Goal: Task Accomplishment & Management: Manage account settings

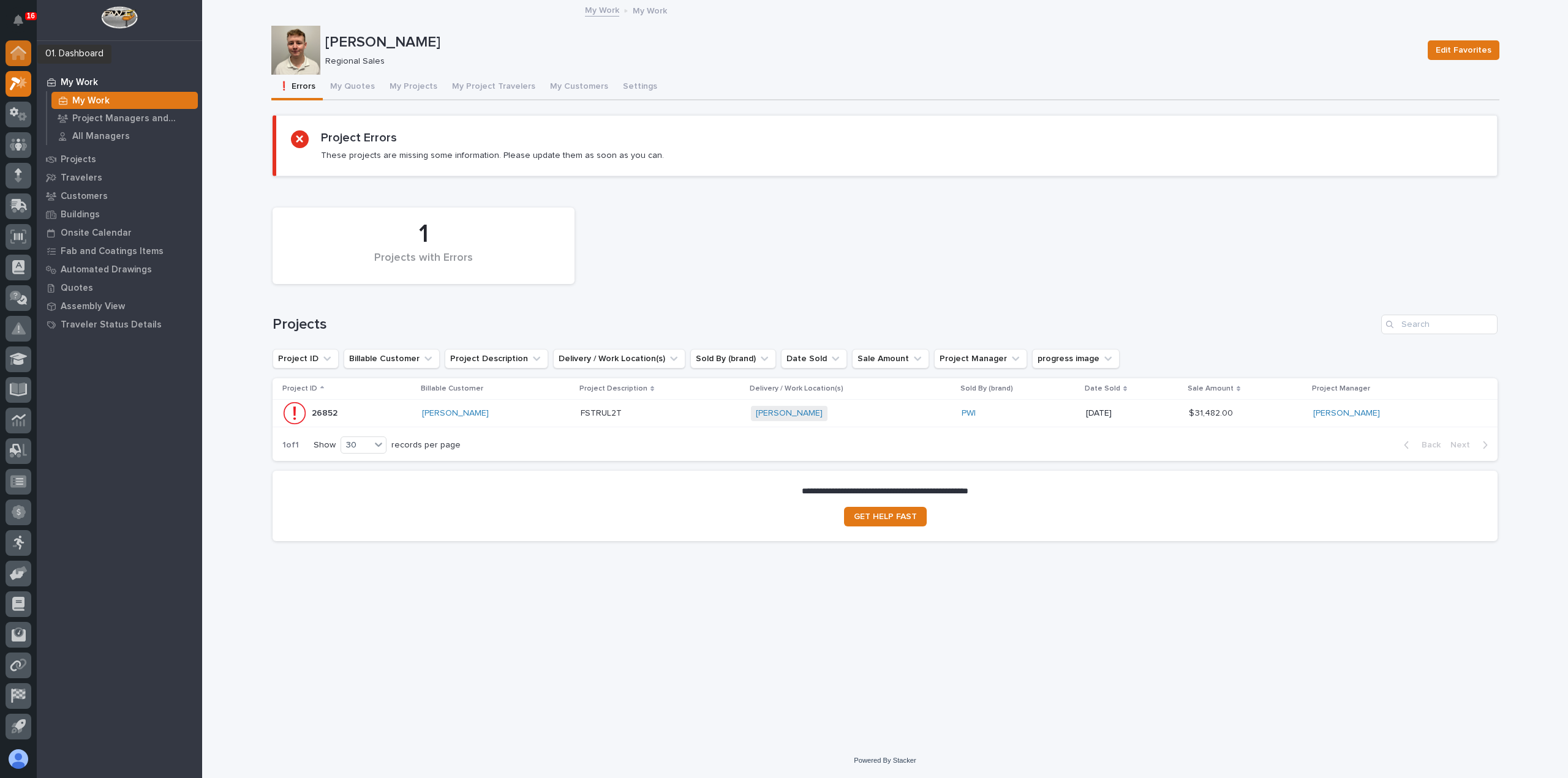
click at [27, 55] on div at bounding box center [18, 53] width 26 height 26
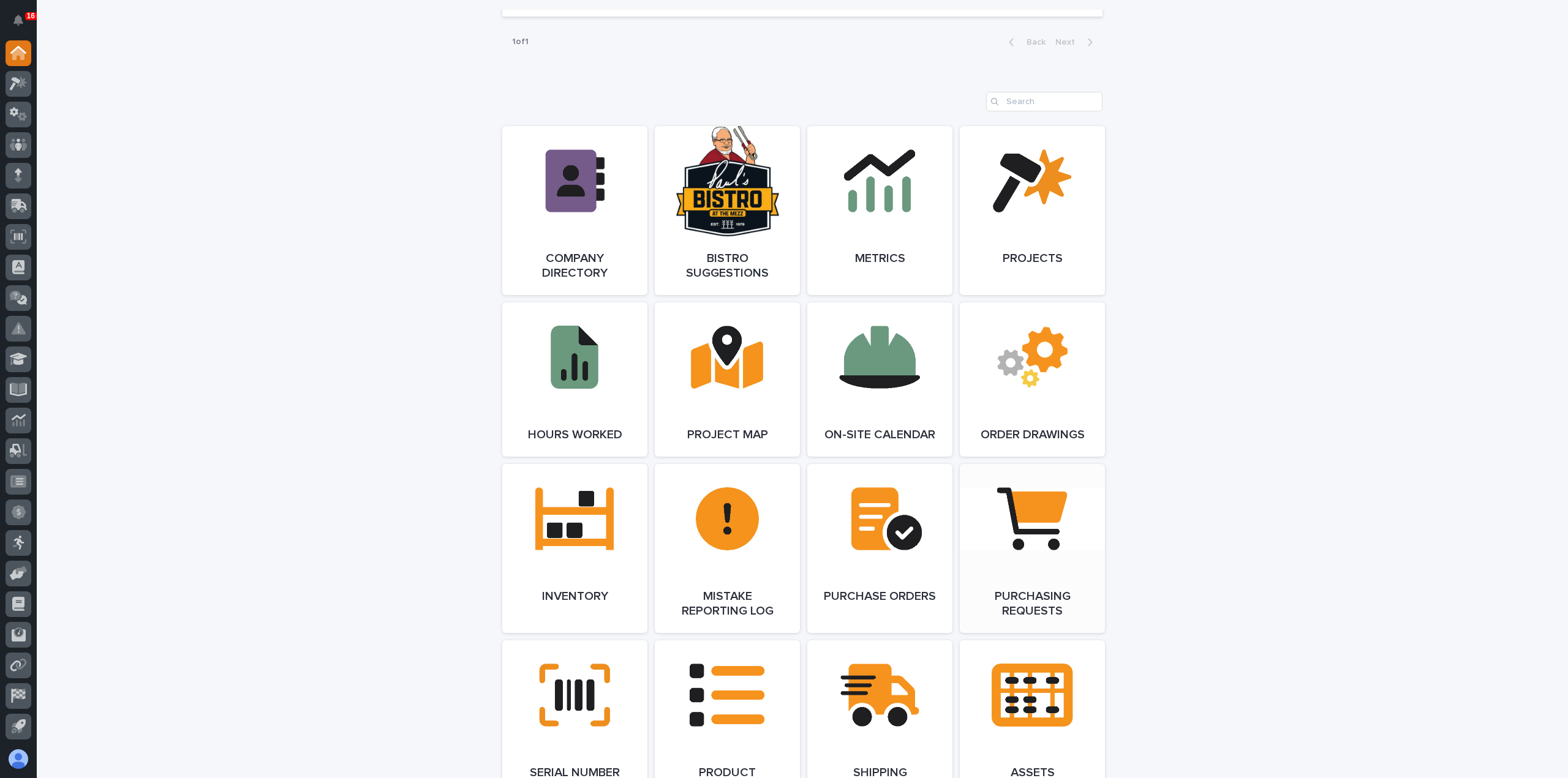
scroll to position [918, 0]
click at [591, 214] on link "Open Link" at bounding box center [575, 210] width 145 height 169
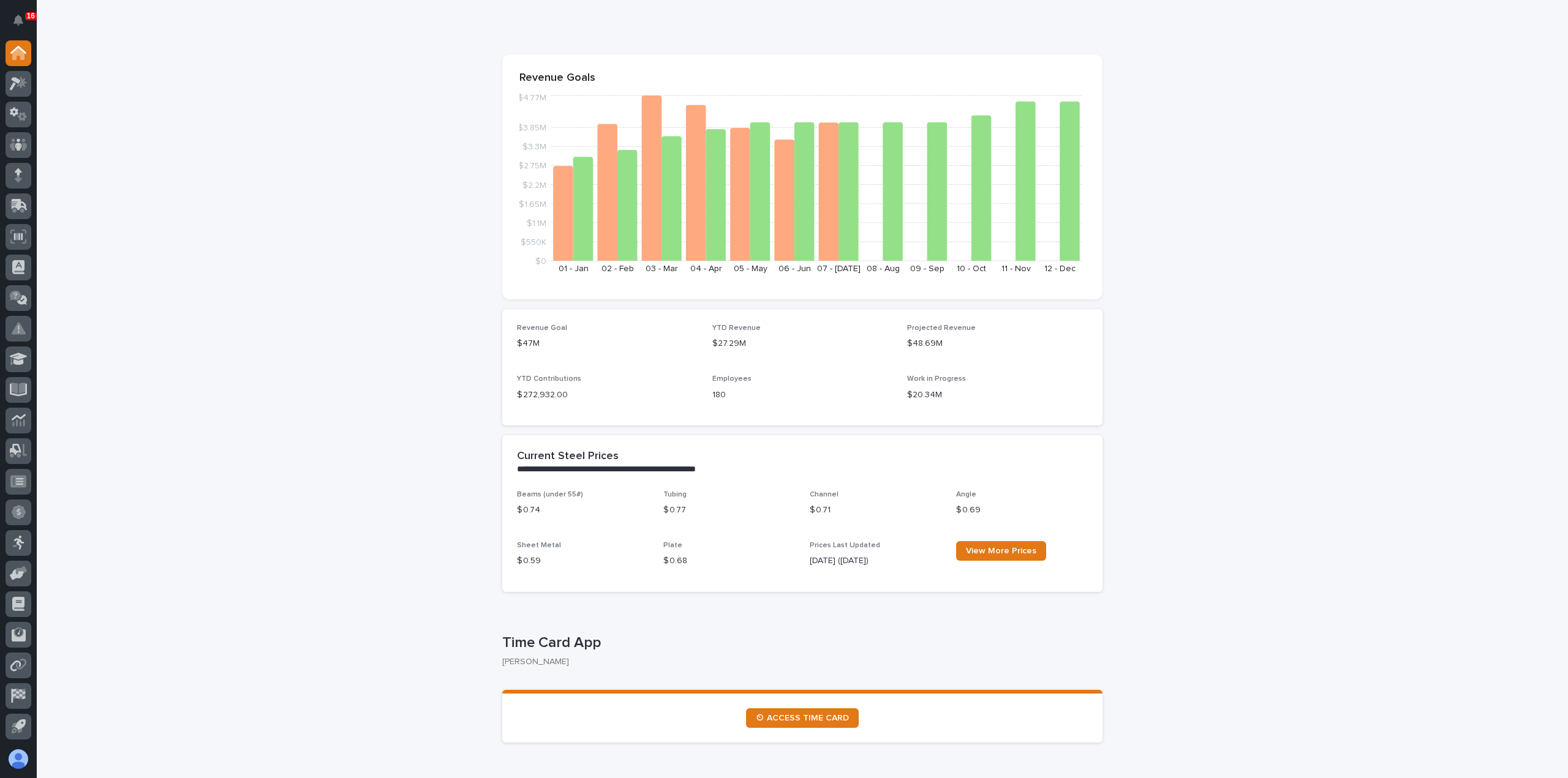
scroll to position [0, 0]
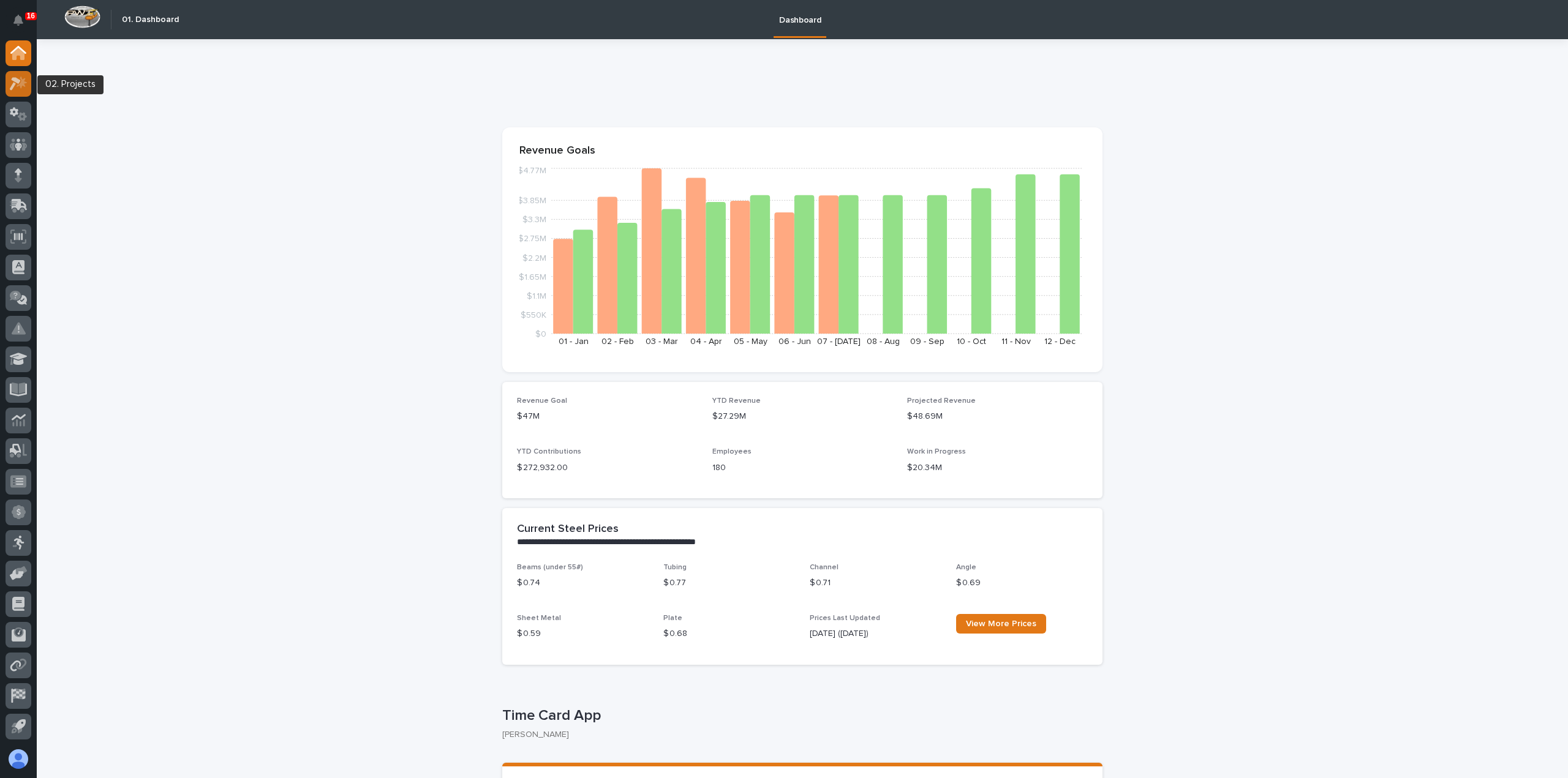
click at [18, 84] on icon at bounding box center [18, 84] width 17 height 14
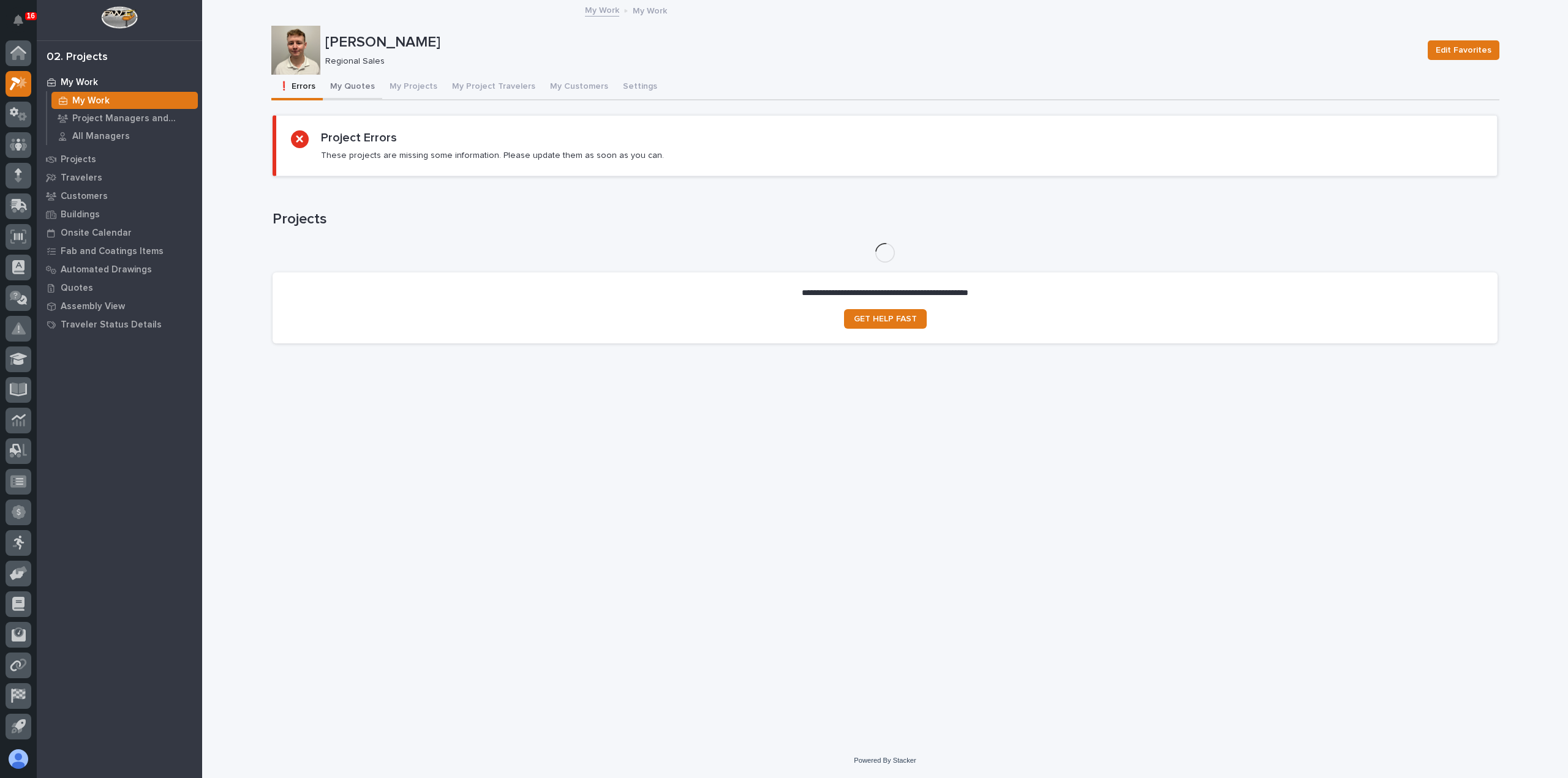
click at [348, 82] on button "My Quotes" at bounding box center [352, 87] width 59 height 26
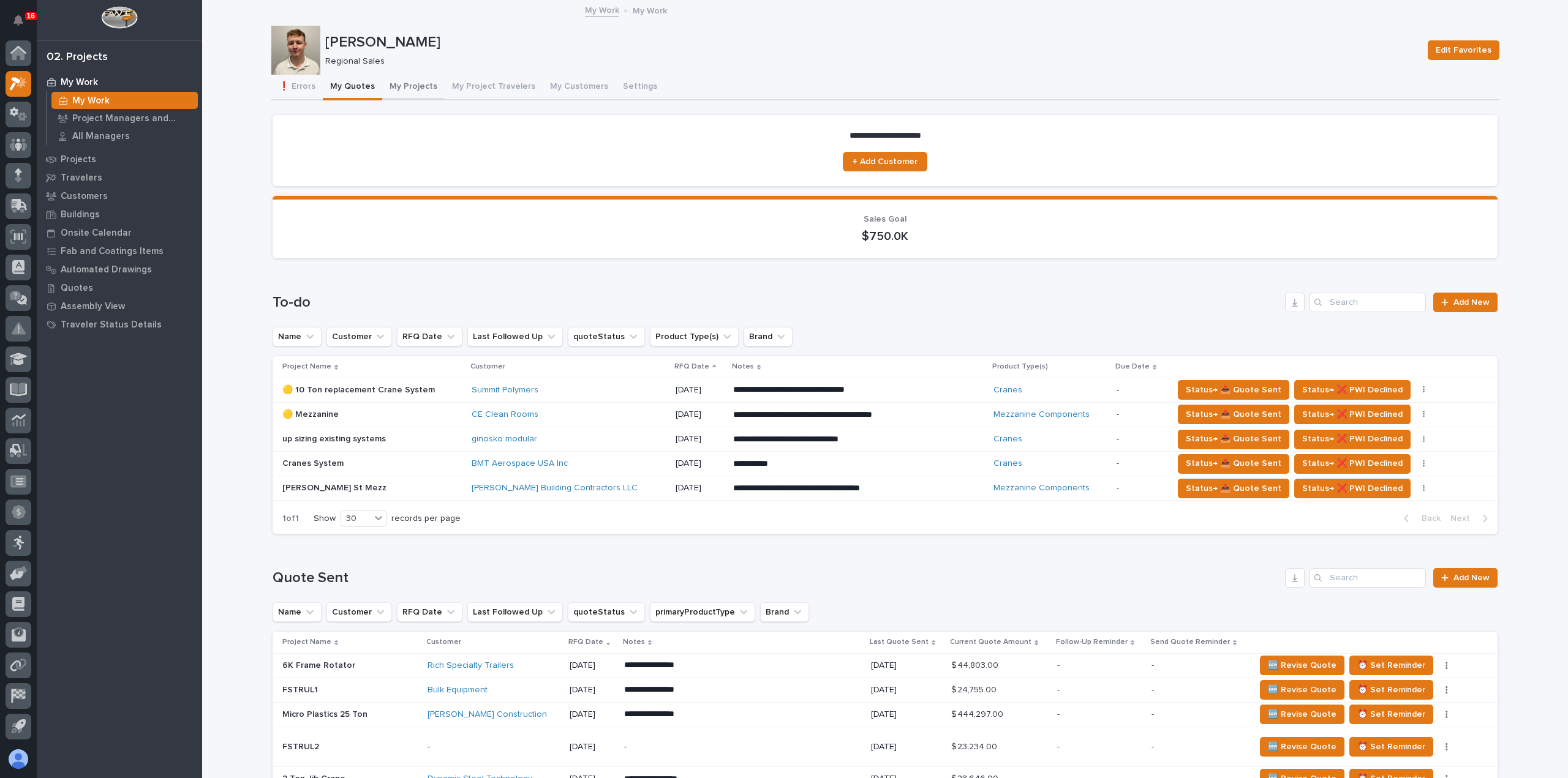
click at [399, 80] on button "My Projects" at bounding box center [413, 87] width 62 height 26
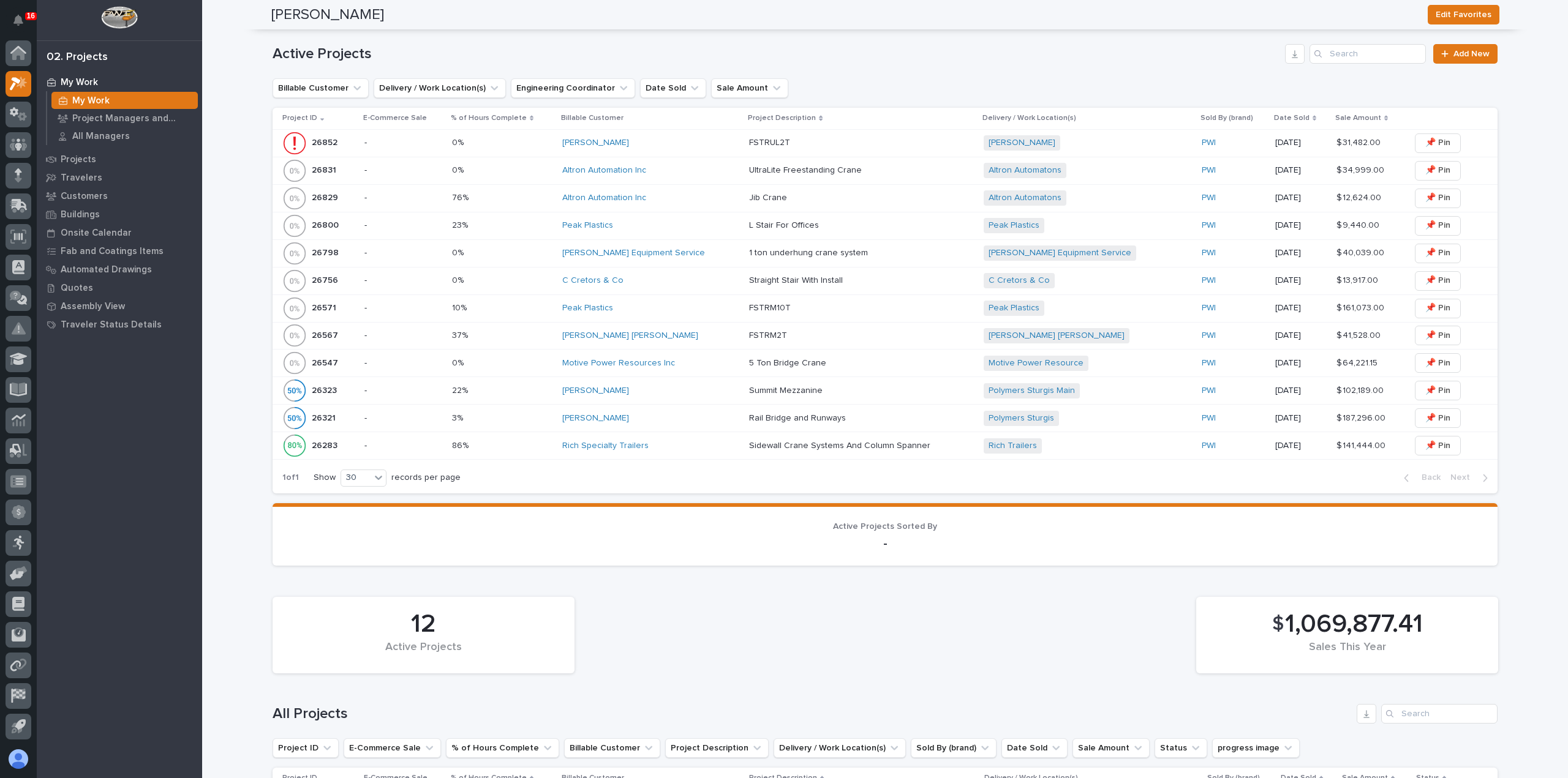
scroll to position [306, 0]
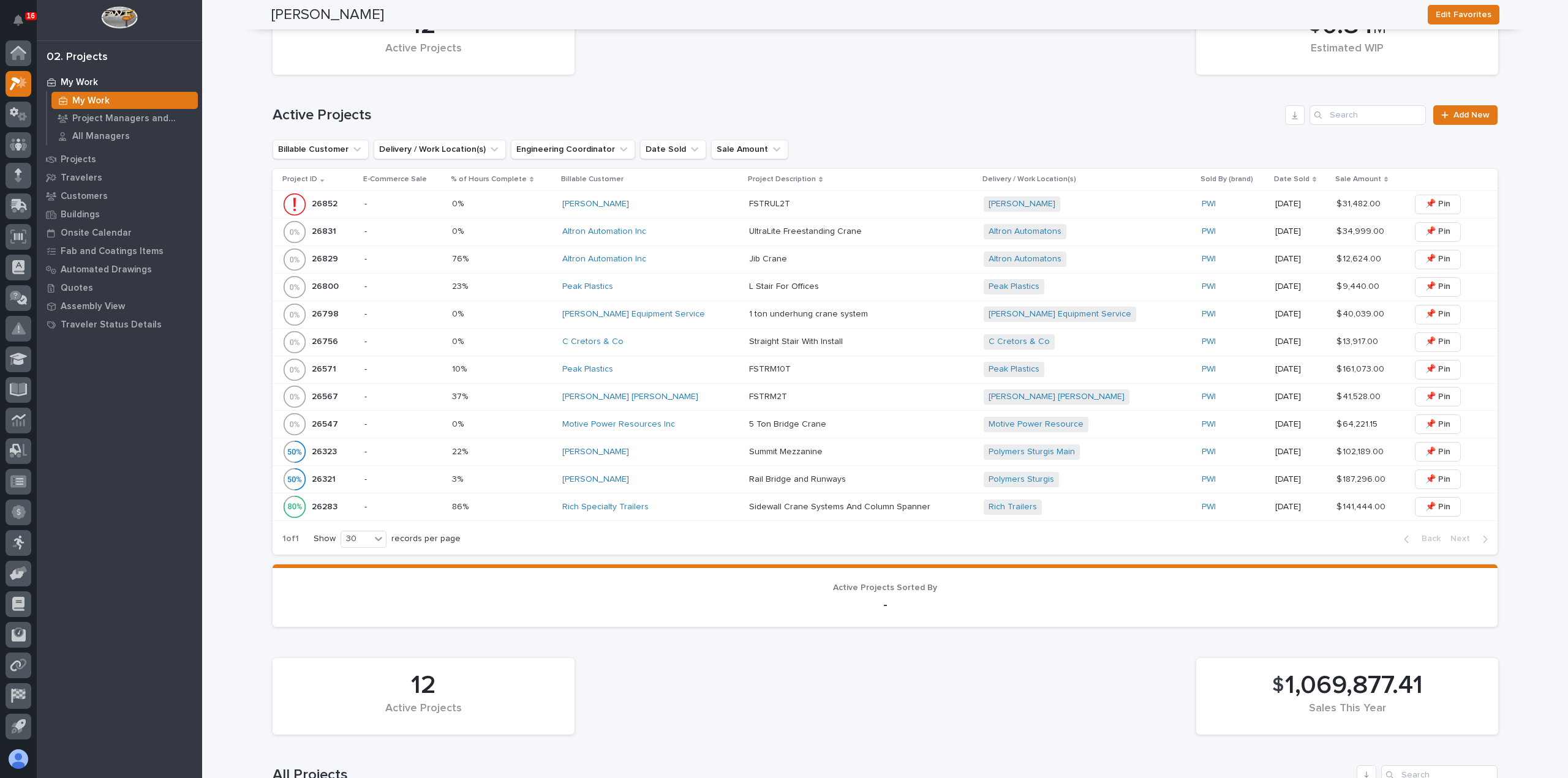
click at [658, 375] on div "Peak Plastics" at bounding box center [651, 369] width 177 height 20
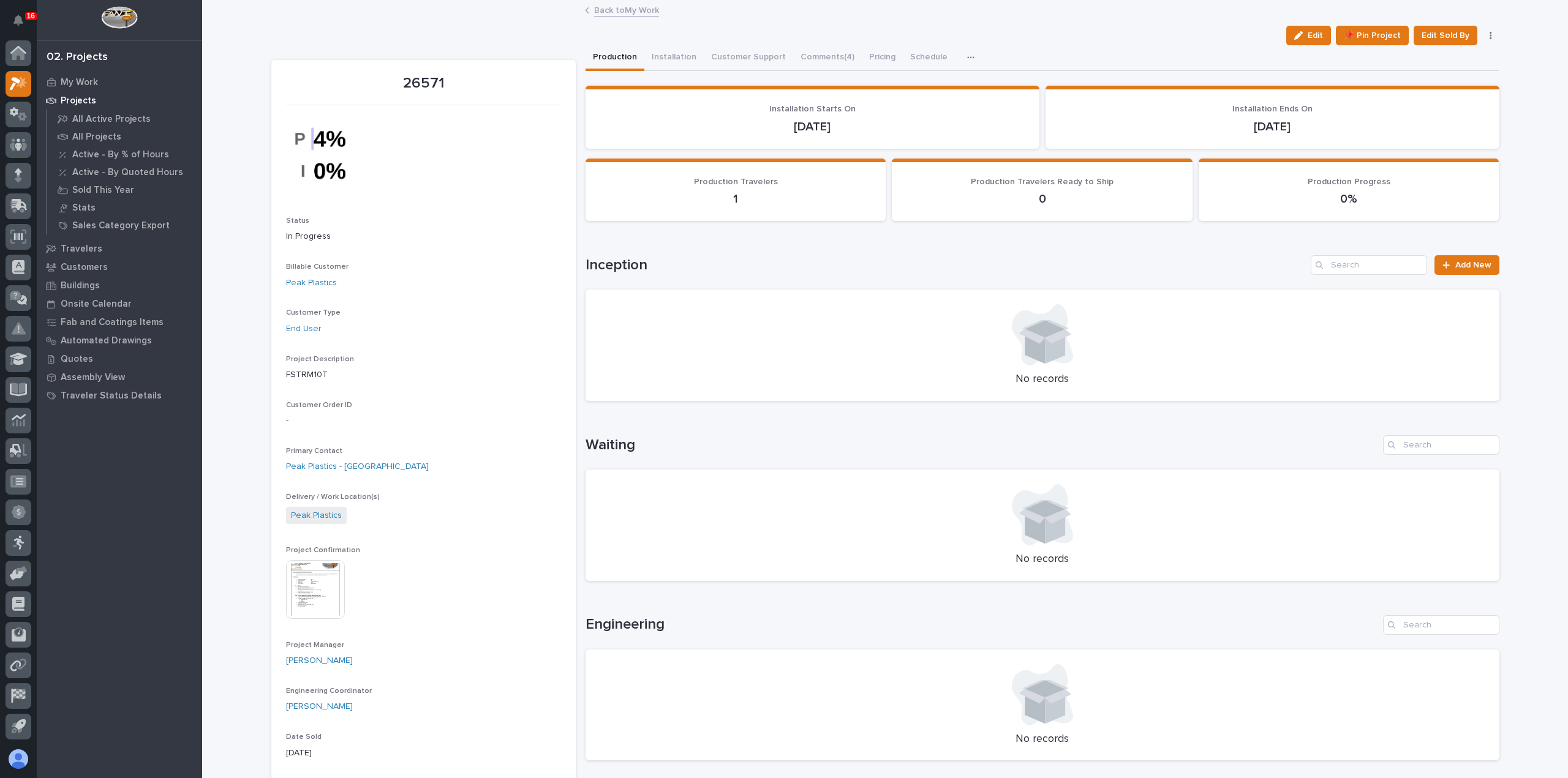
click at [622, 9] on link "Back to My Work" at bounding box center [626, 10] width 65 height 14
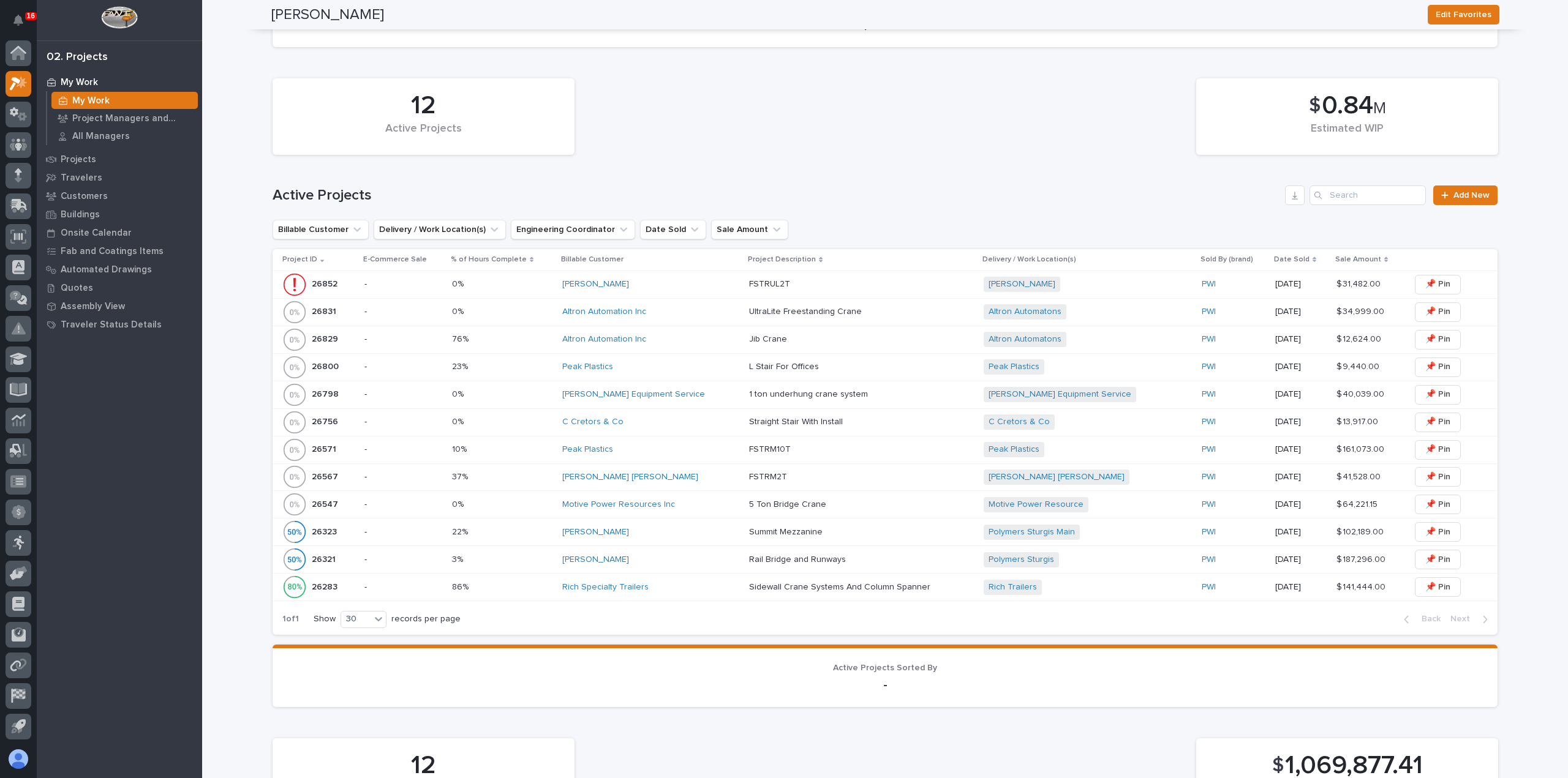
scroll to position [245, 0]
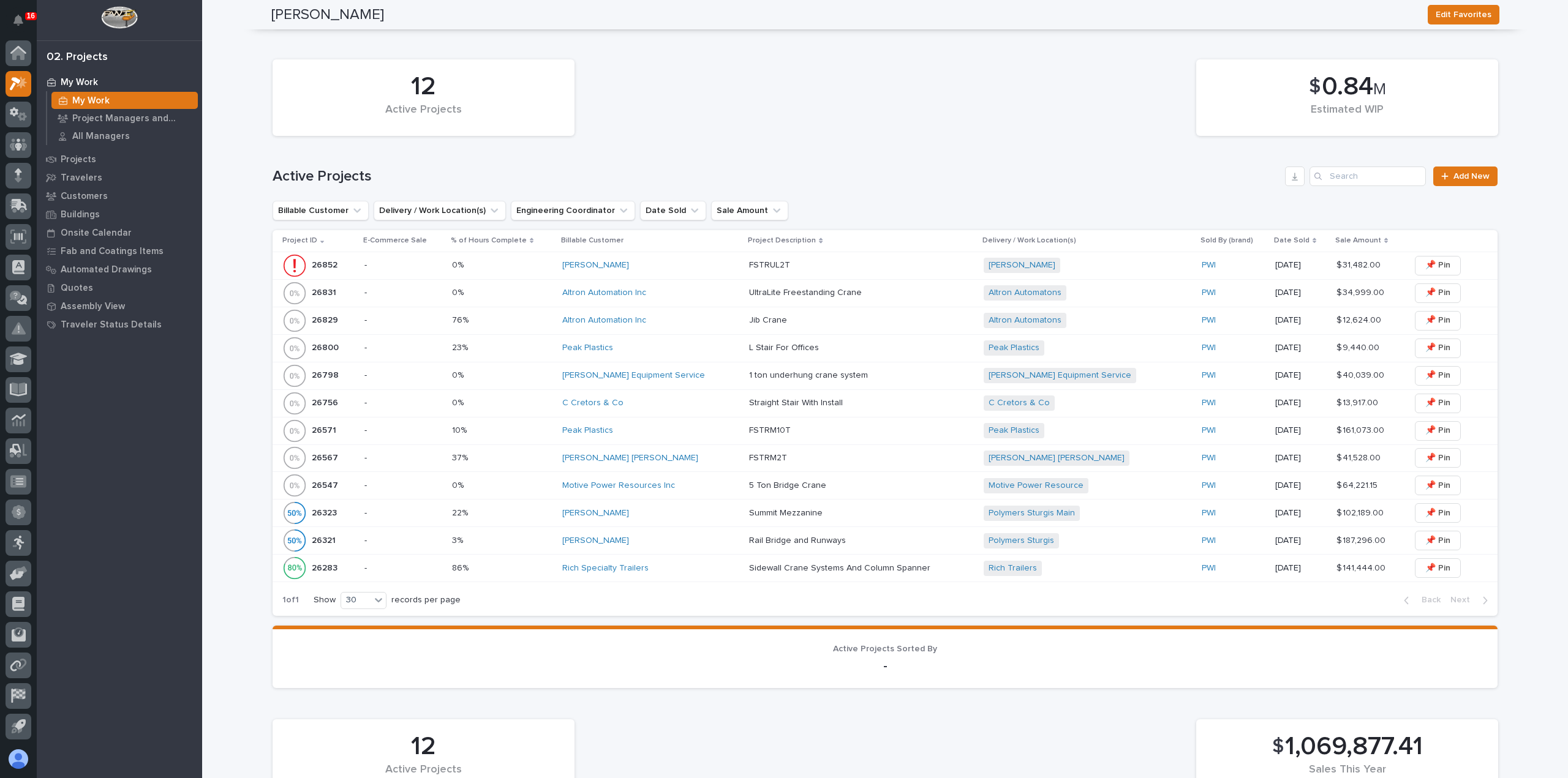
click at [707, 491] on div "Motive Power Resources Inc" at bounding box center [651, 486] width 177 height 20
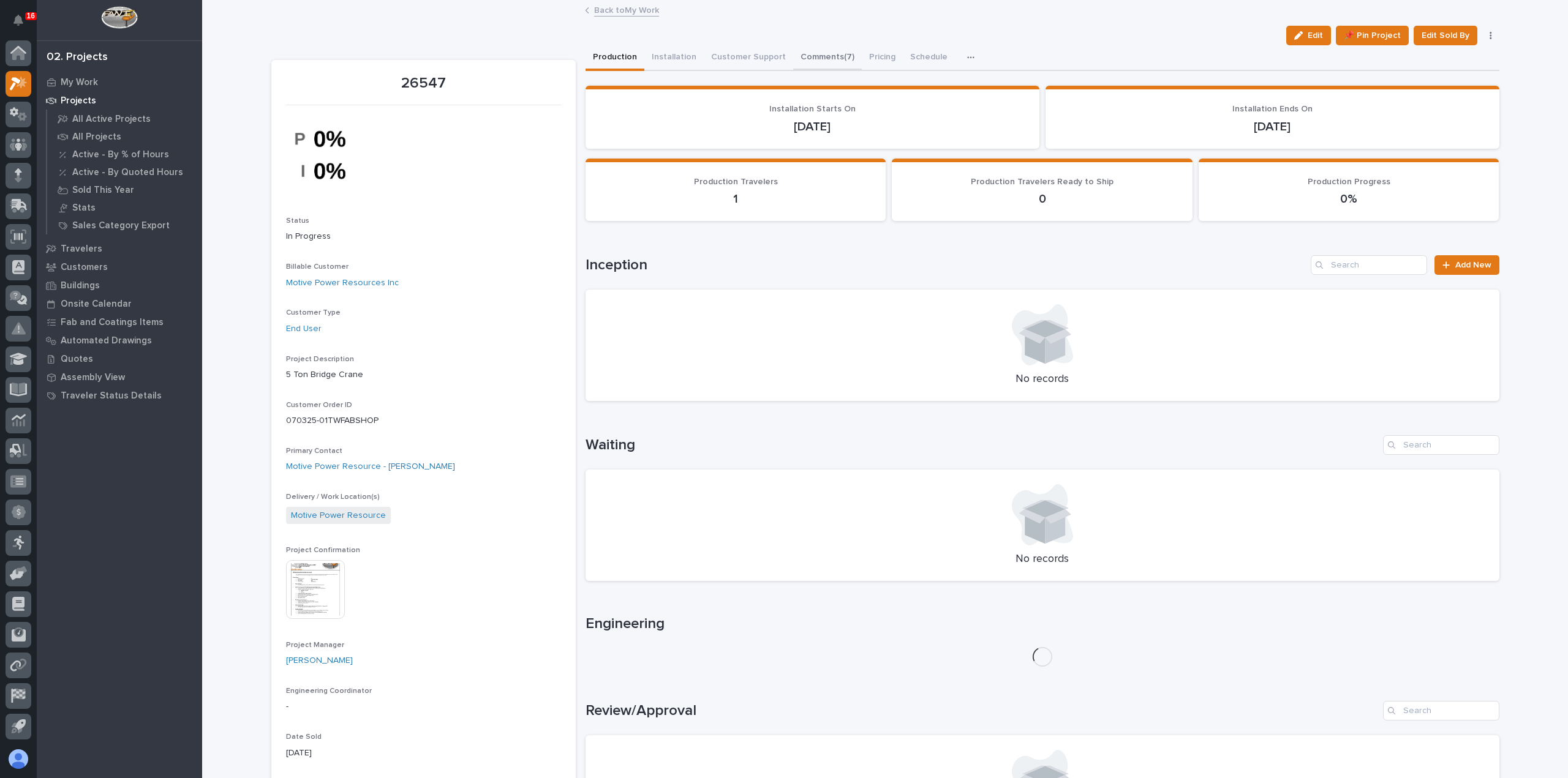
click at [812, 61] on button "Comments (7)" at bounding box center [827, 58] width 68 height 26
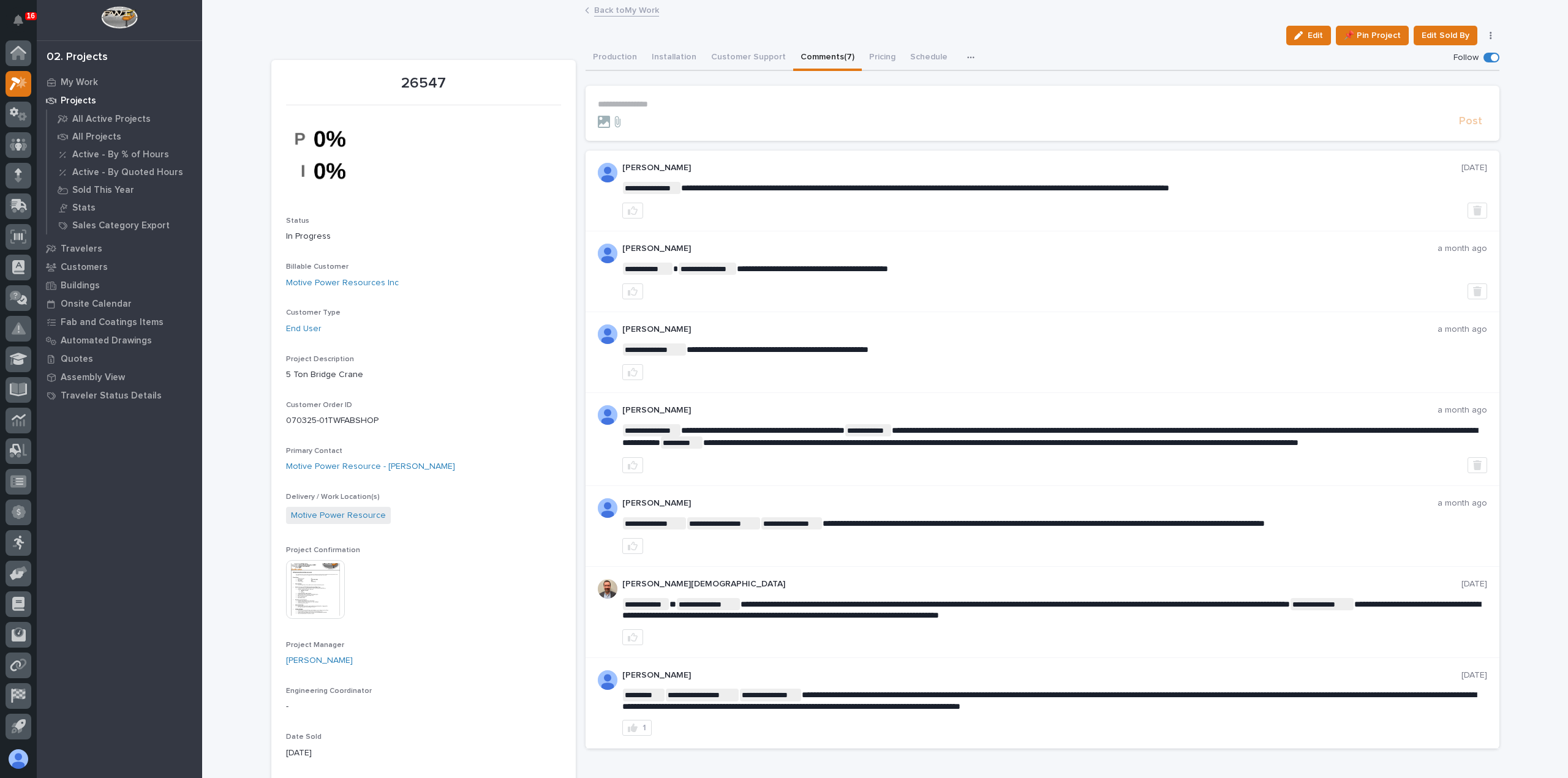
click at [644, 10] on link "Back to My Work" at bounding box center [626, 10] width 65 height 14
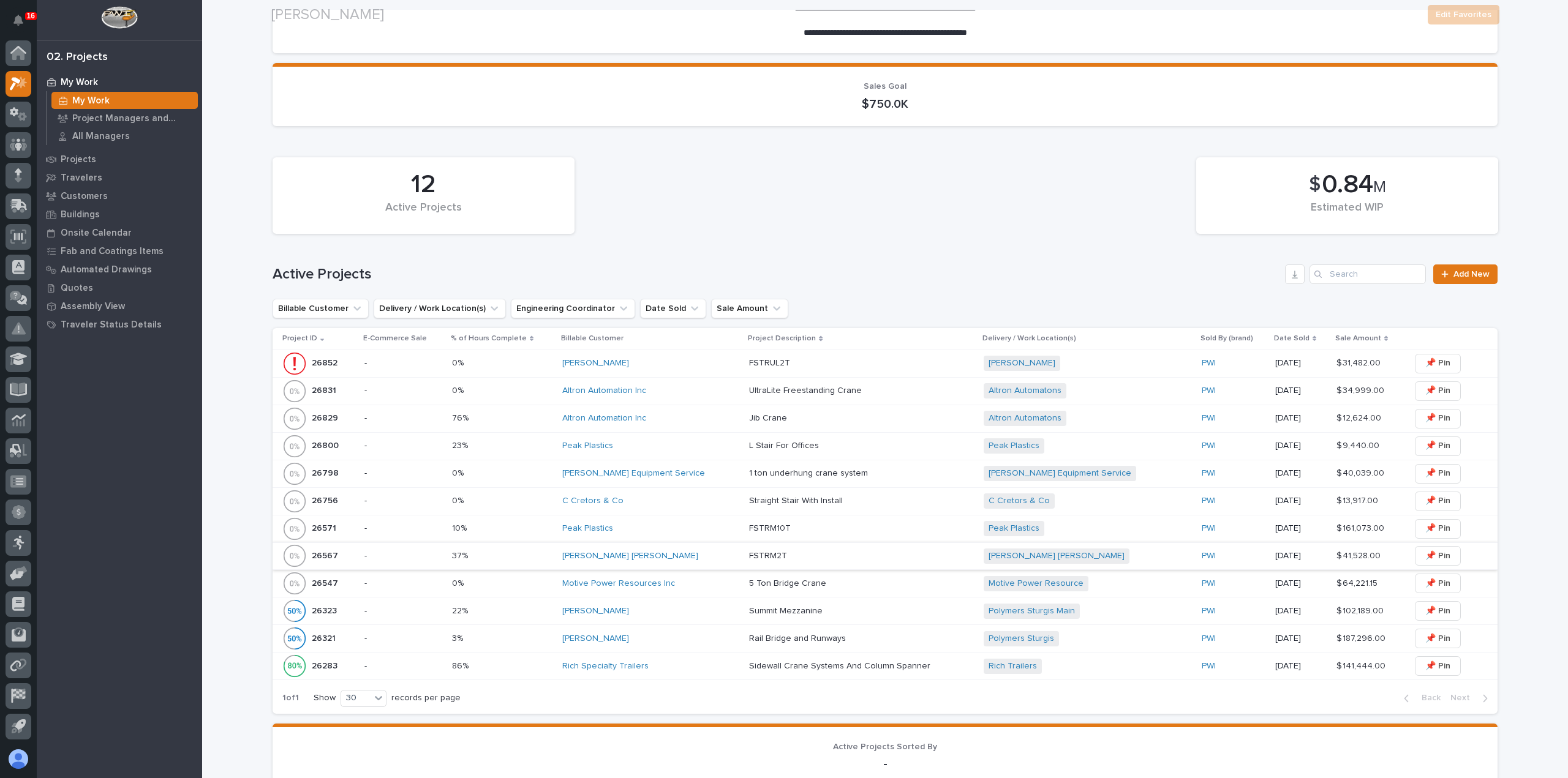
scroll to position [306, 0]
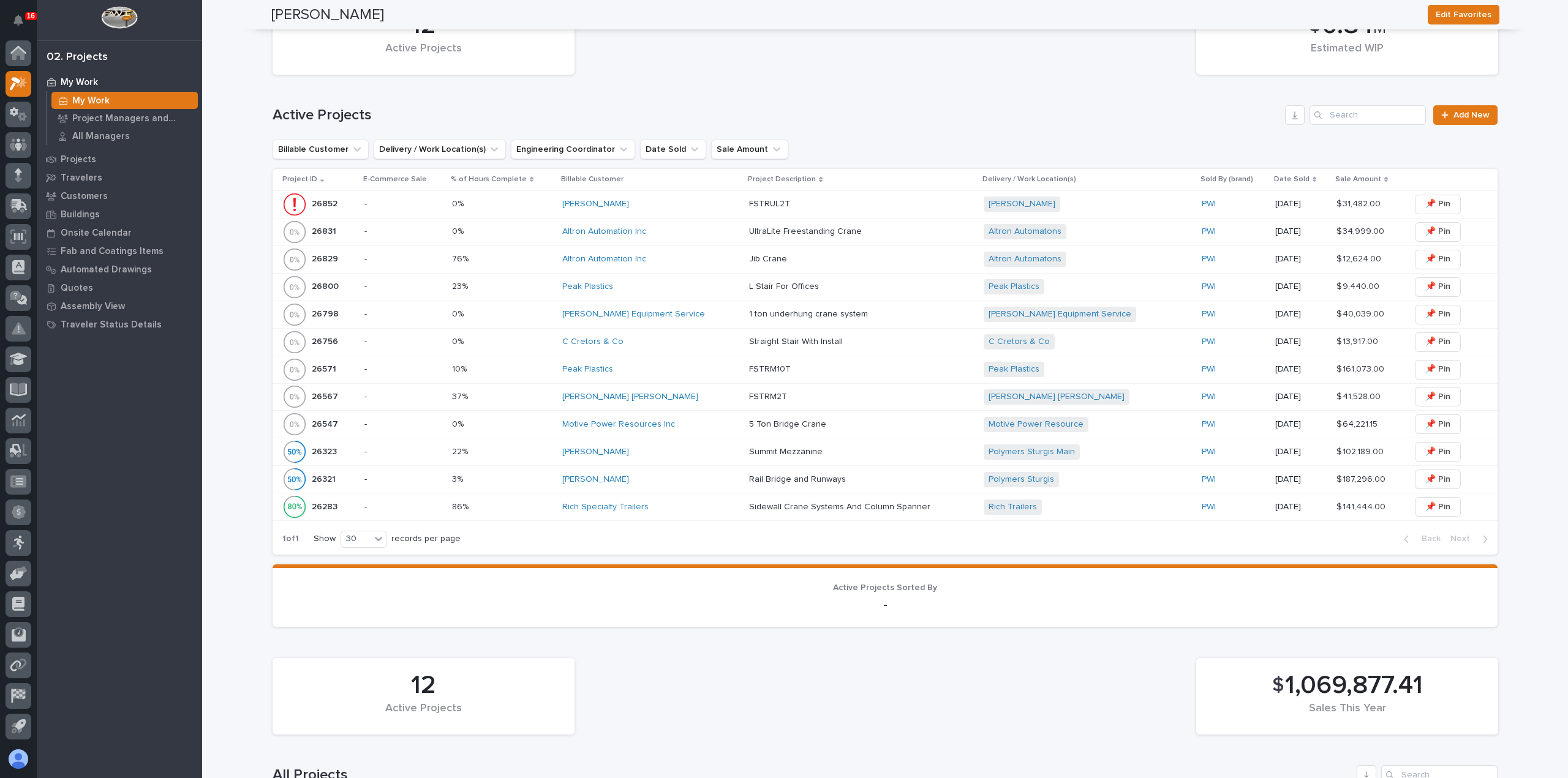
click at [690, 429] on div "Motive Power Resources Inc" at bounding box center [651, 424] width 177 height 20
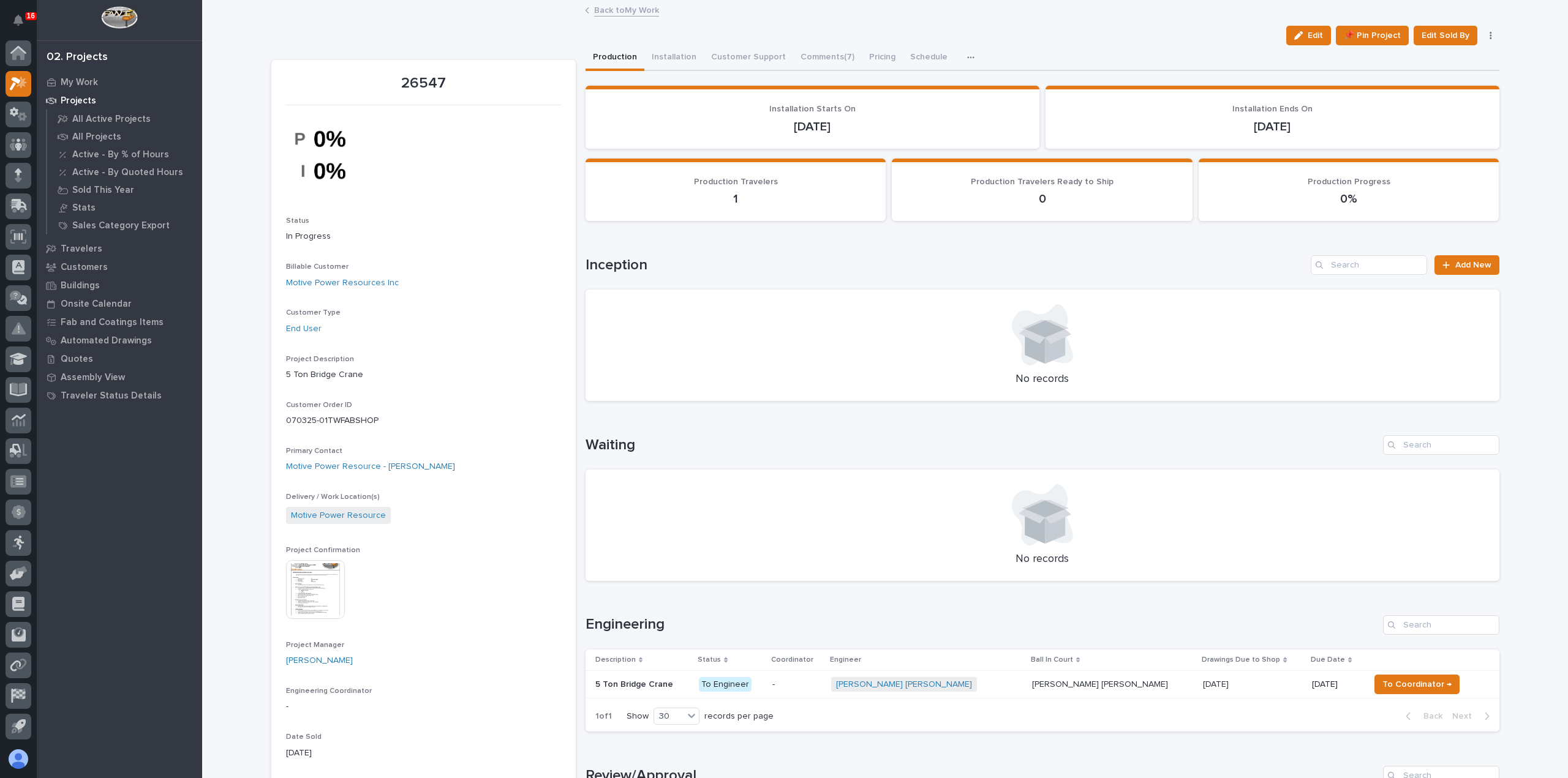
scroll to position [184, 0]
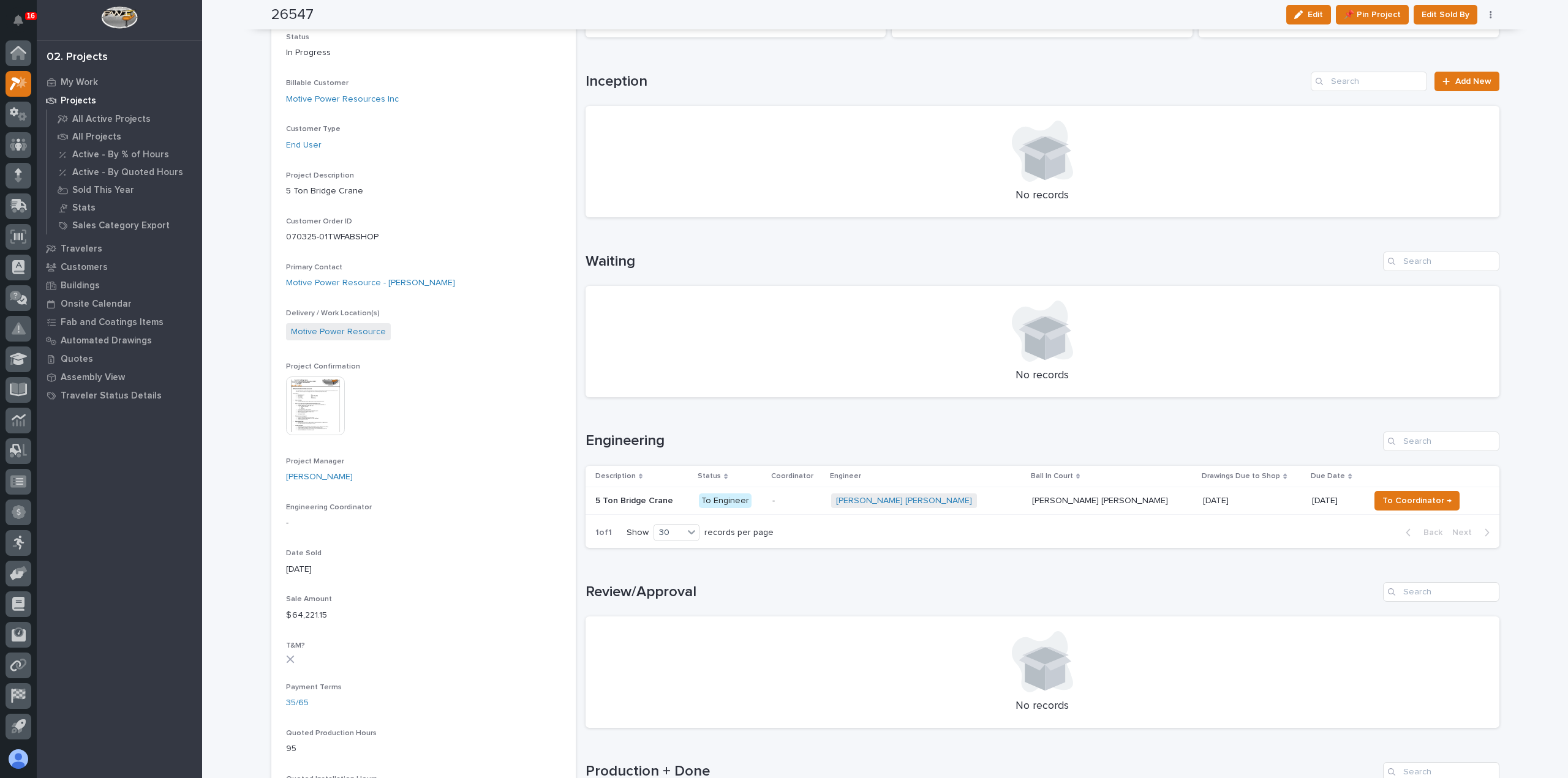
click at [818, 504] on p "-" at bounding box center [796, 501] width 48 height 10
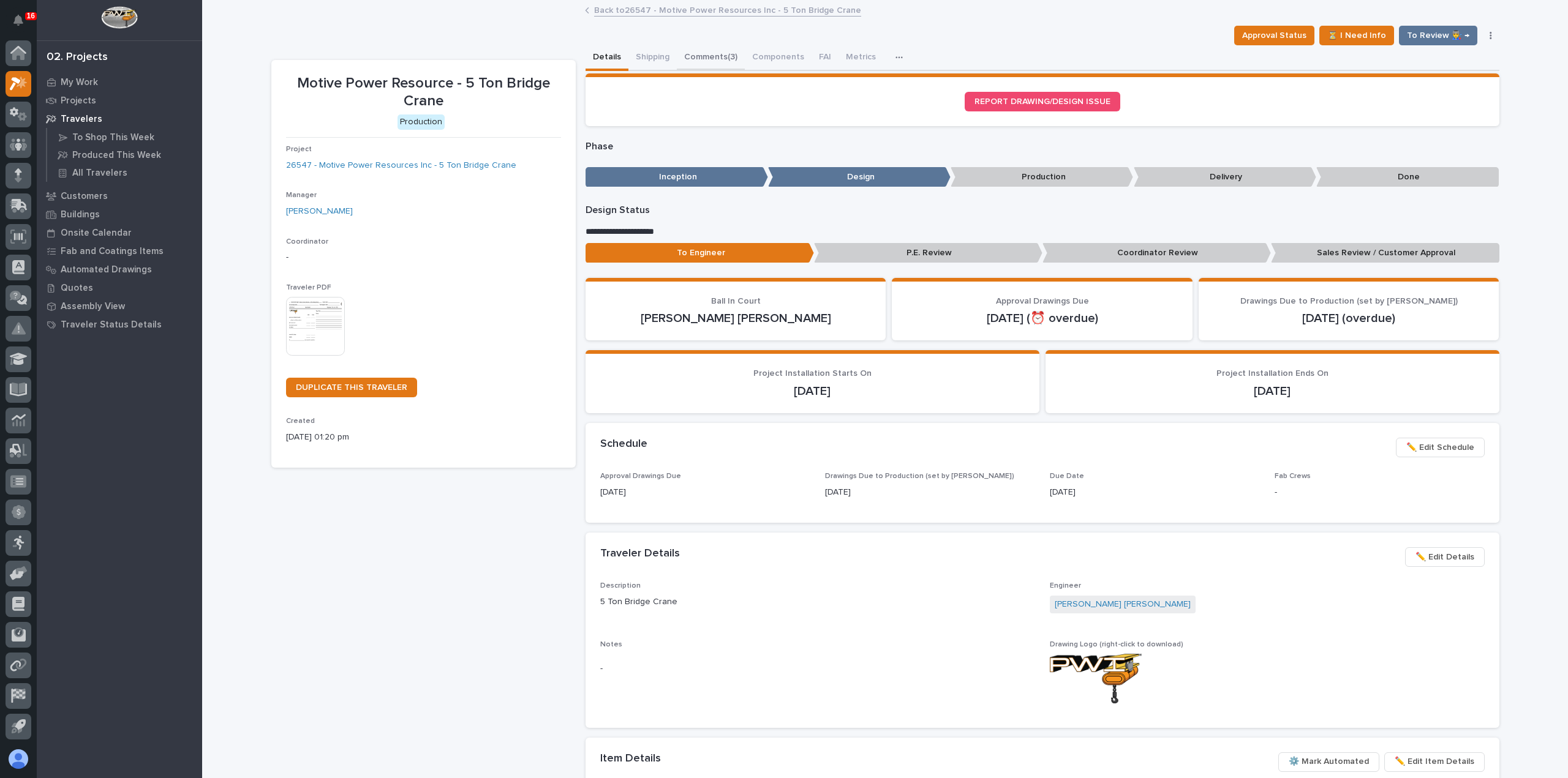
click at [711, 60] on button "Comments (3)" at bounding box center [710, 58] width 68 height 26
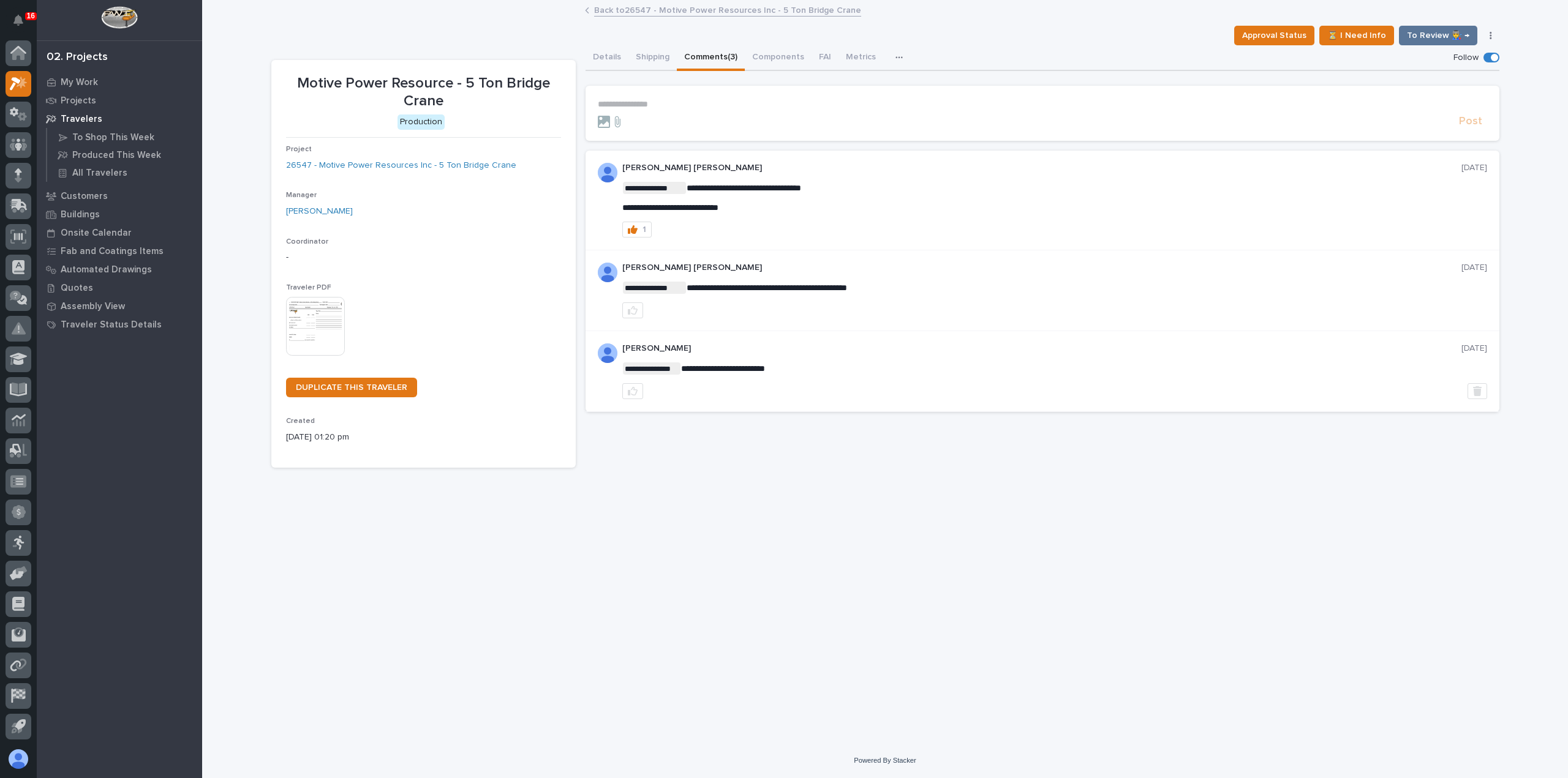
click at [679, 12] on link "Back to 26547 - Motive Power Resources Inc - 5 Ton Bridge Crane" at bounding box center [727, 10] width 267 height 14
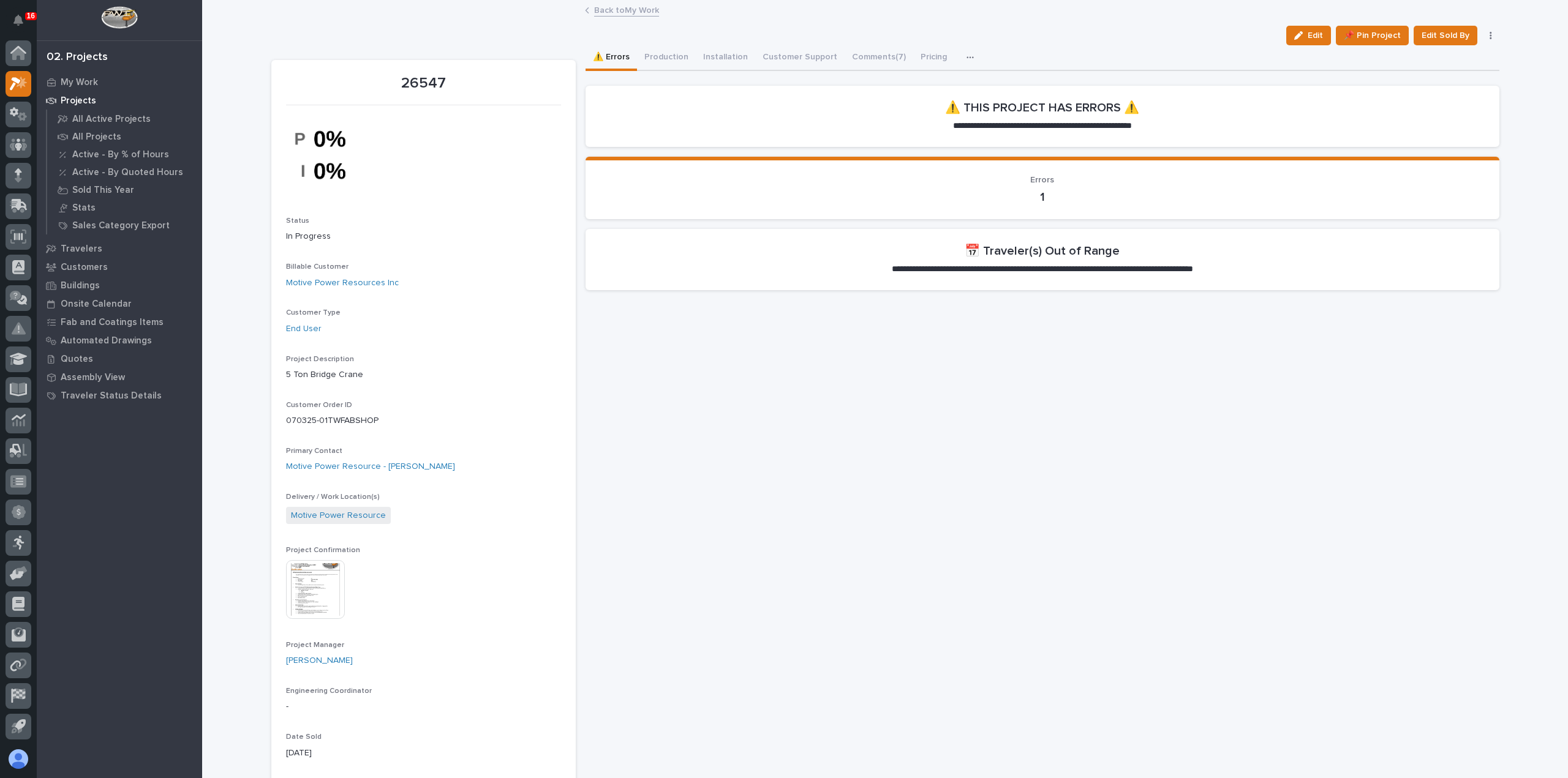
click at [621, 10] on link "Back to My Work" at bounding box center [626, 10] width 65 height 14
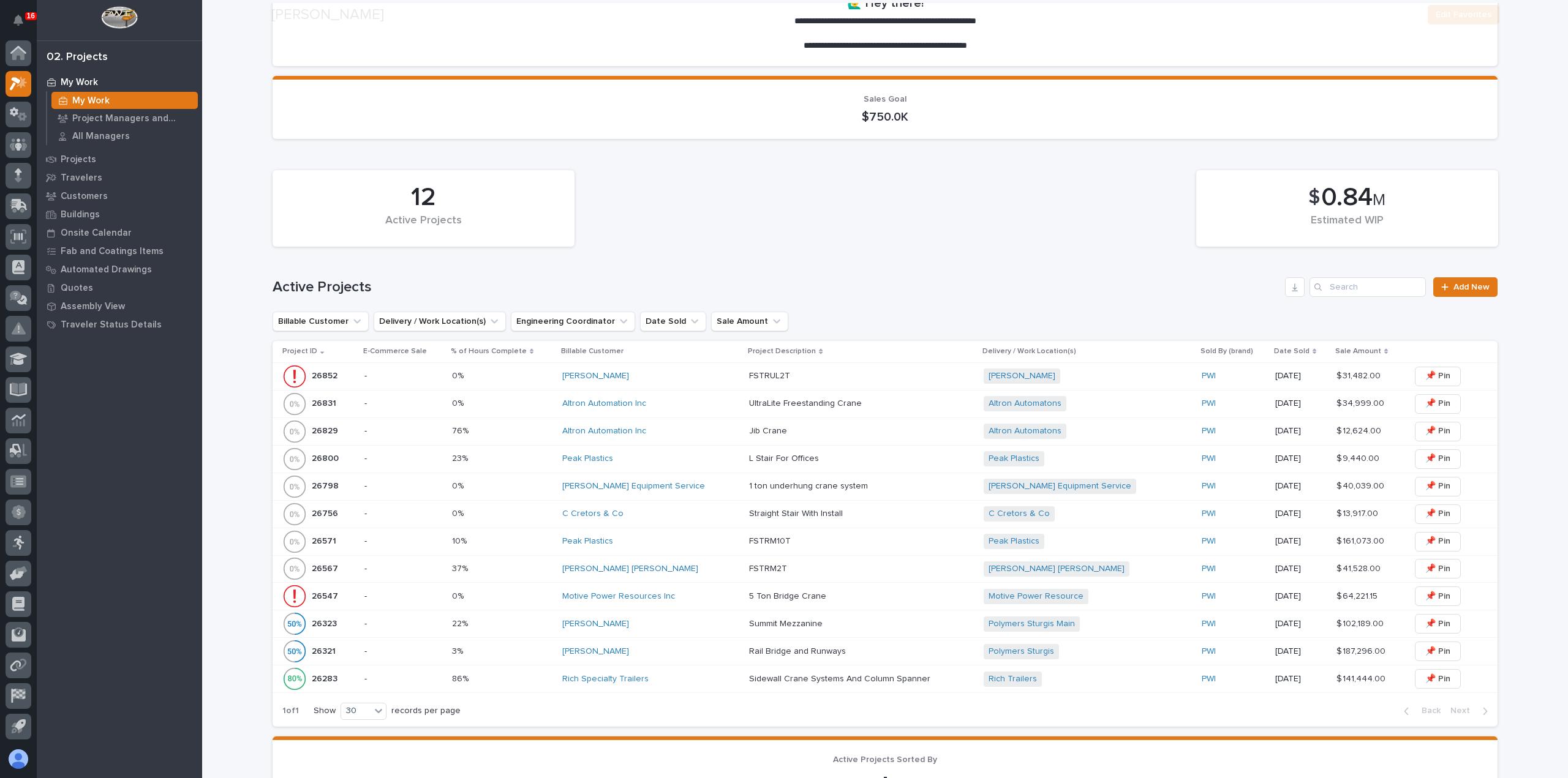
scroll to position [367, 0]
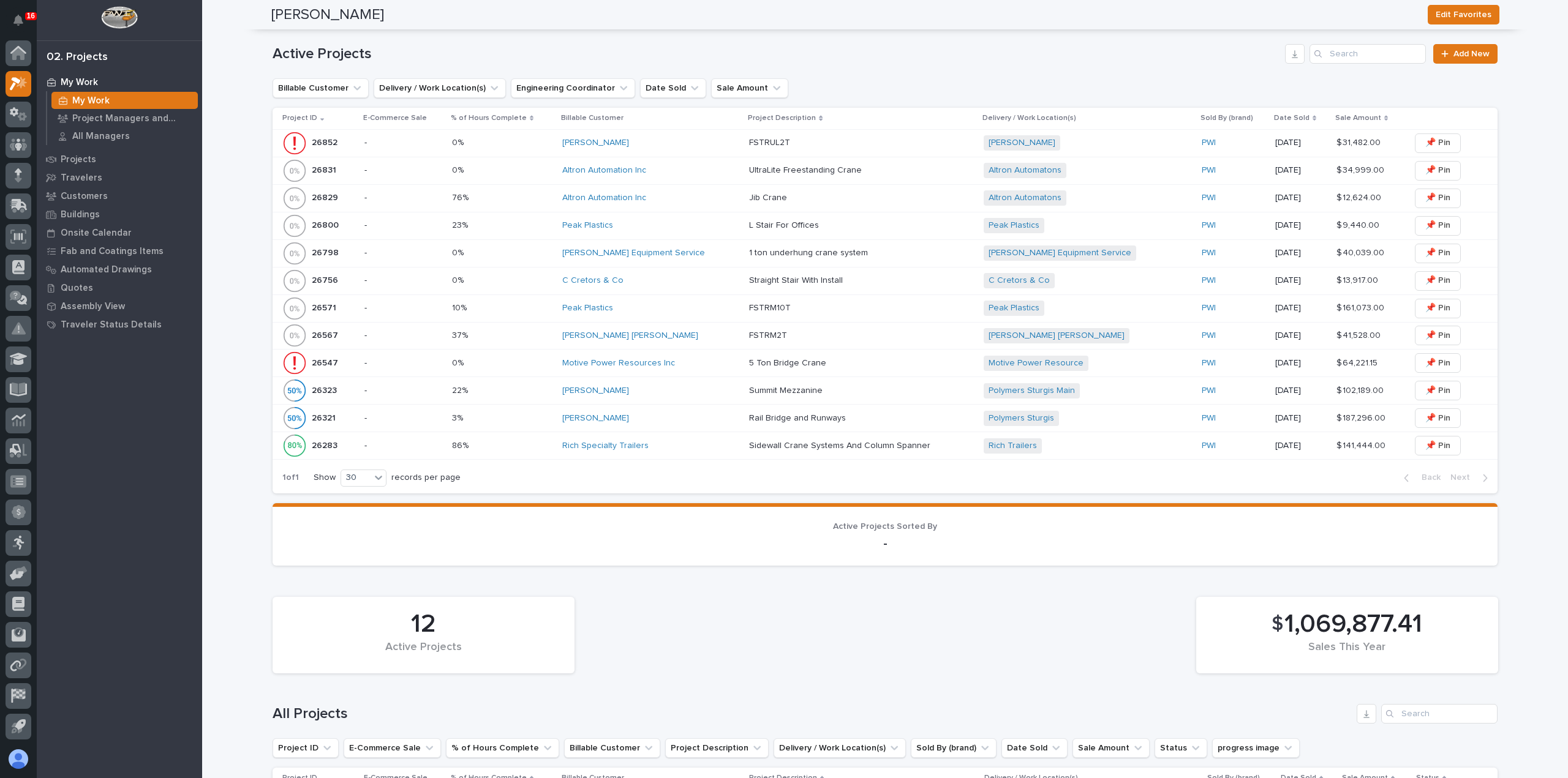
click at [702, 358] on div "Motive Power Resources Inc" at bounding box center [651, 363] width 177 height 10
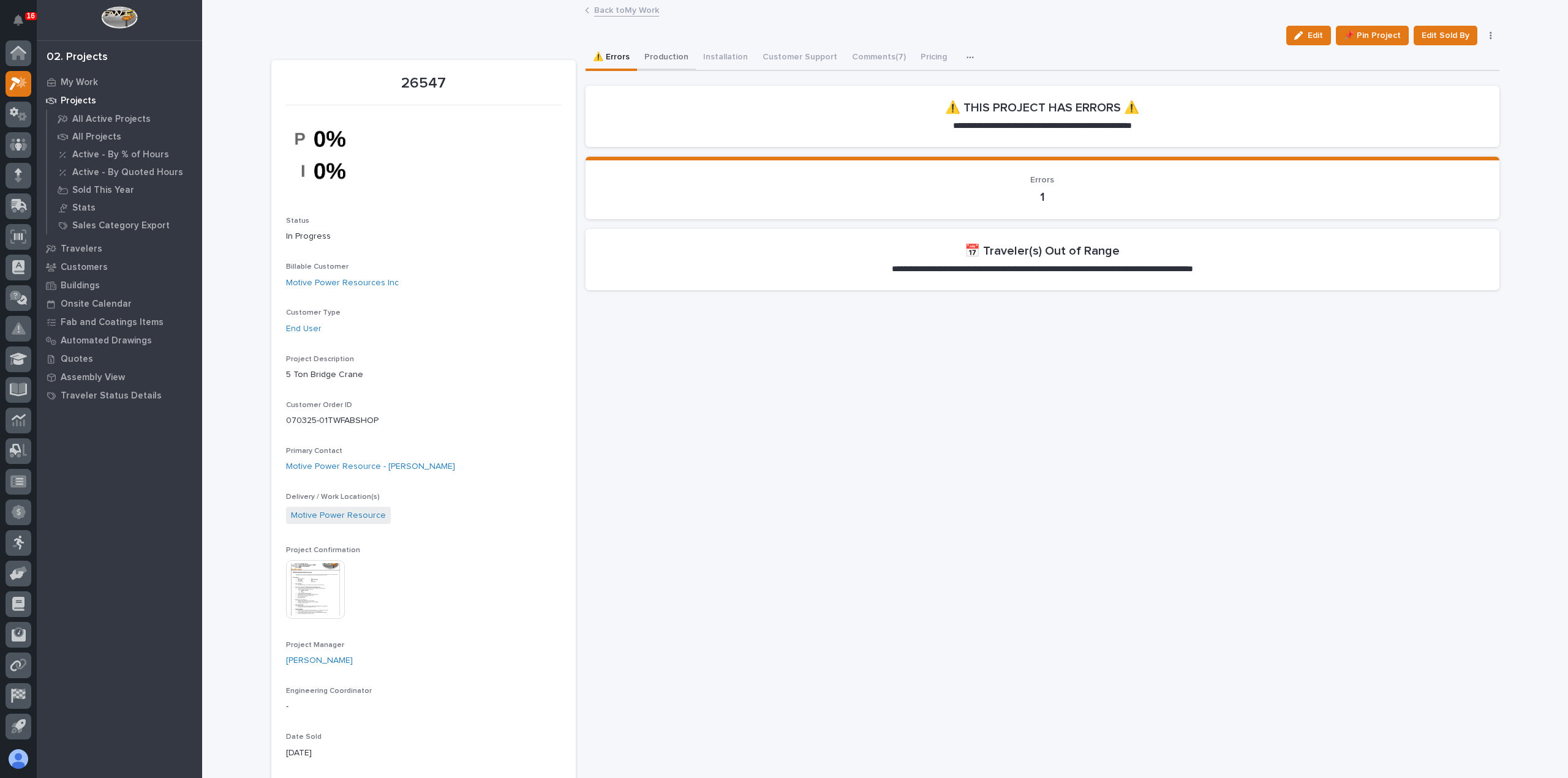
click at [672, 50] on button "Production" at bounding box center [666, 58] width 59 height 26
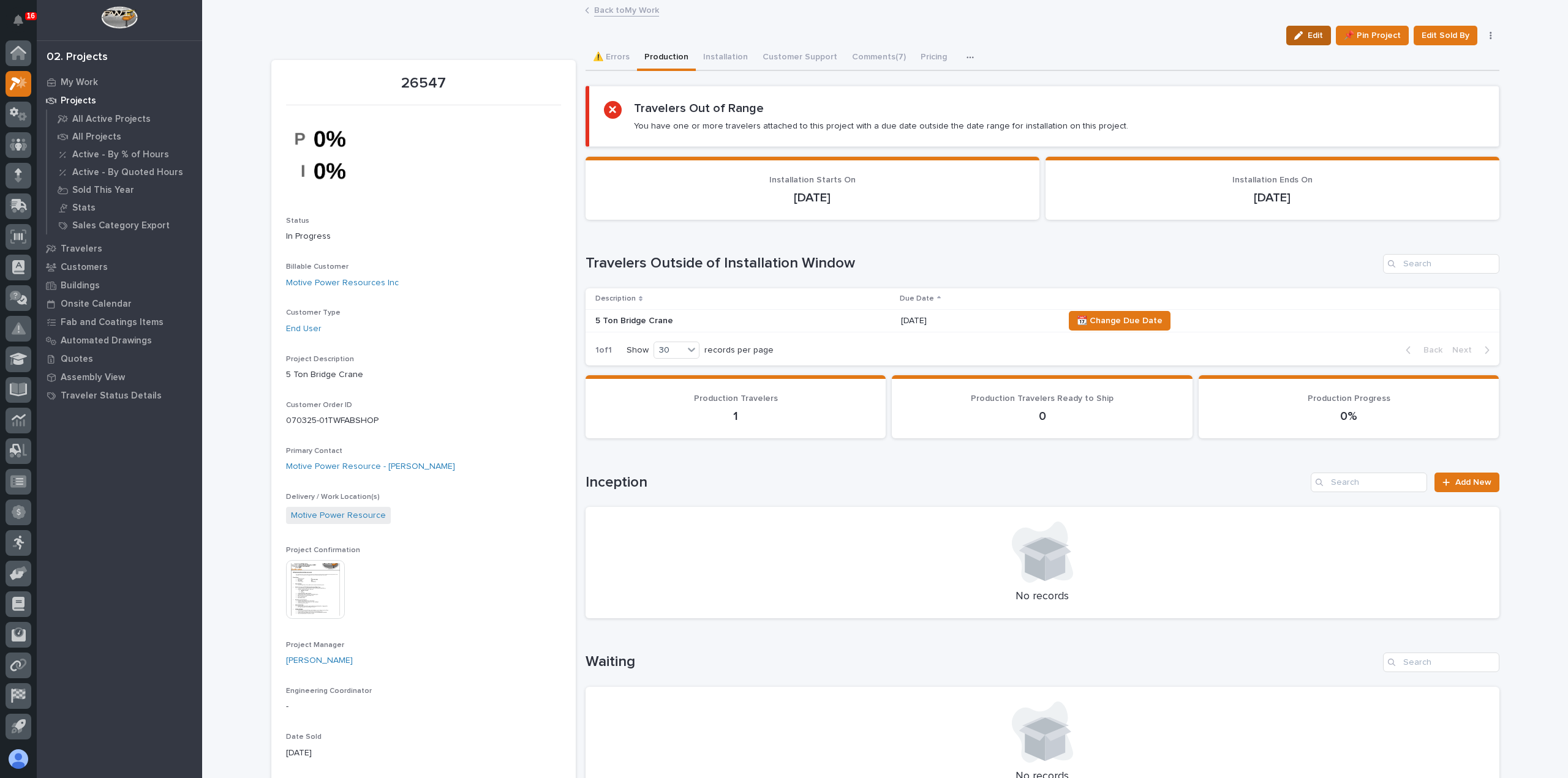
click at [1297, 33] on icon "button" at bounding box center [1299, 36] width 8 height 8
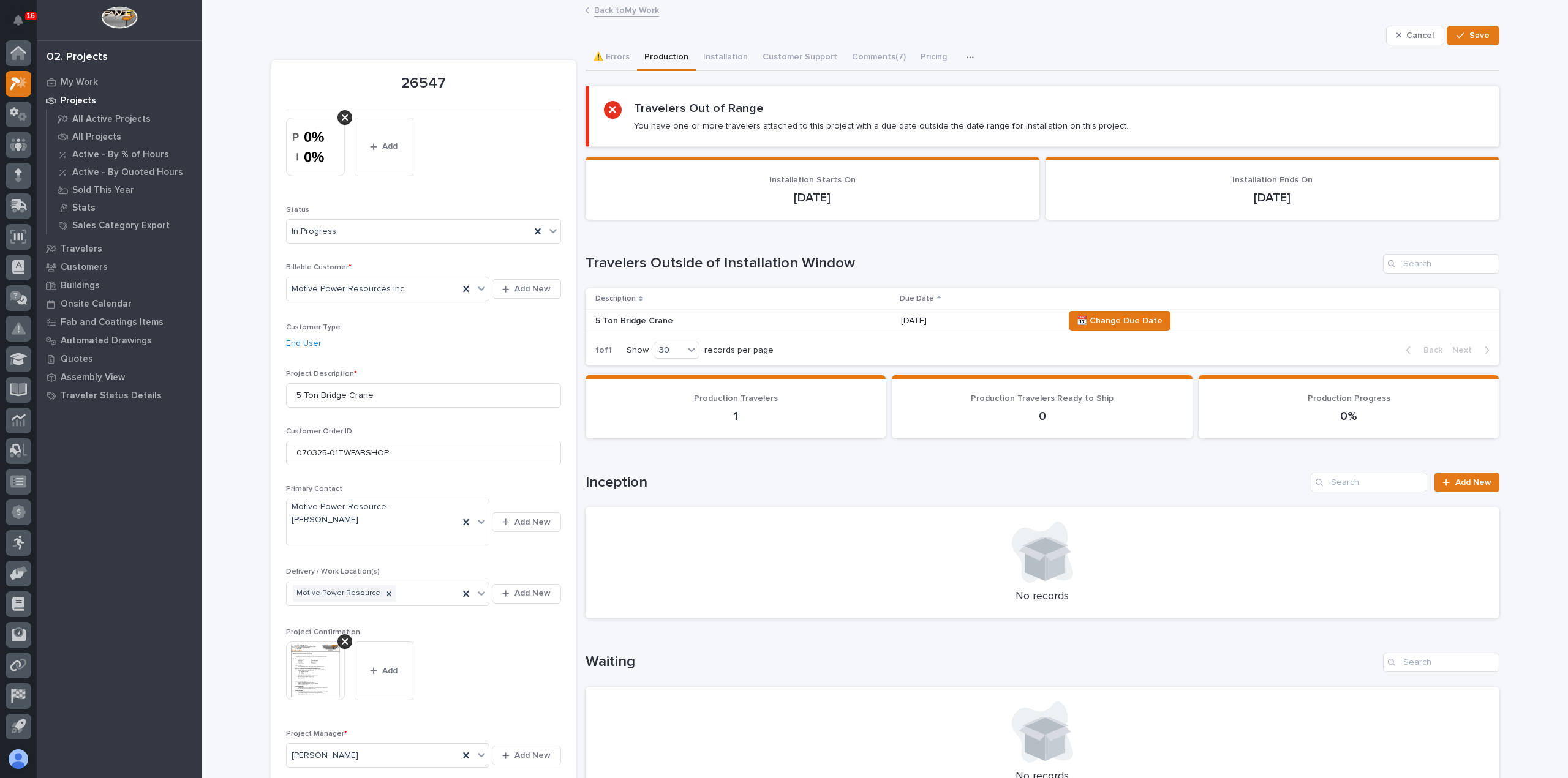
click at [1427, 37] on span "Cancel" at bounding box center [1419, 36] width 27 height 11
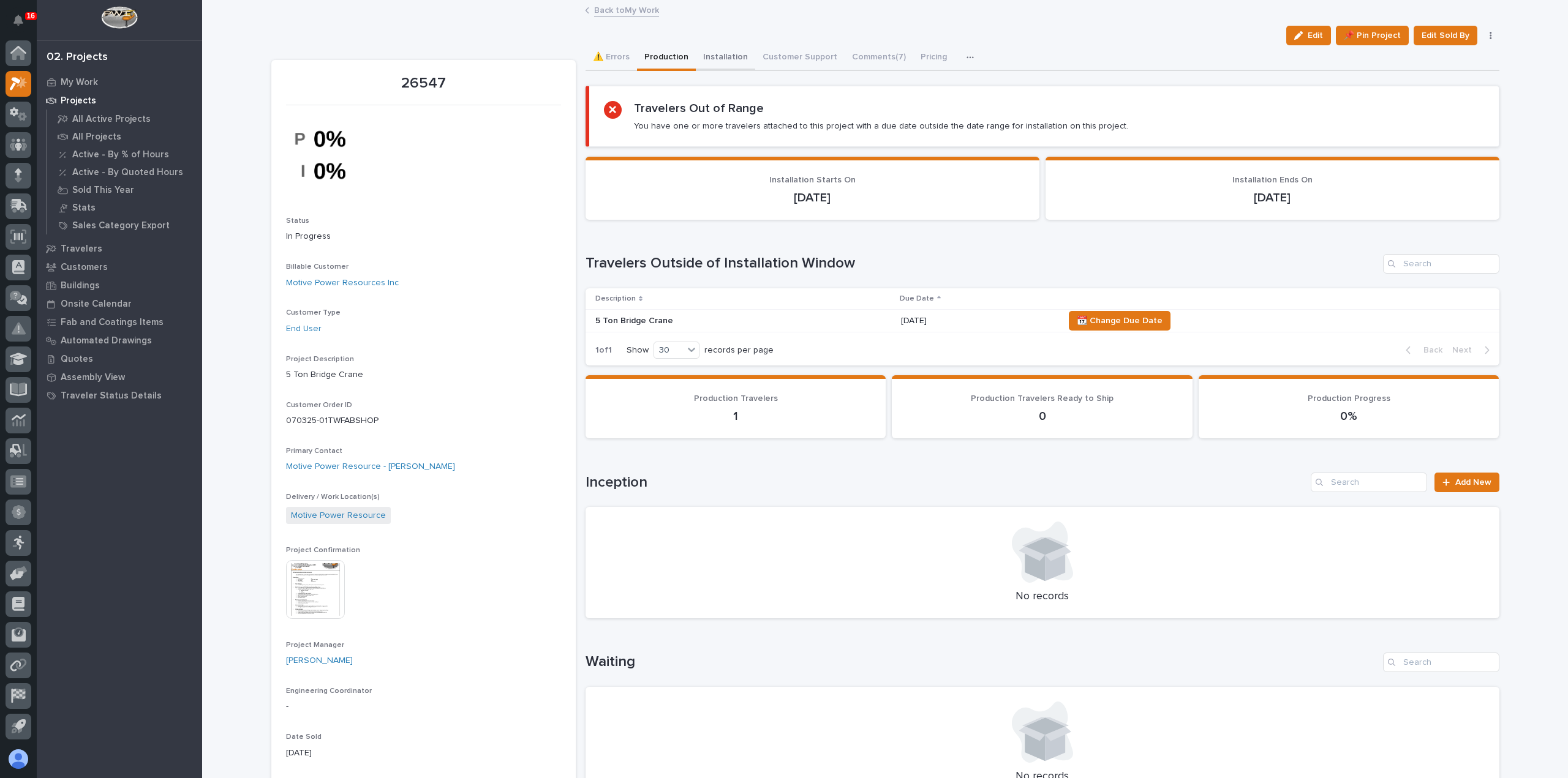
click at [709, 55] on button "Installation" at bounding box center [725, 58] width 59 height 26
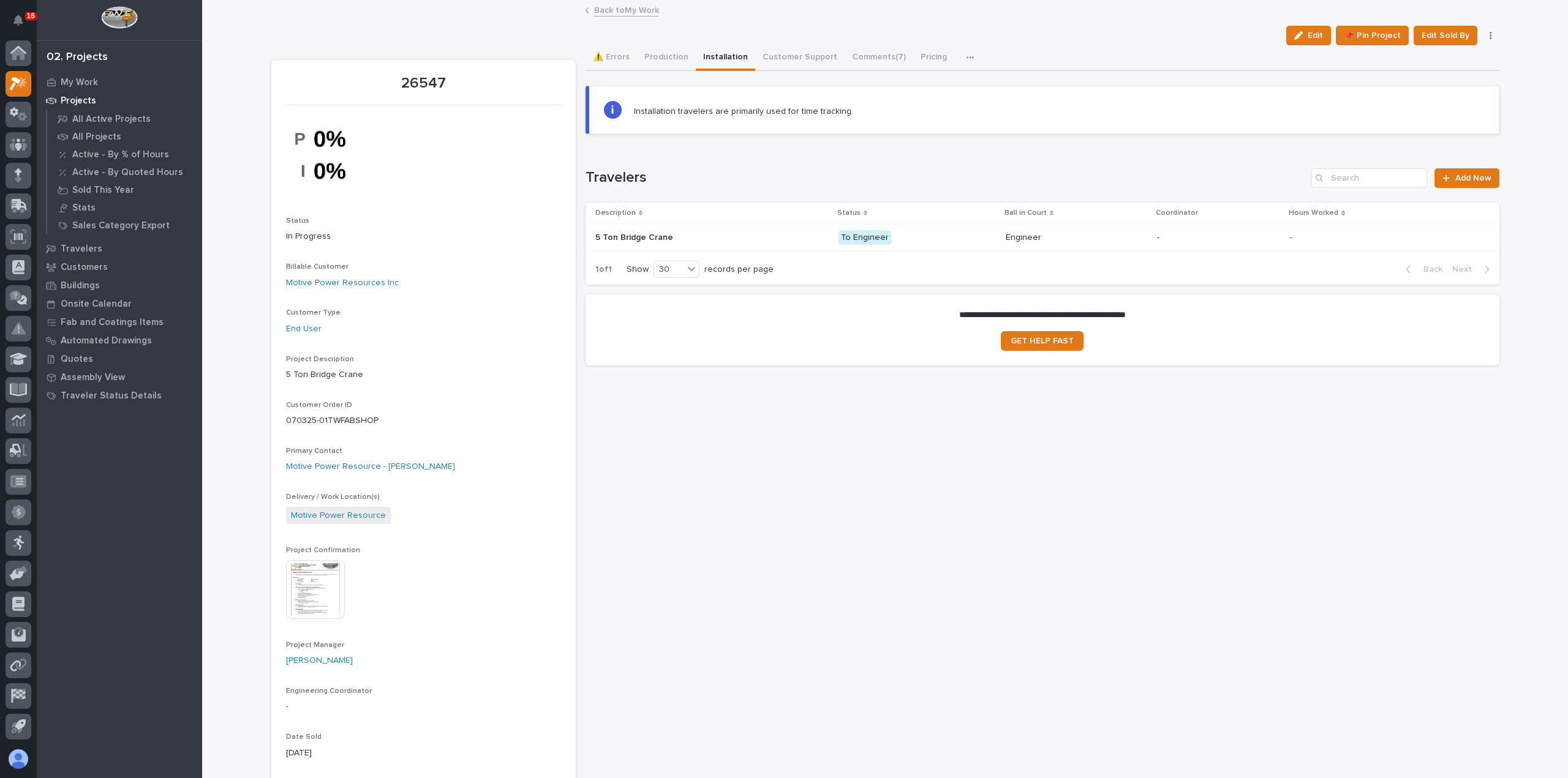
click at [1125, 239] on p "Engineer" at bounding box center [1076, 237] width 142 height 10
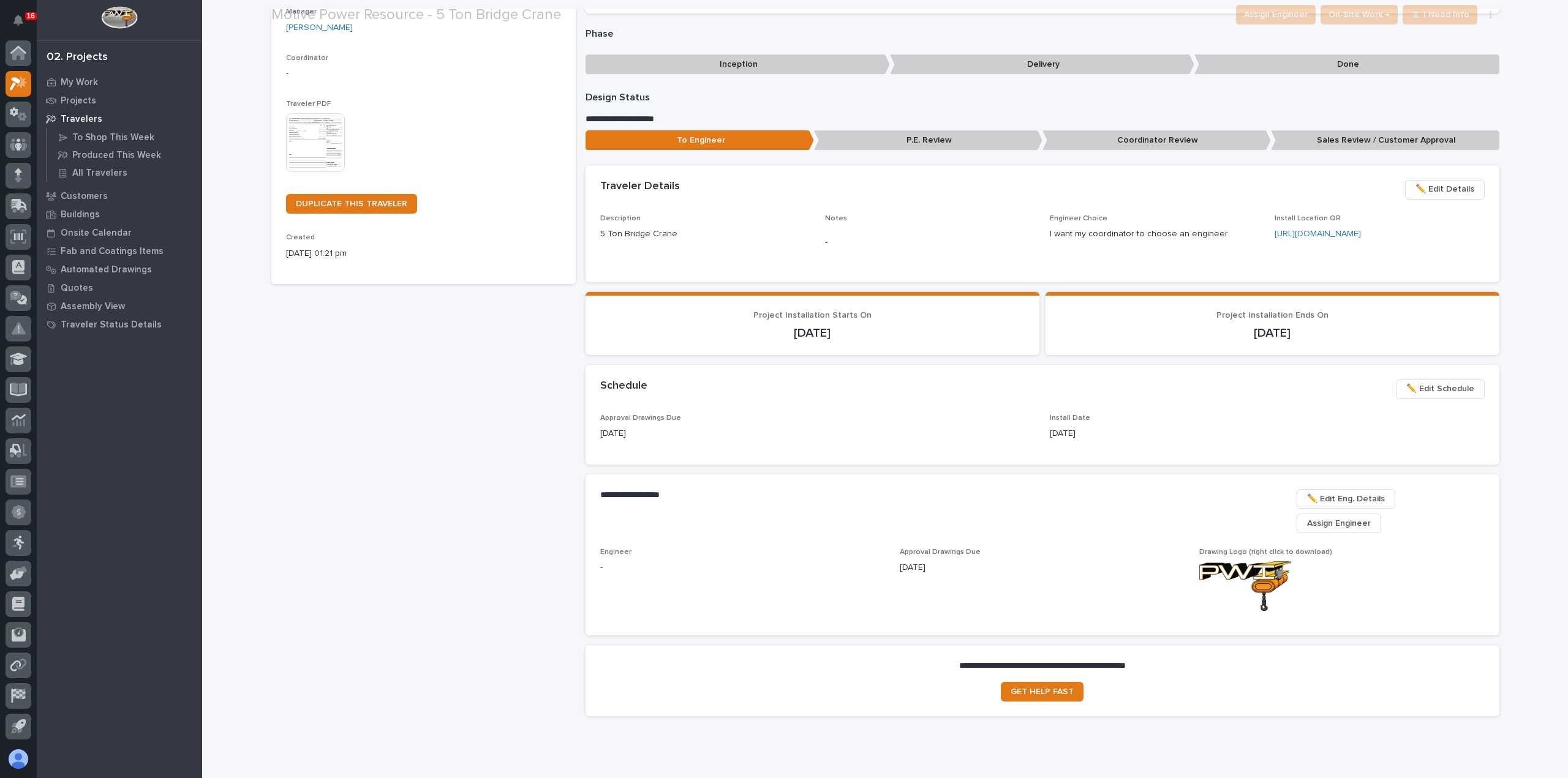
scroll to position [202, 0]
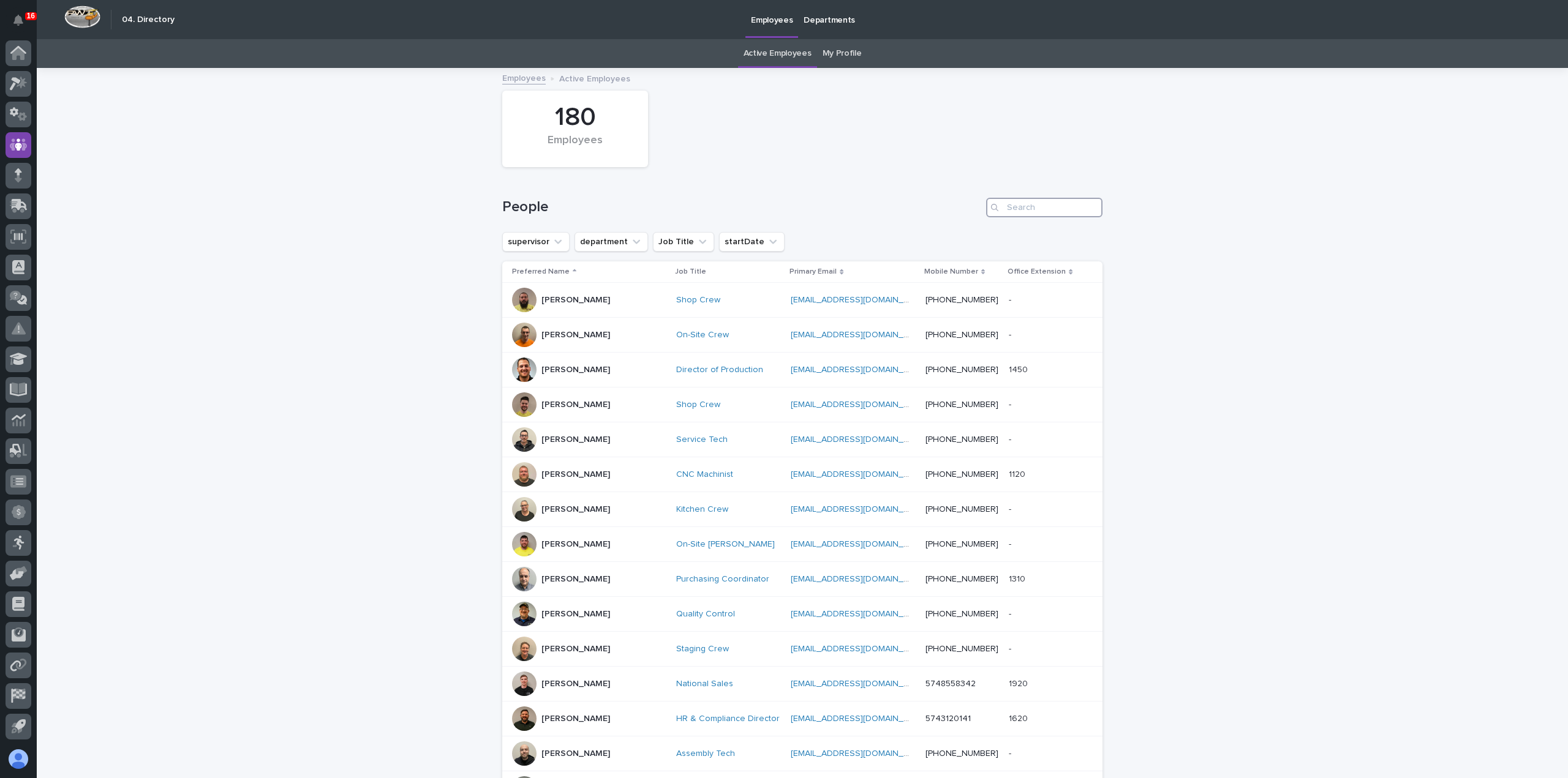
click at [1009, 203] on input "Search" at bounding box center [1044, 207] width 117 height 20
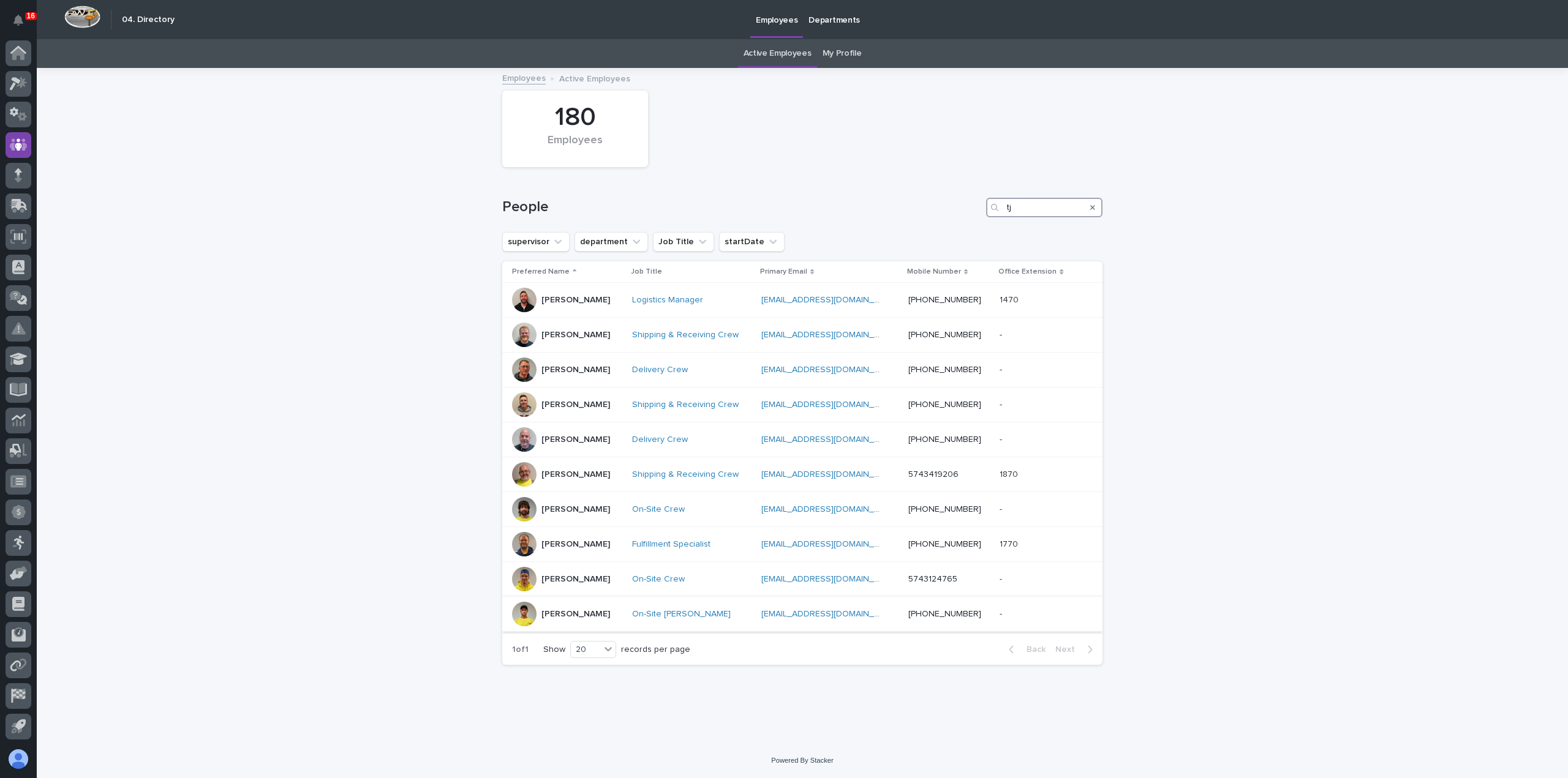
type input "tj"
click at [602, 621] on div "TJ Wicks" at bounding box center [567, 613] width 110 height 24
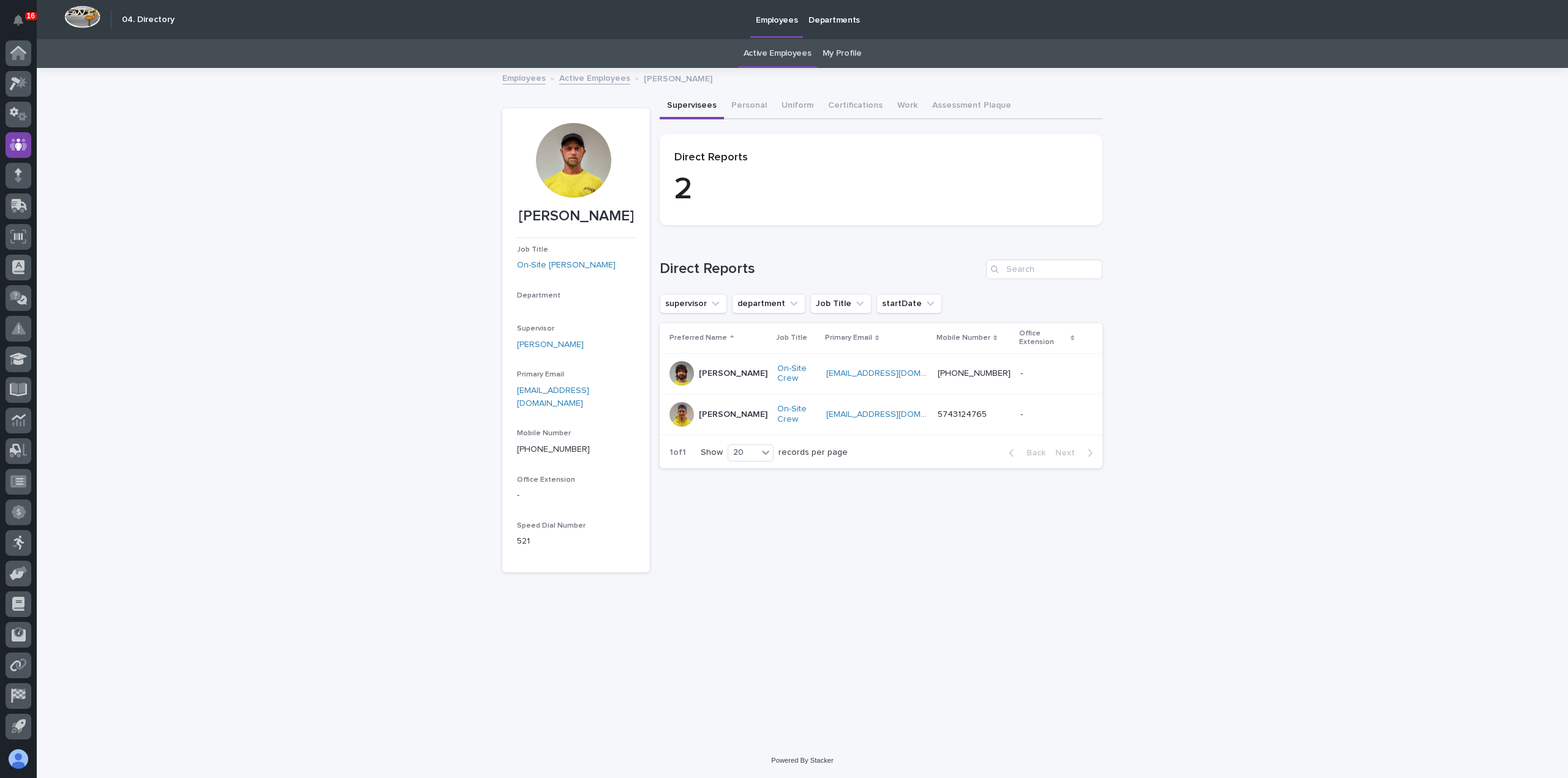
click at [564, 173] on div at bounding box center [573, 160] width 75 height 75
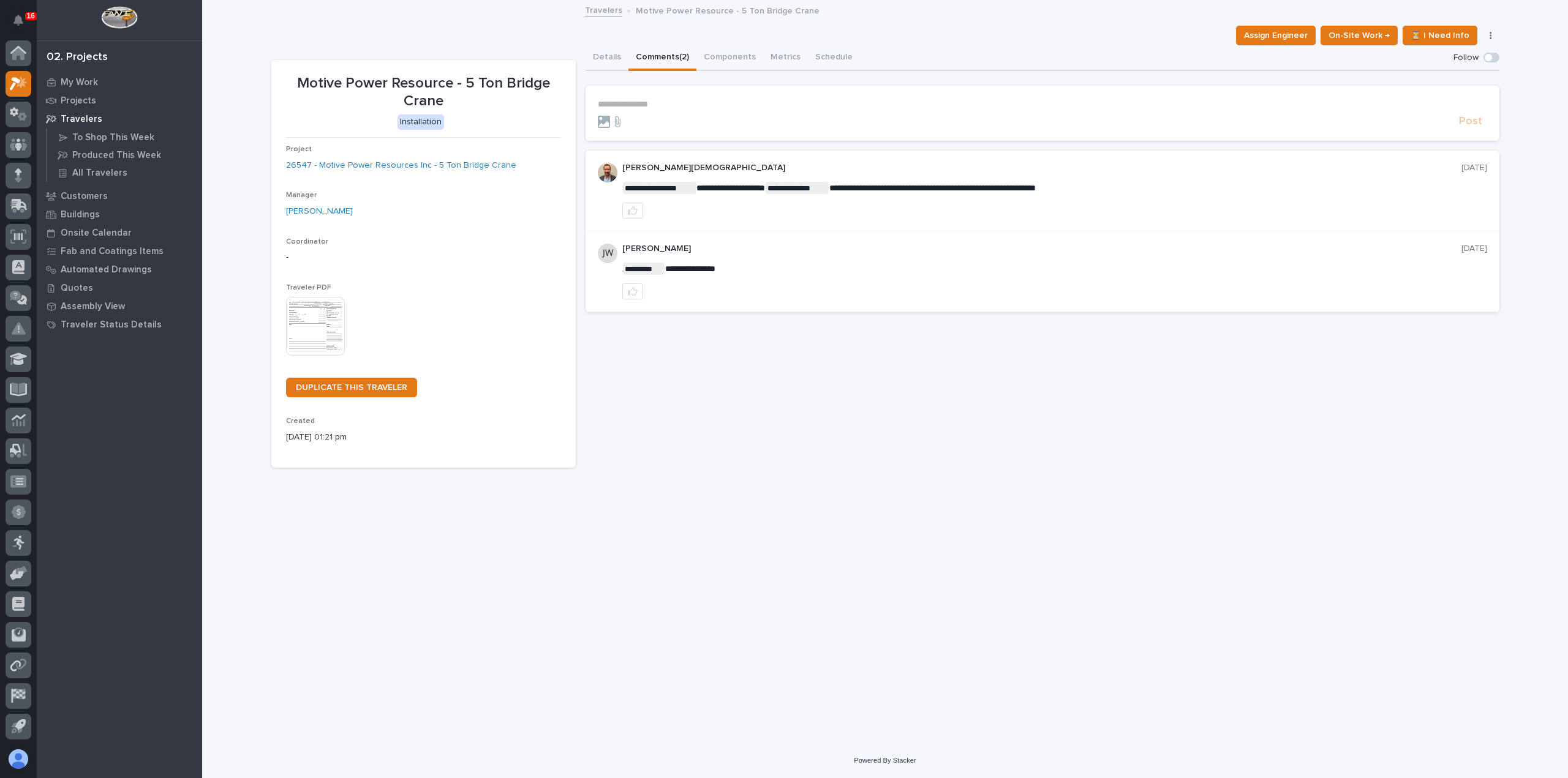
click at [781, 102] on p "**********" at bounding box center [1042, 104] width 889 height 10
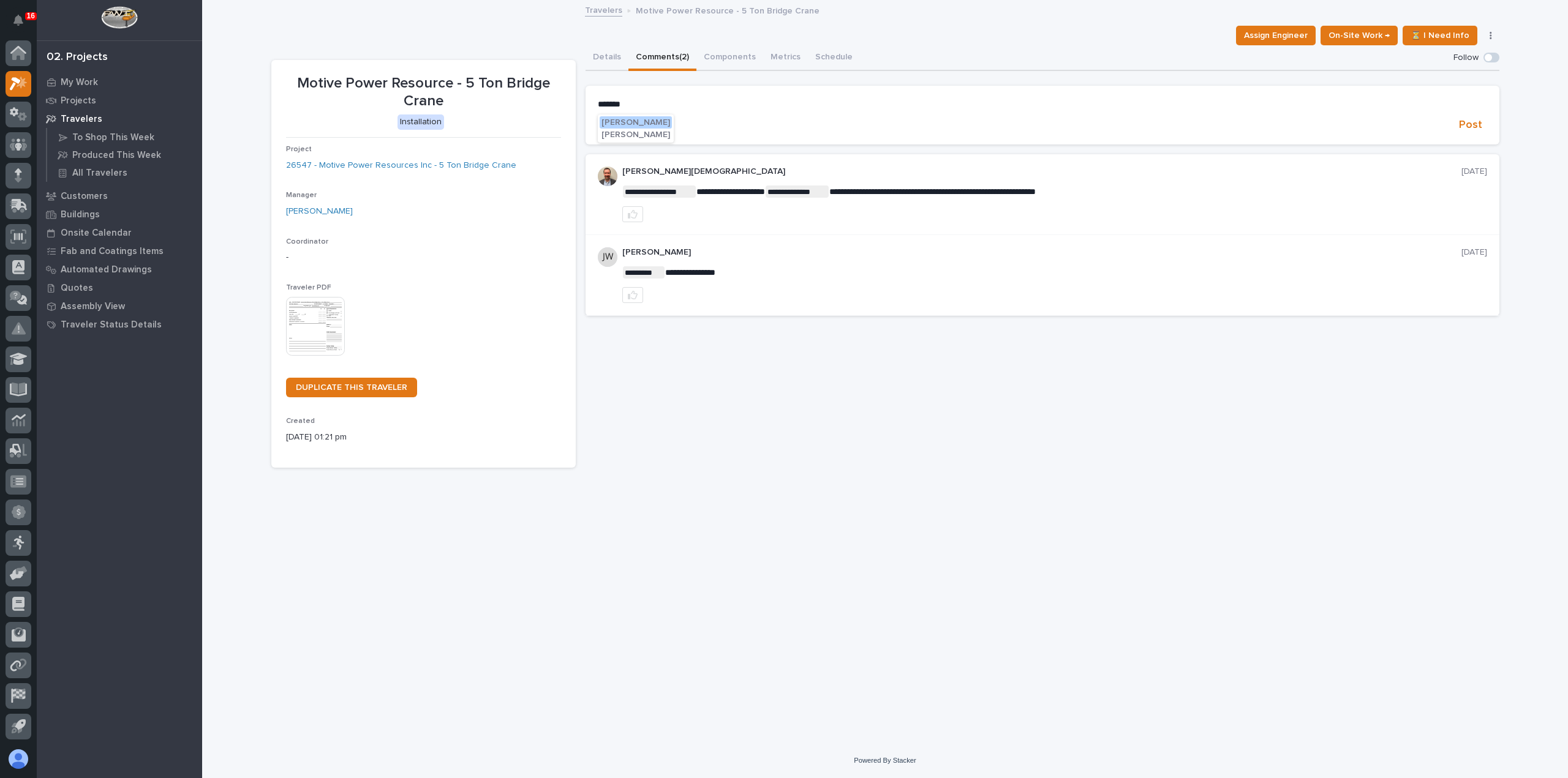
click at [665, 122] on span "[PERSON_NAME]" at bounding box center [635, 122] width 68 height 8
click at [696, 101] on p "**********" at bounding box center [1042, 105] width 889 height 13
click at [1471, 124] on span "Post" at bounding box center [1470, 127] width 23 height 14
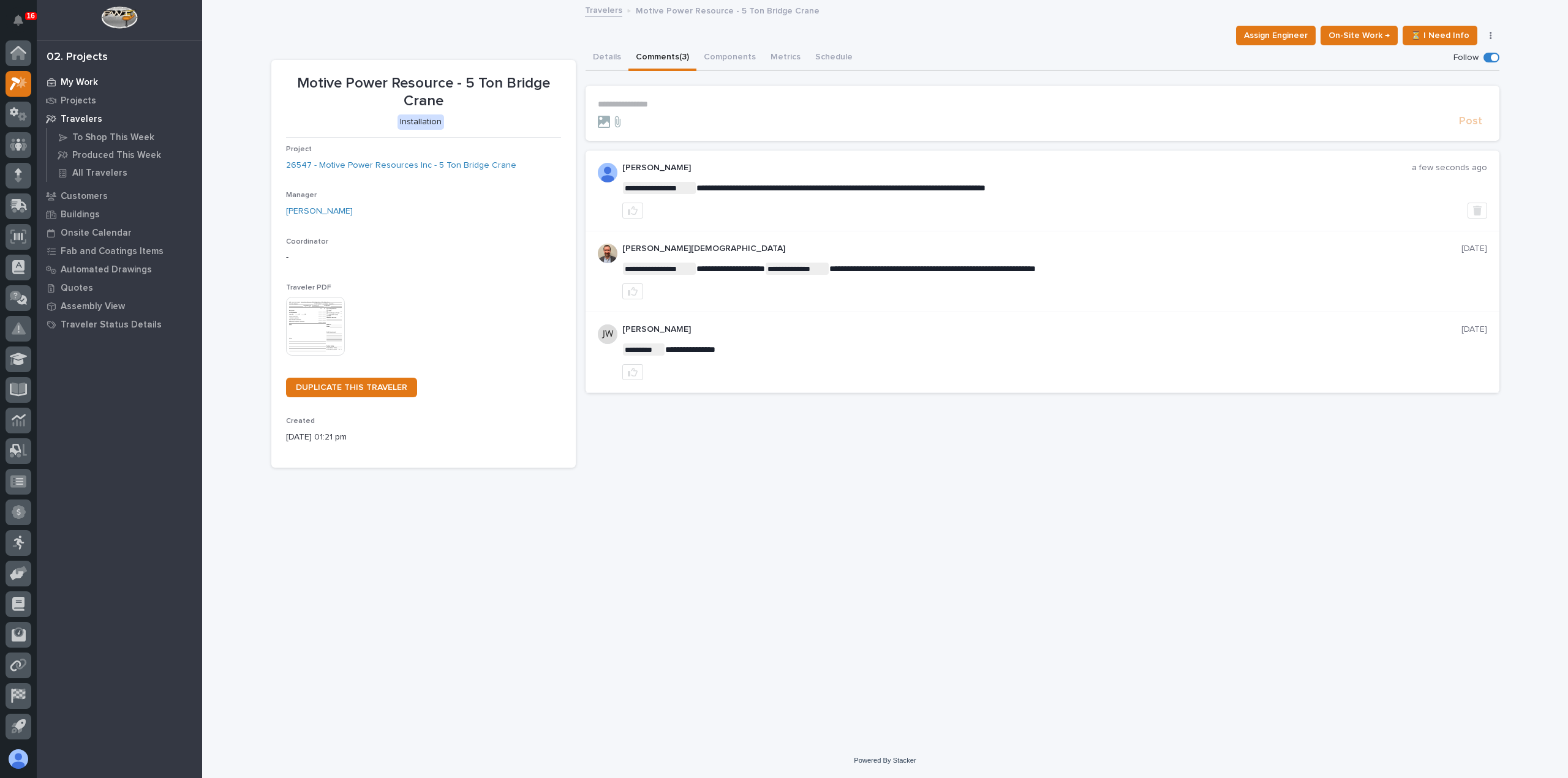
click at [73, 85] on p "My Work" at bounding box center [80, 83] width 38 height 11
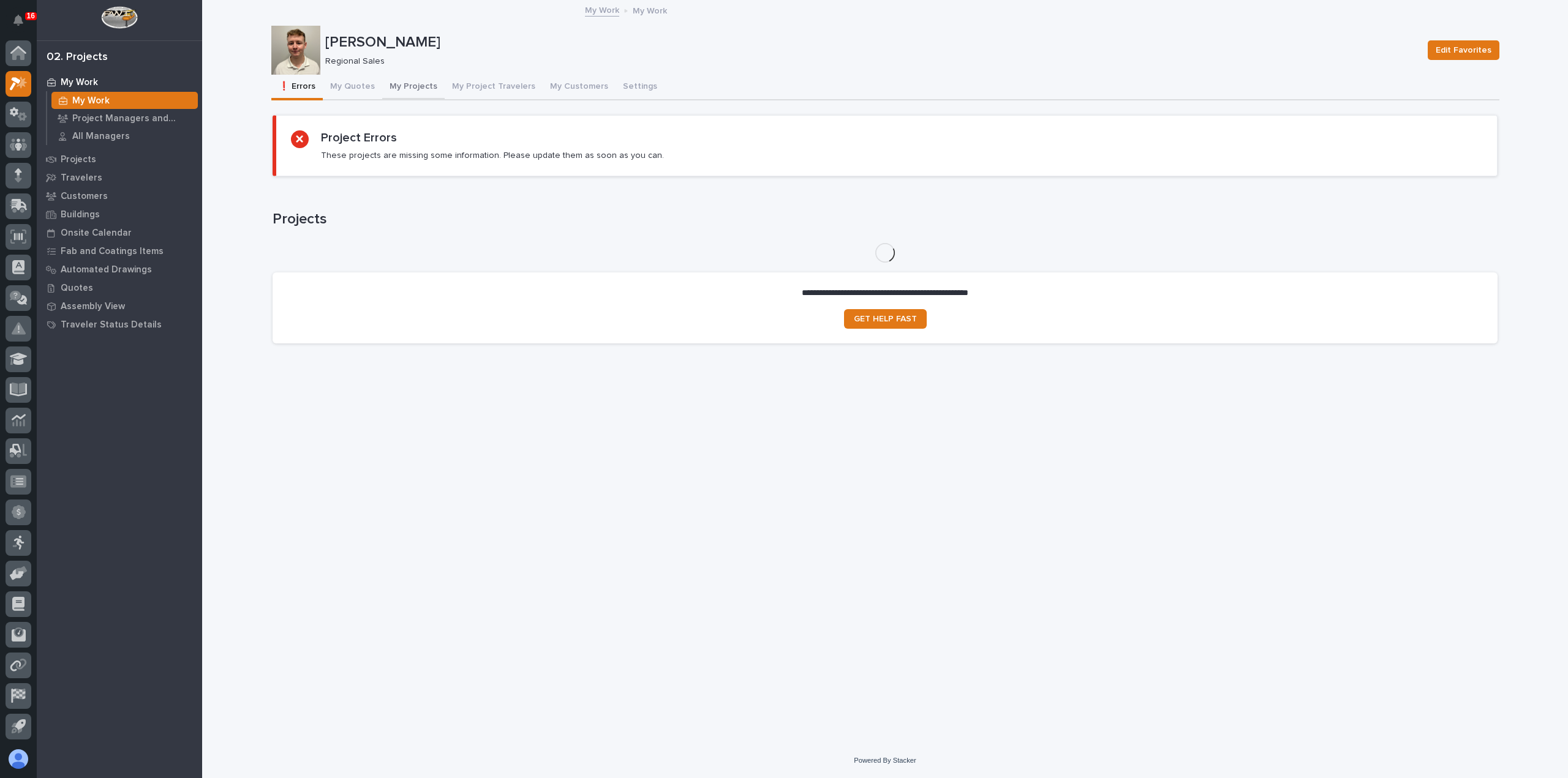
click at [400, 86] on button "My Projects" at bounding box center [413, 87] width 62 height 26
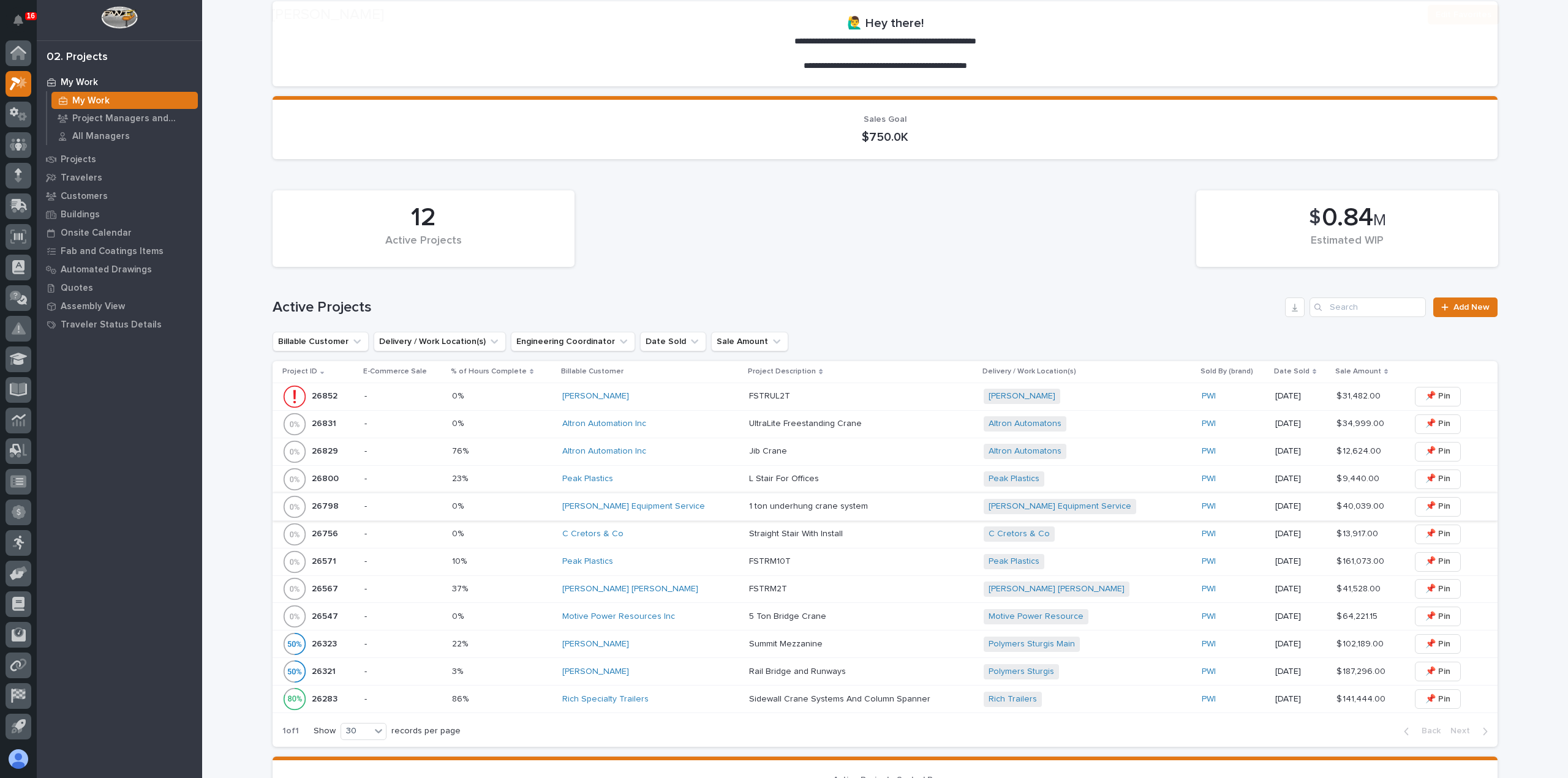
scroll to position [184, 0]
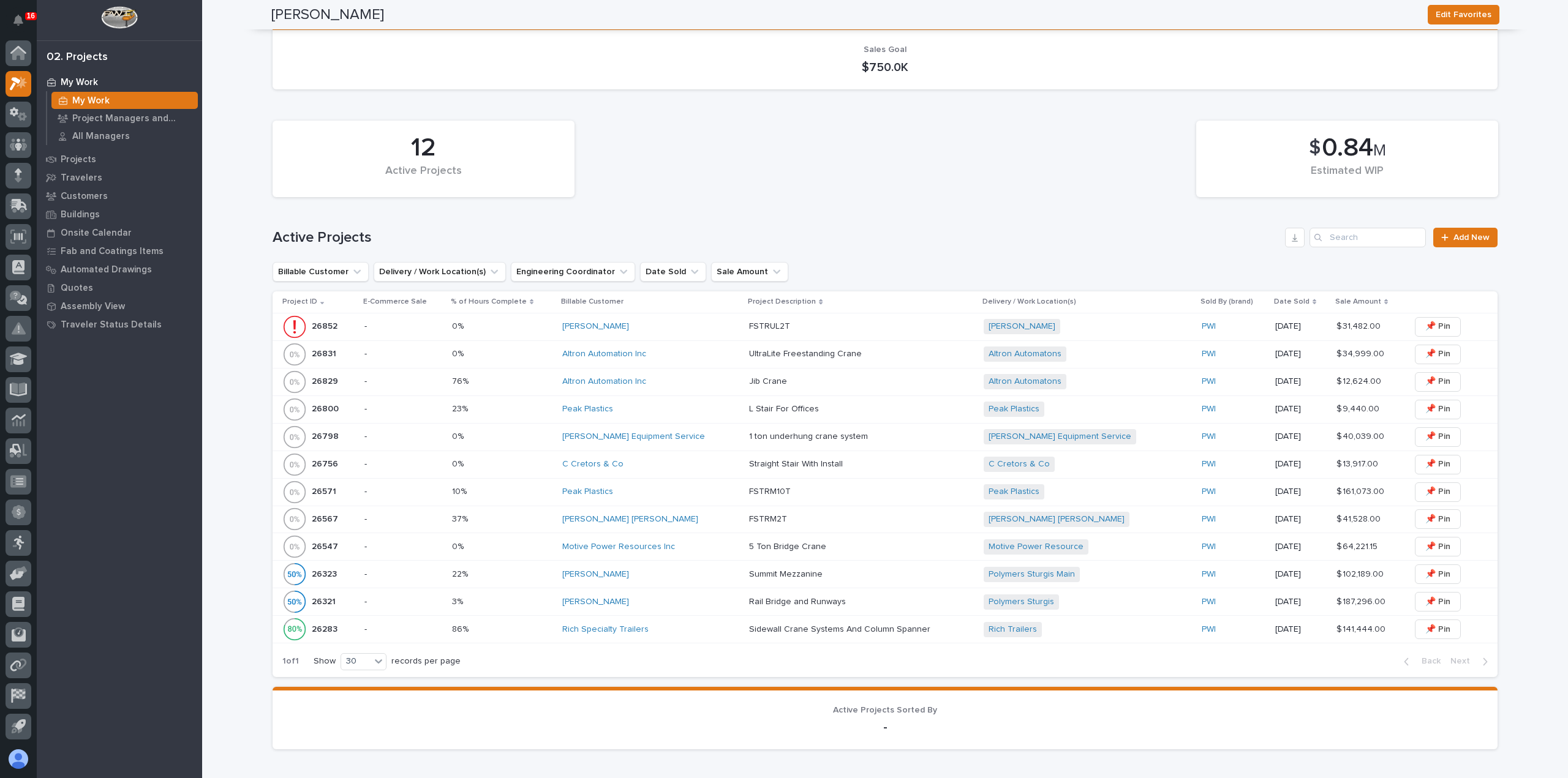
click at [702, 546] on div "Motive Power Resources Inc" at bounding box center [651, 546] width 177 height 10
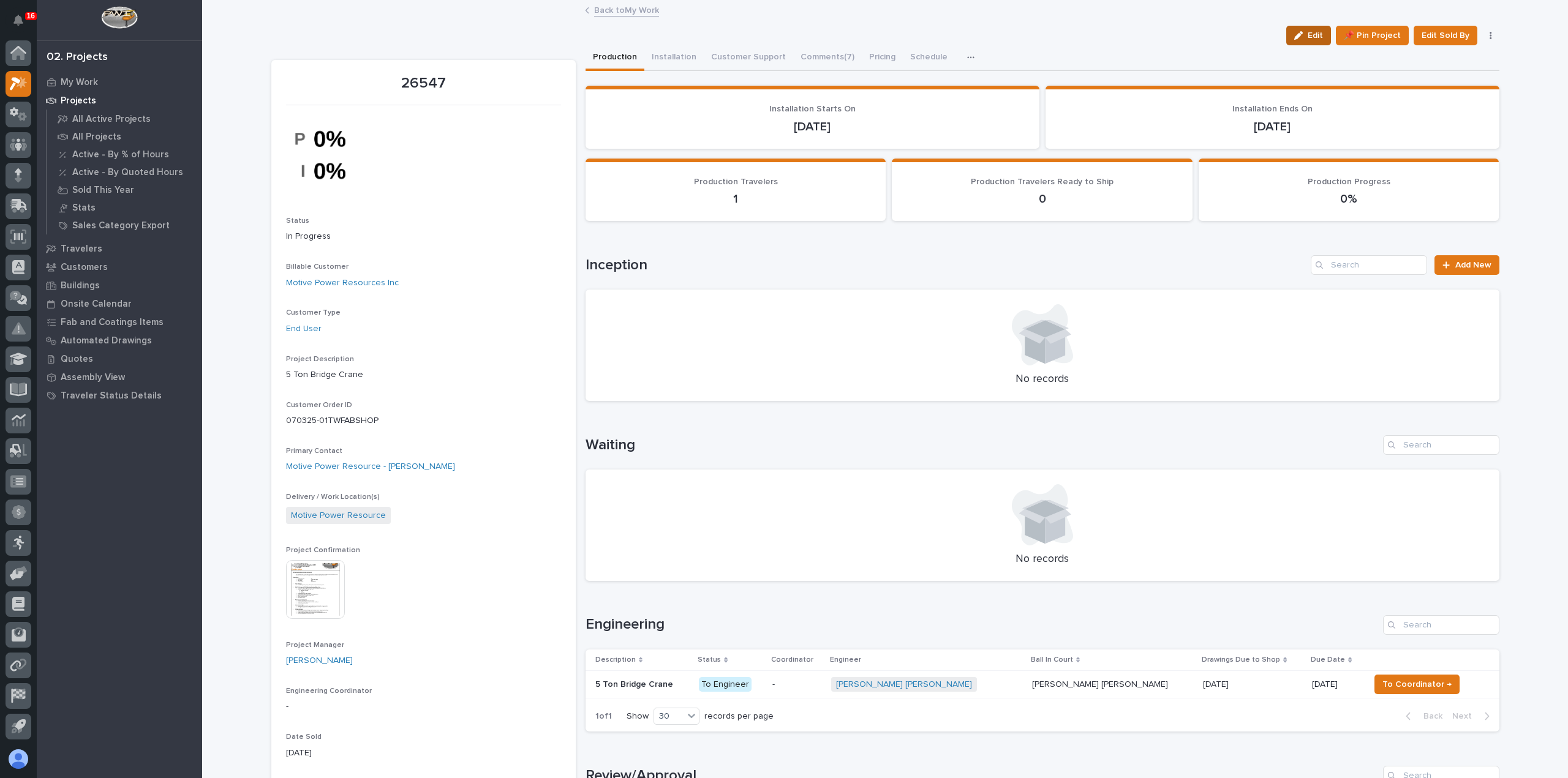
click at [1314, 33] on span "Edit" at bounding box center [1315, 36] width 15 height 11
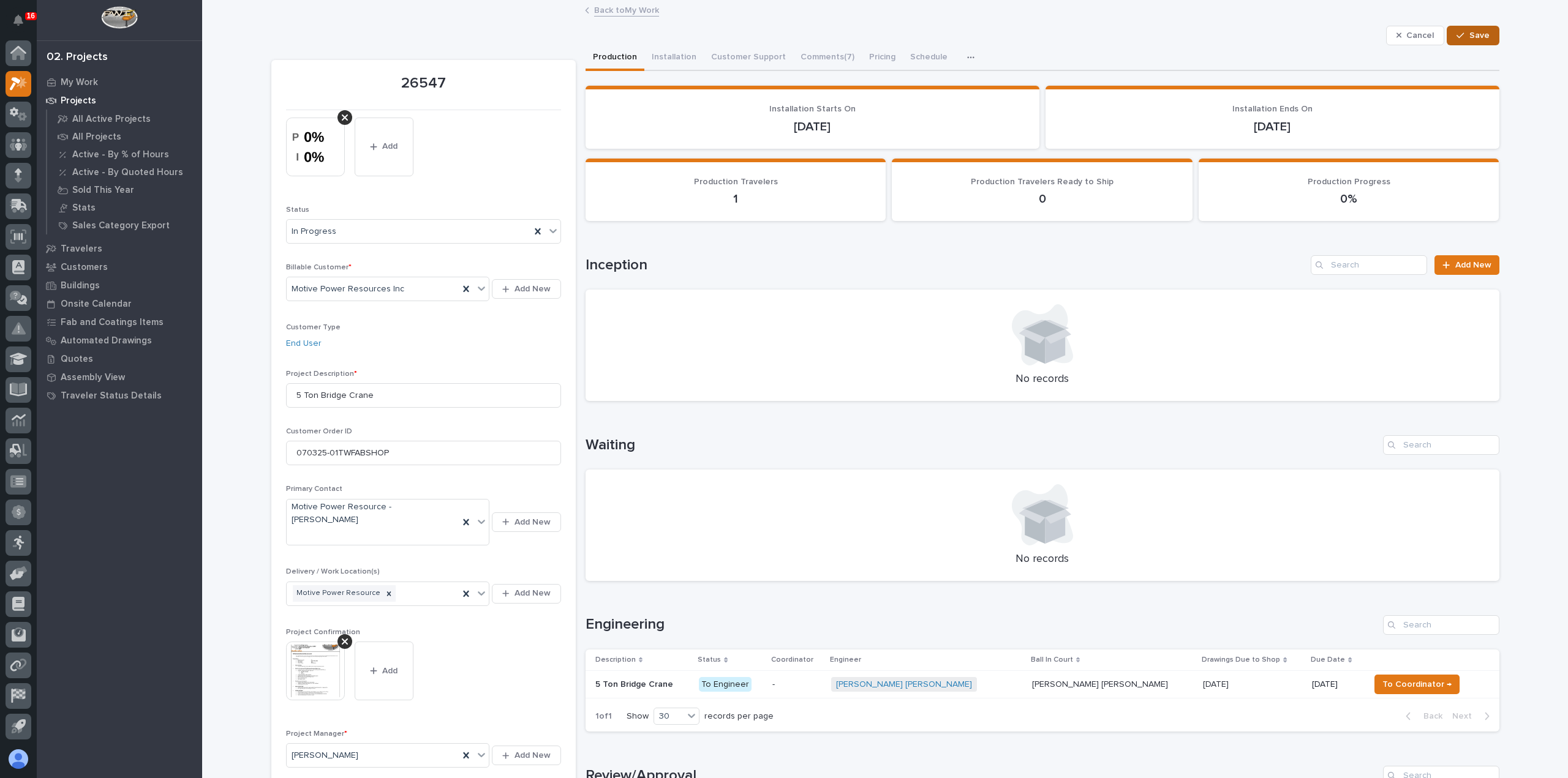
click at [1472, 33] on span "Save" at bounding box center [1479, 36] width 20 height 11
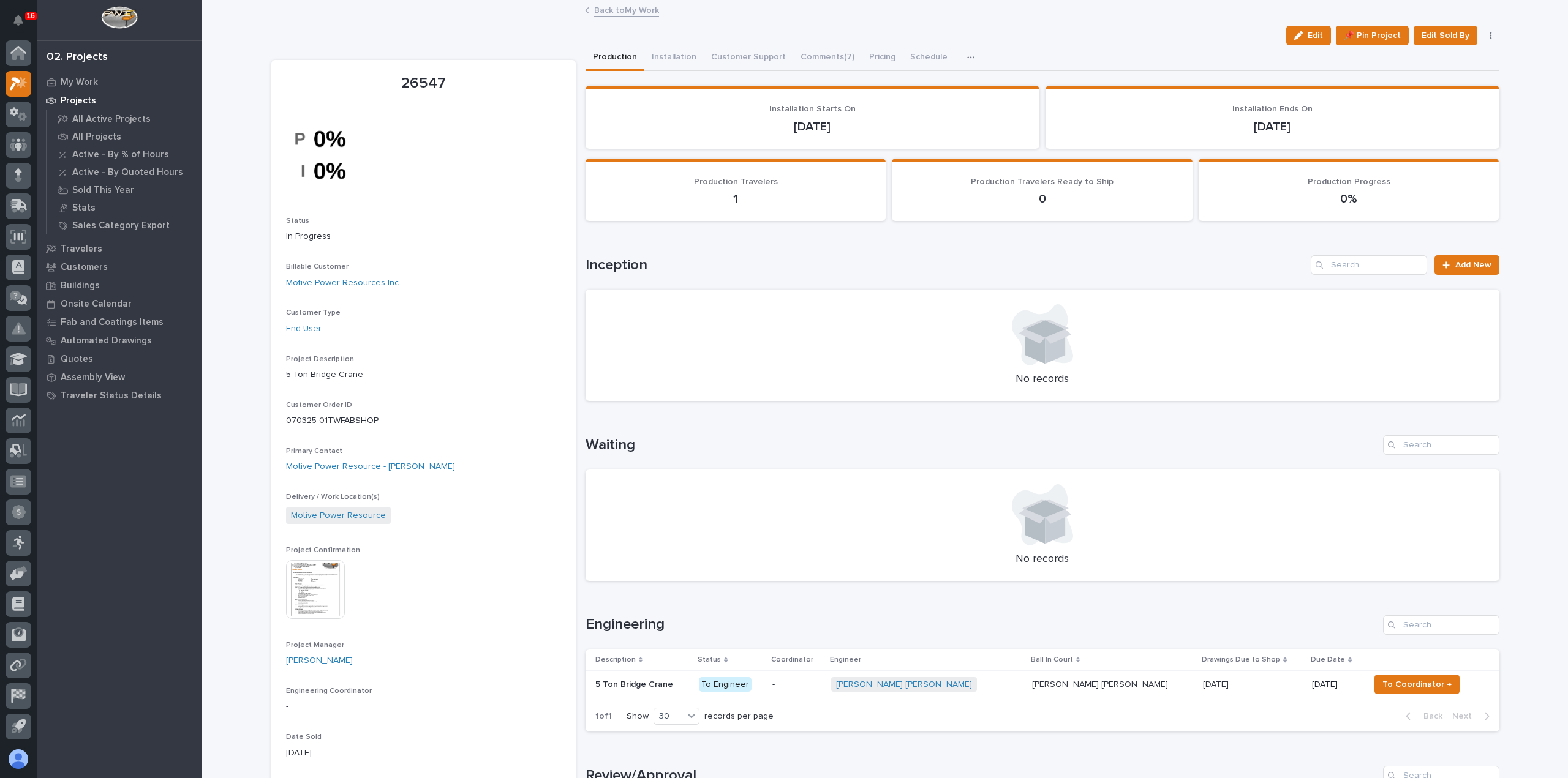
click at [820, 690] on div "-" at bounding box center [796, 685] width 48 height 20
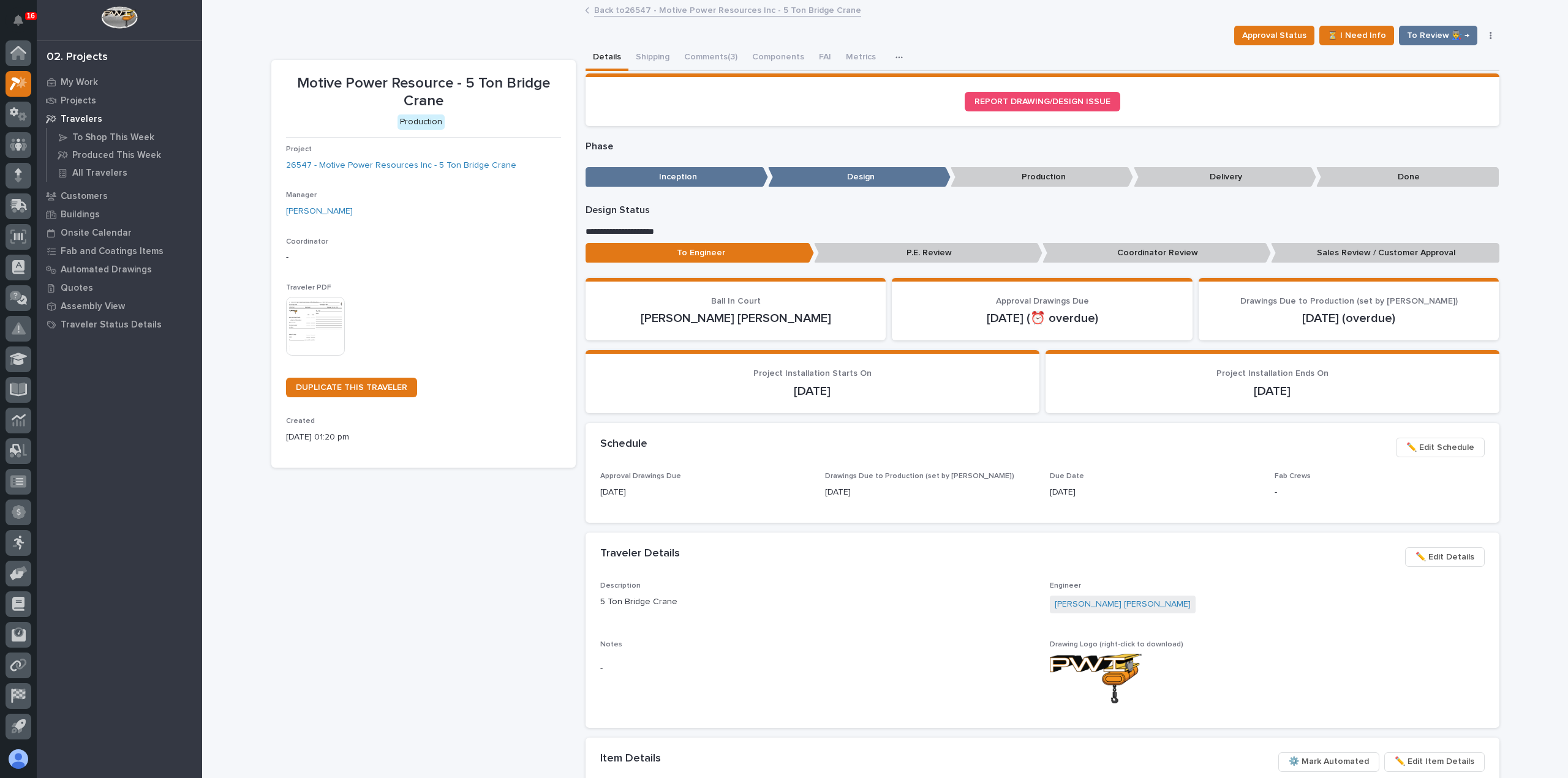
click at [1489, 33] on icon "button" at bounding box center [1490, 36] width 2 height 8
click at [1133, 50] on div "Details Shipping Comments (3) Components FAI Metrics Schedule" at bounding box center [1042, 58] width 914 height 26
click at [1432, 447] on span "✏️ Edit Schedule" at bounding box center [1440, 447] width 68 height 15
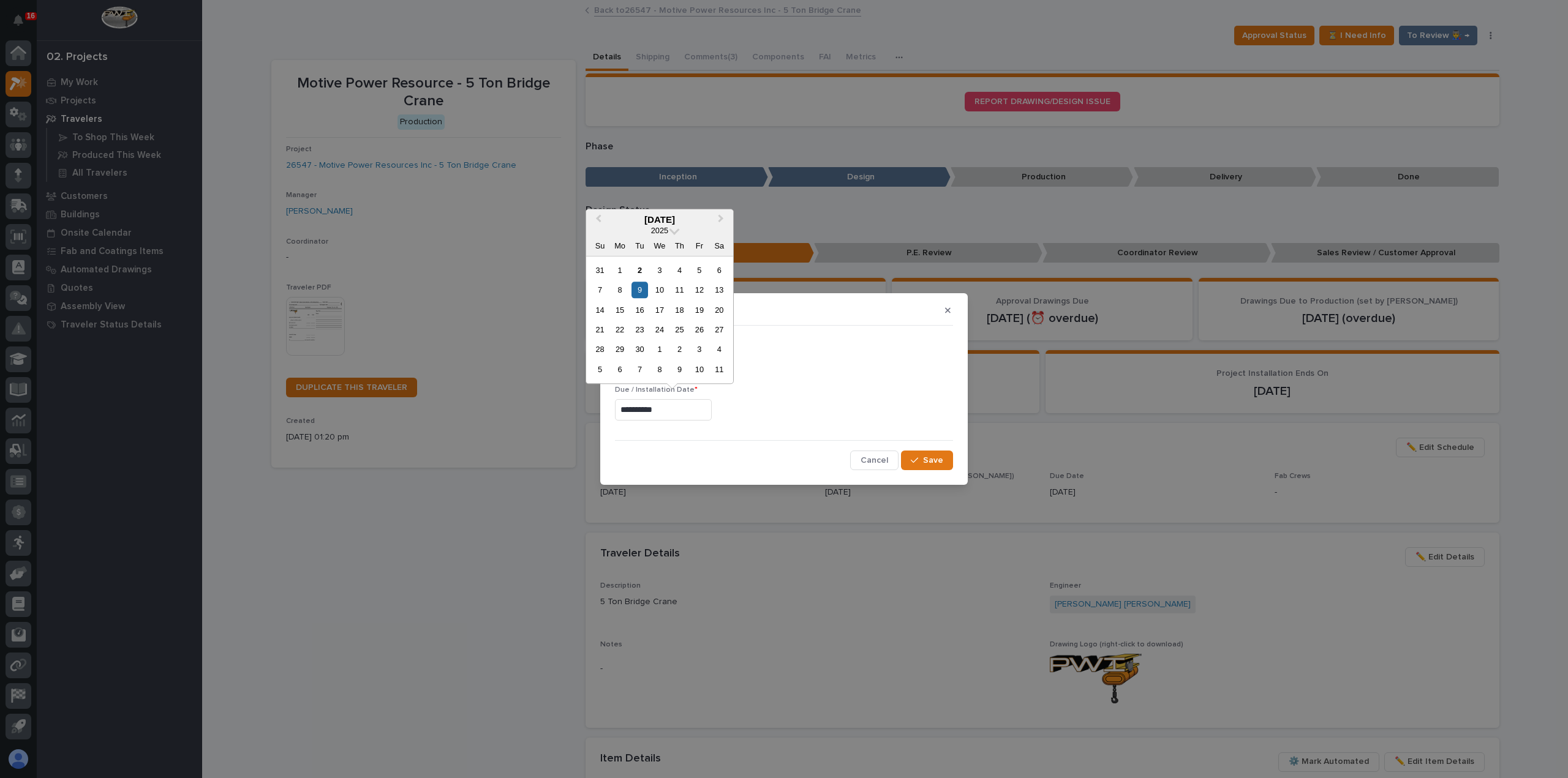
click at [667, 411] on input "**********" at bounding box center [663, 410] width 97 height 22
click at [643, 366] on div "7" at bounding box center [639, 370] width 17 height 17
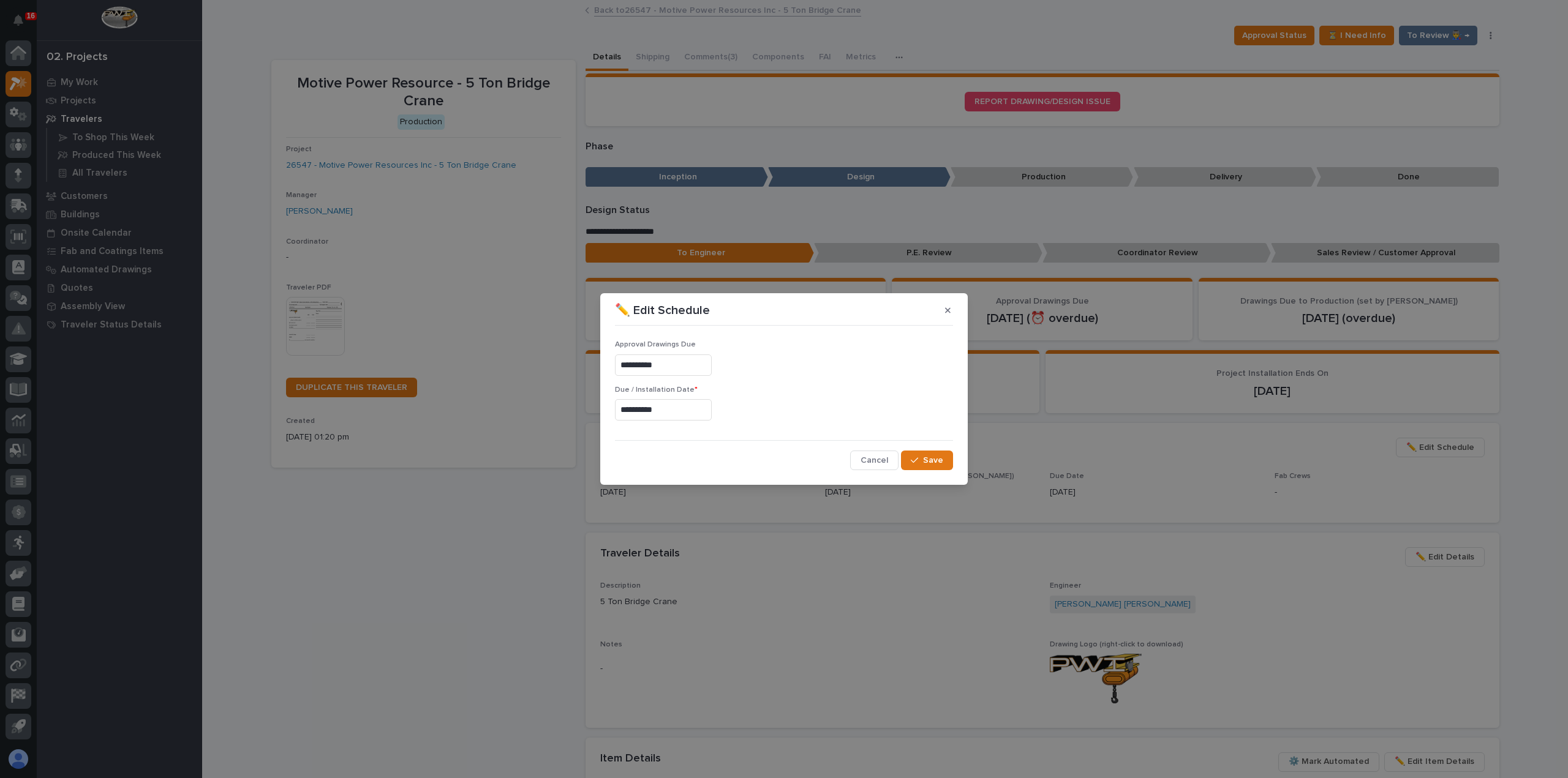
type input "**********"
click at [921, 458] on div "button" at bounding box center [917, 461] width 13 height 8
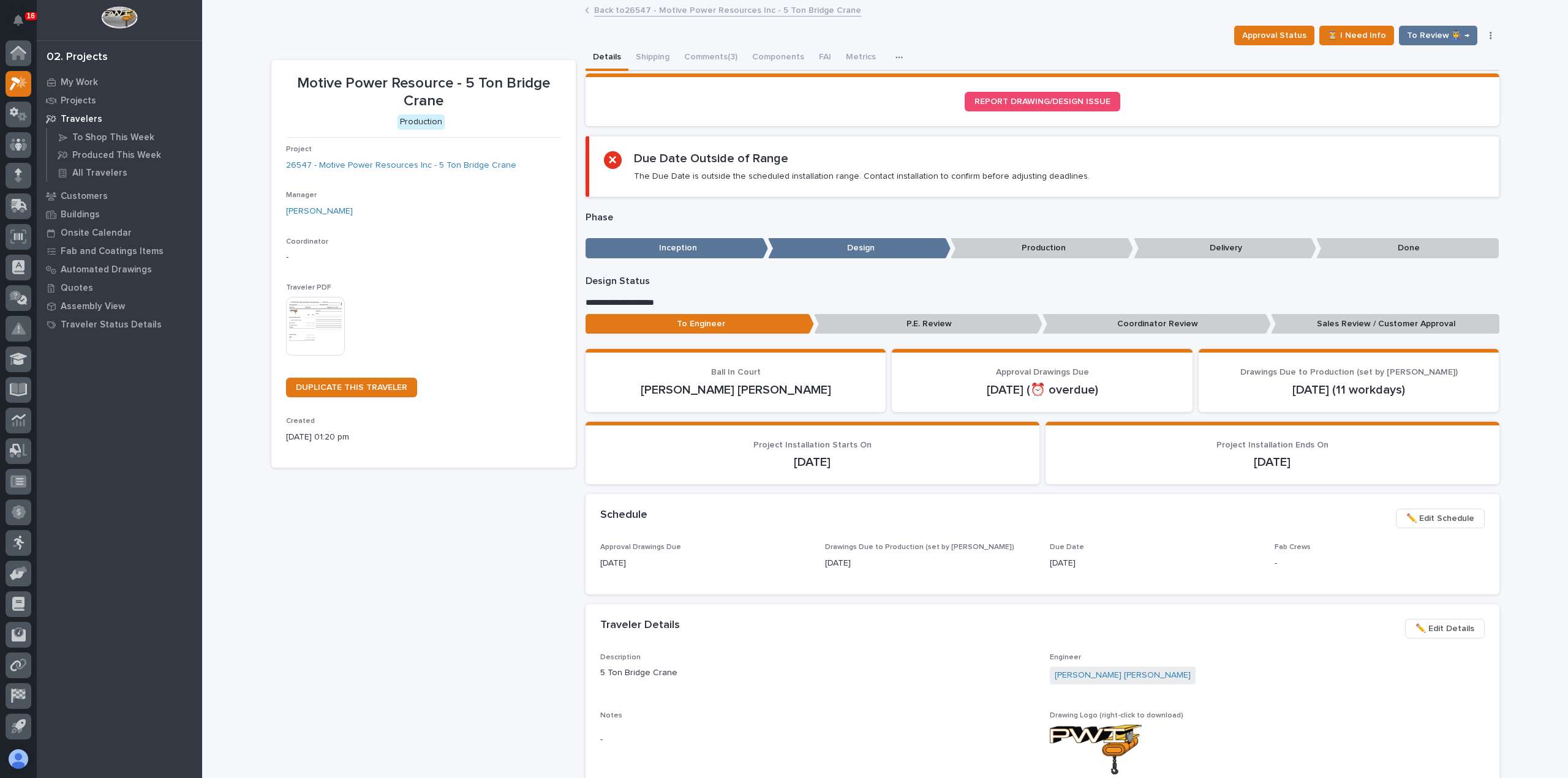
click at [651, 8] on link "Back to 26547 - Motive Power Resources Inc - 5 Ton Bridge Crane" at bounding box center [727, 10] width 267 height 14
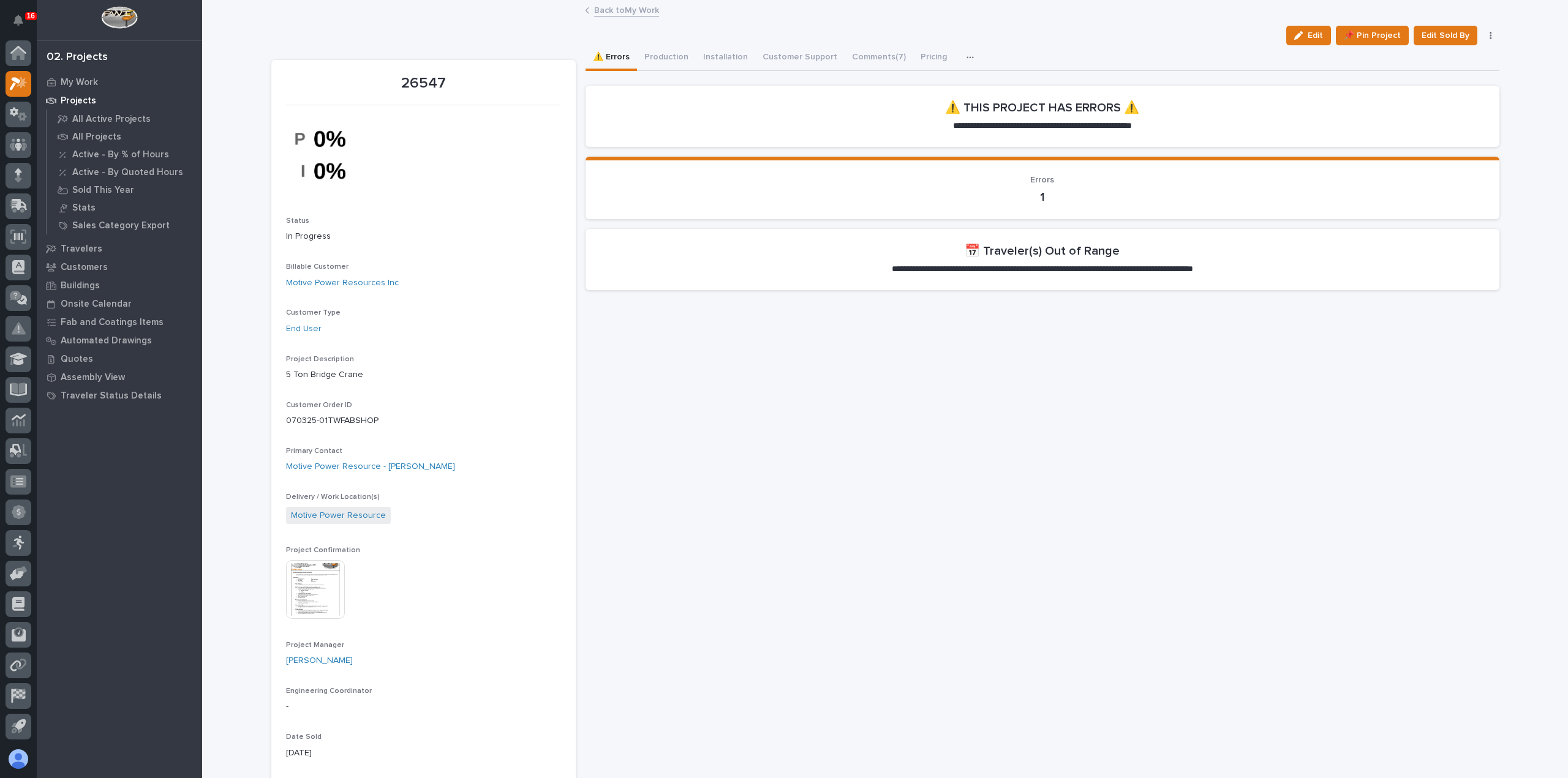
click at [633, 10] on link "Back to My Work" at bounding box center [626, 10] width 65 height 14
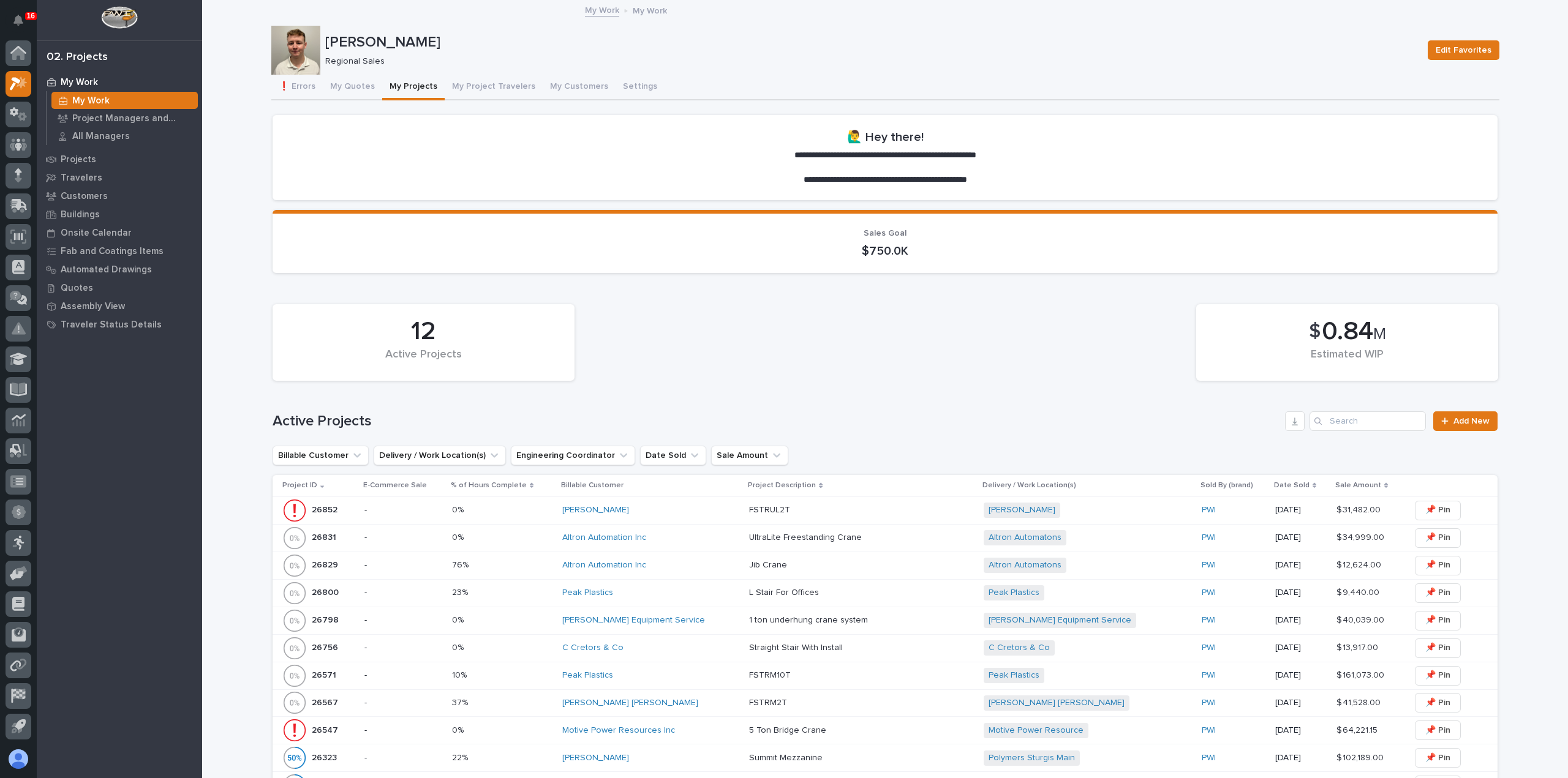
scroll to position [367, 0]
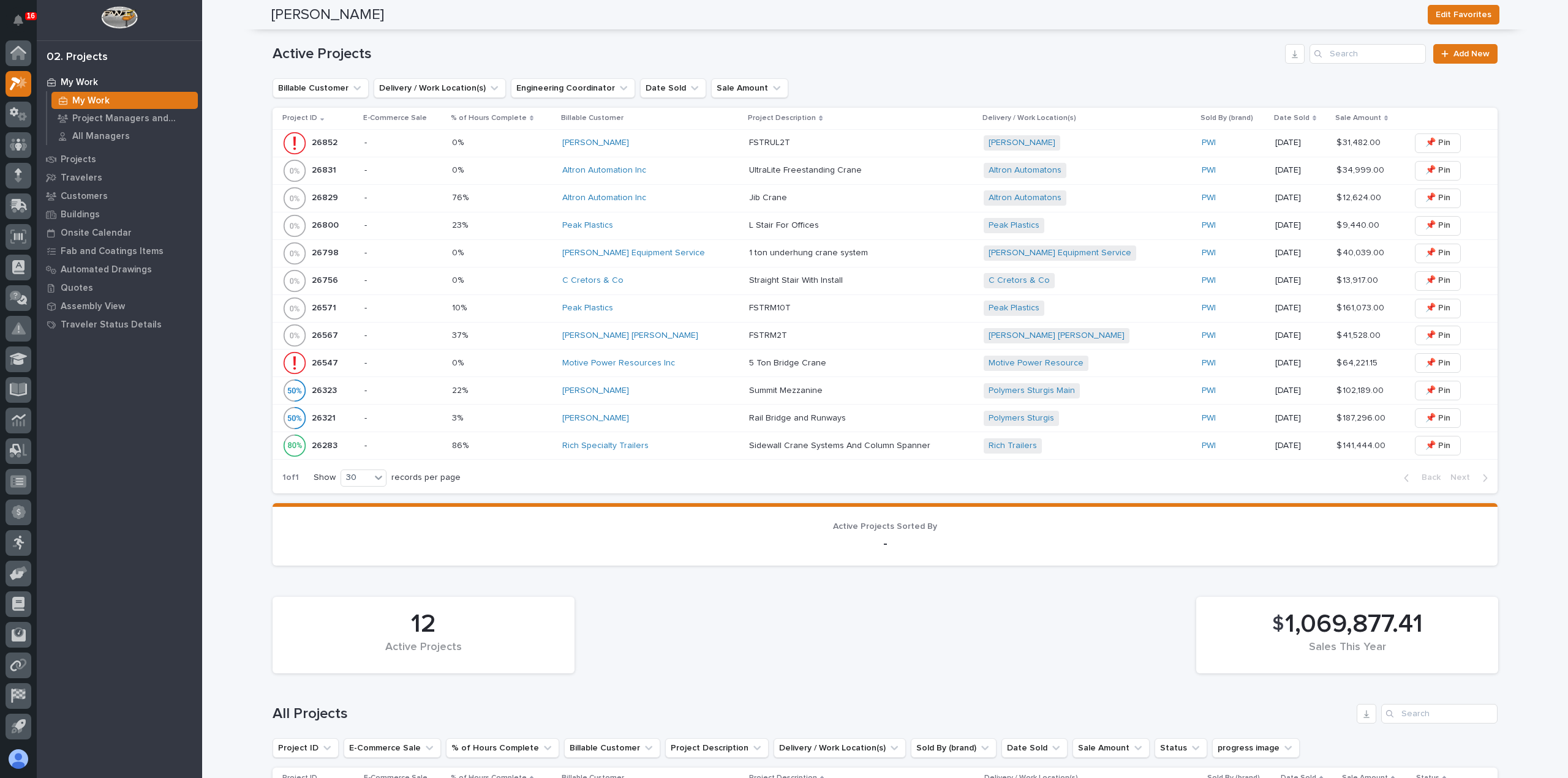
click at [715, 356] on div "Motive Power Resources Inc" at bounding box center [651, 363] width 177 height 20
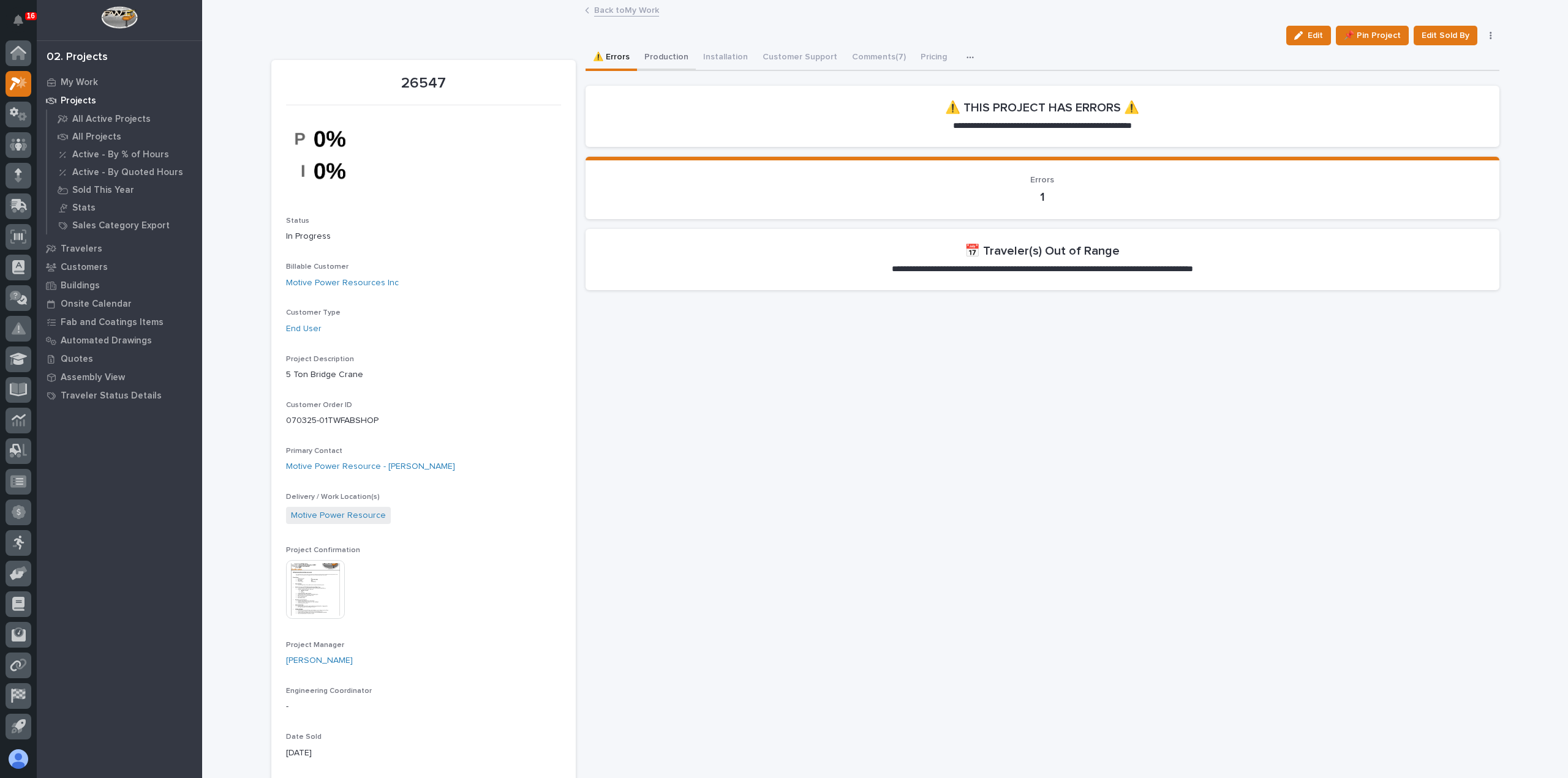
click at [649, 56] on button "Production" at bounding box center [666, 58] width 59 height 26
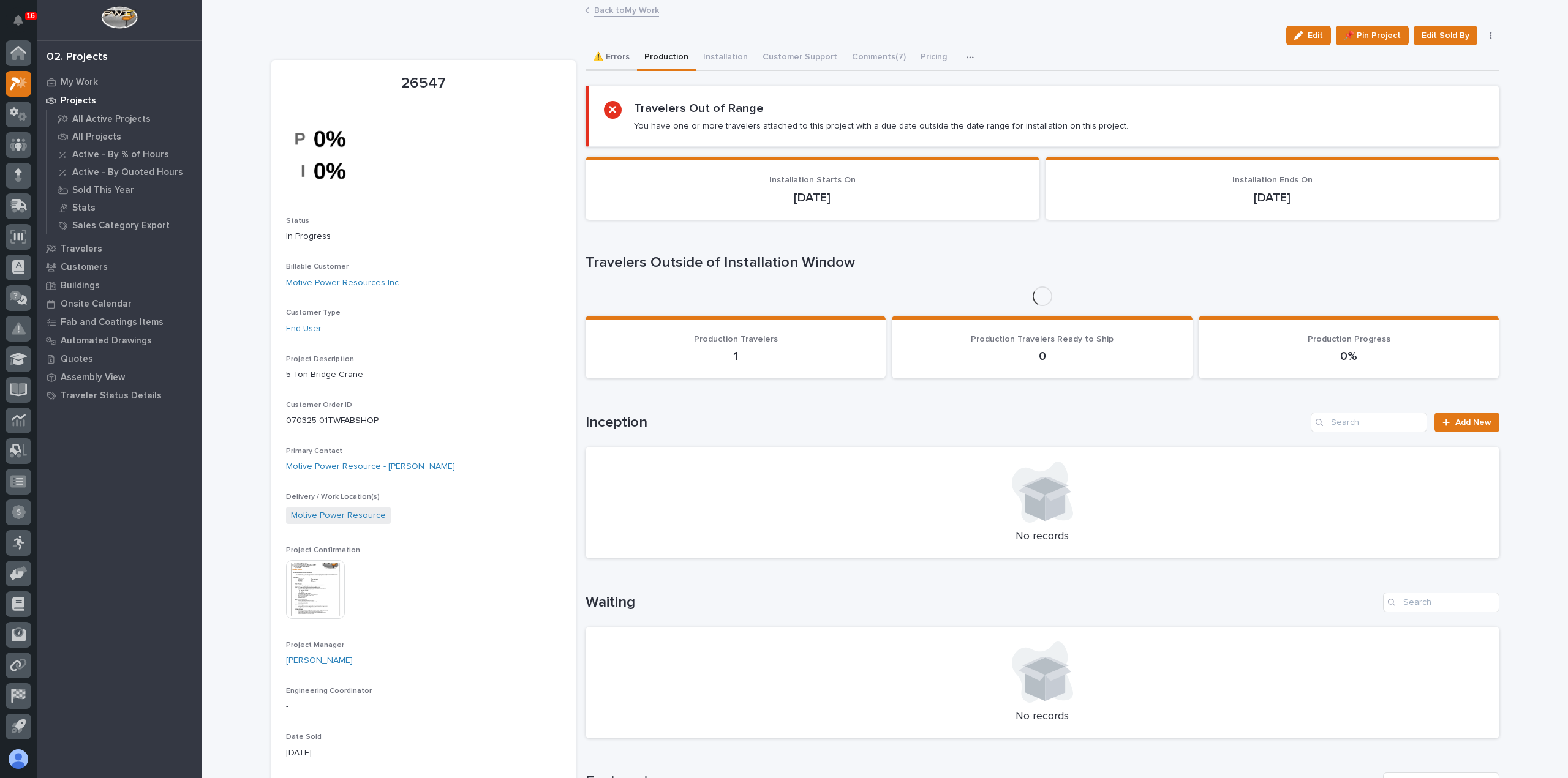
click at [617, 45] on button "⚠️ Errors" at bounding box center [612, 58] width 52 height 26
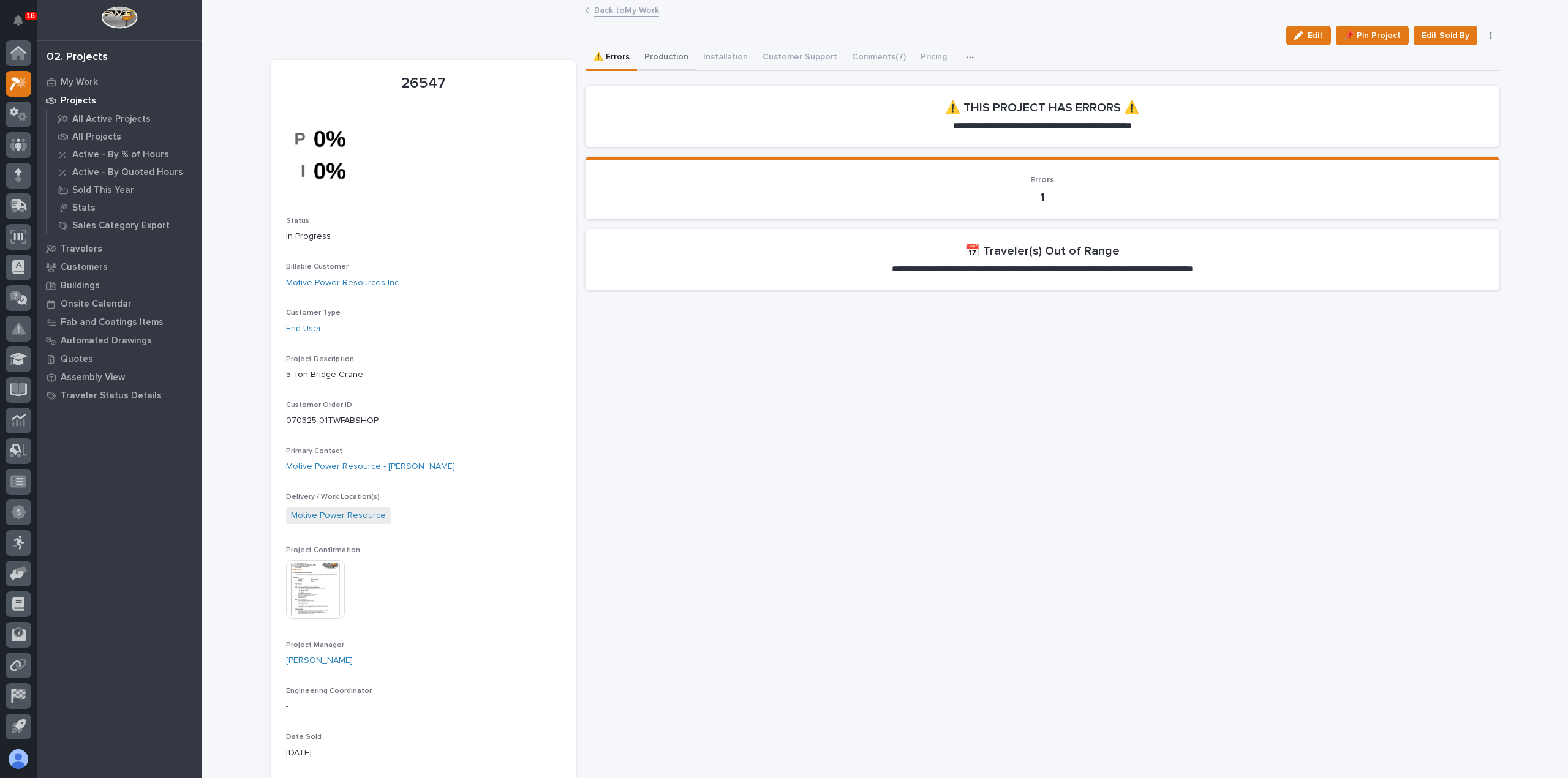
click at [658, 54] on button "Production" at bounding box center [666, 58] width 59 height 26
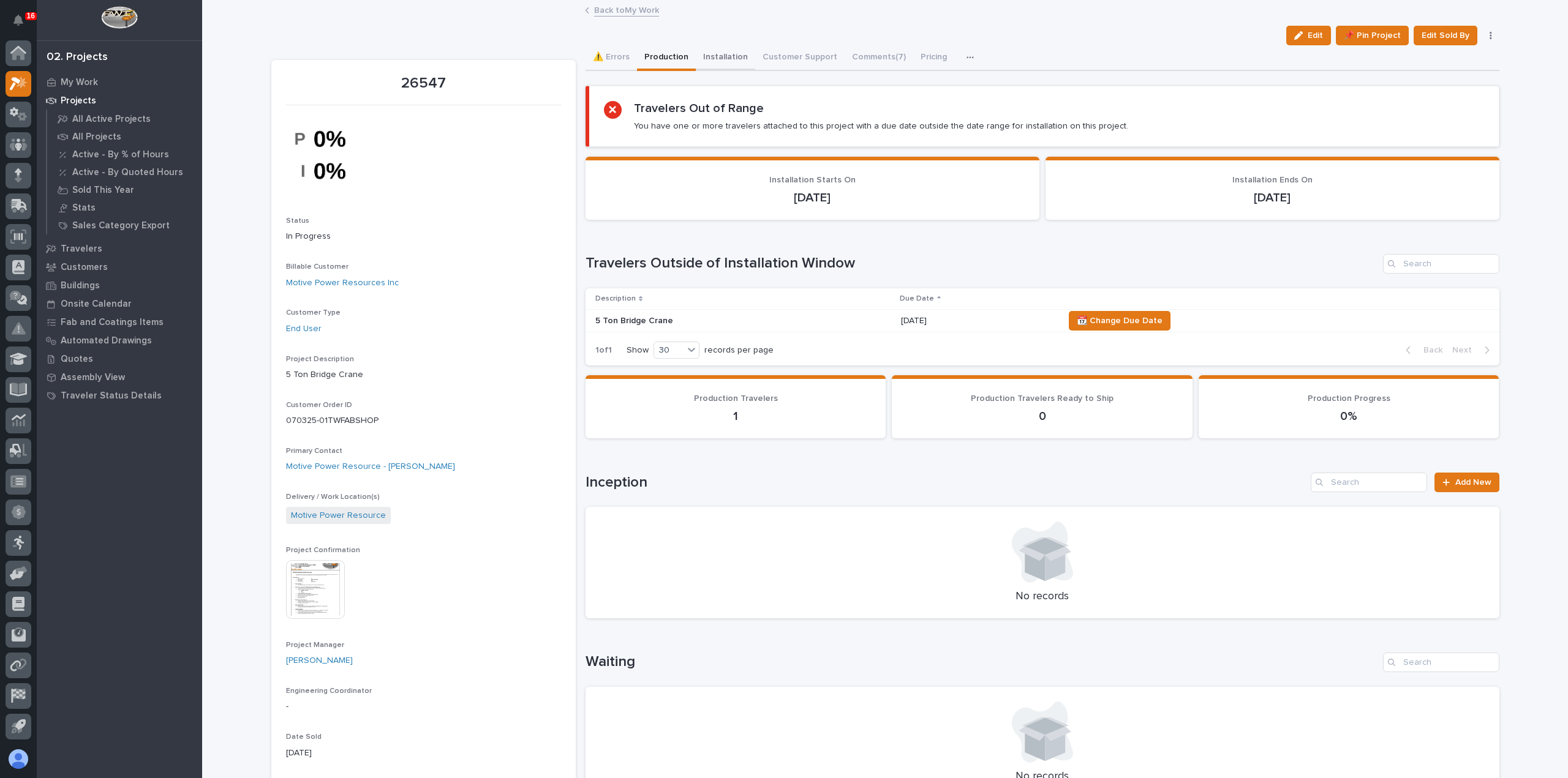
click at [723, 57] on button "Installation" at bounding box center [725, 58] width 59 height 26
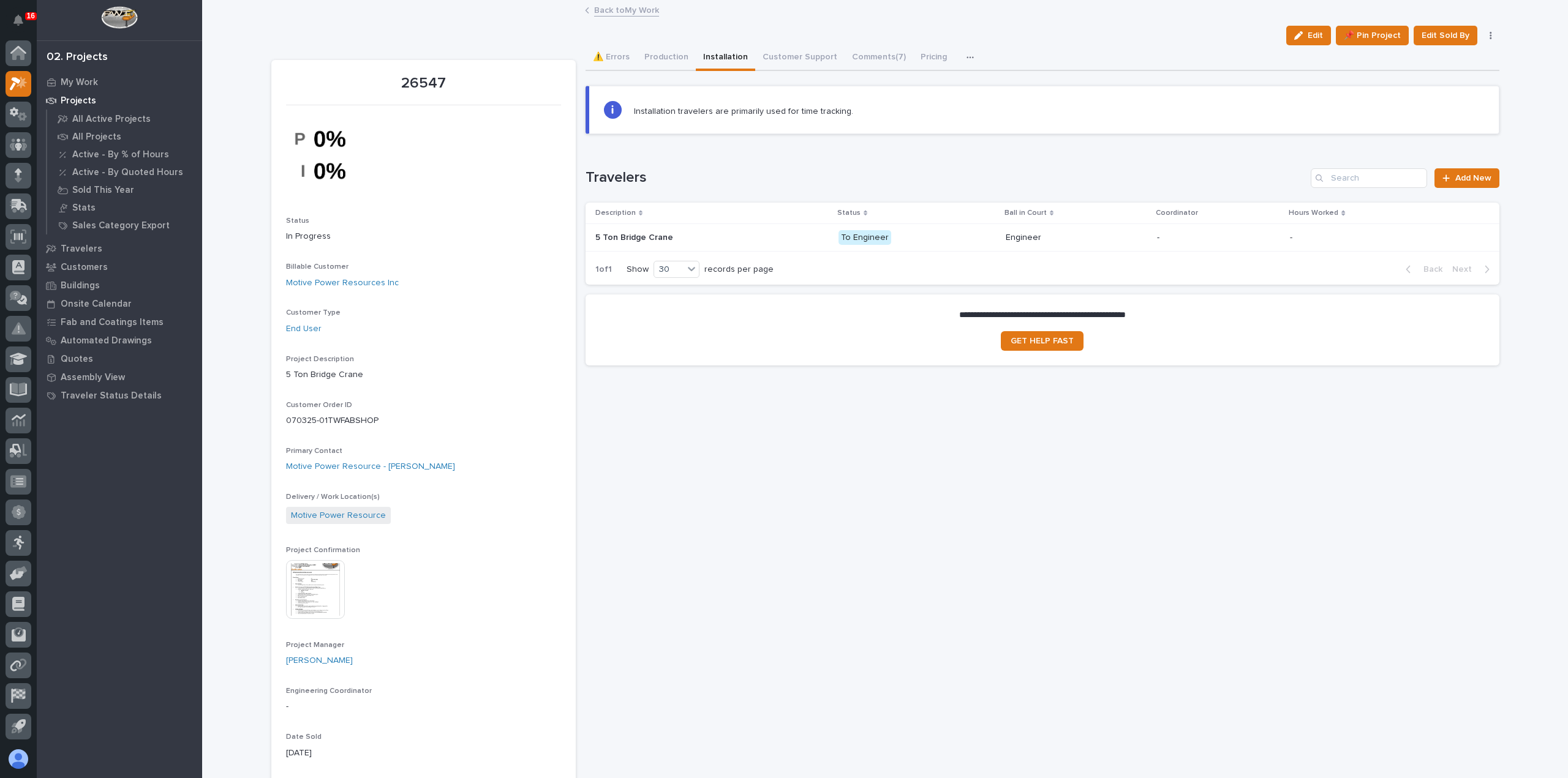
click at [973, 239] on p "To Engineer" at bounding box center [917, 238] width 157 height 15
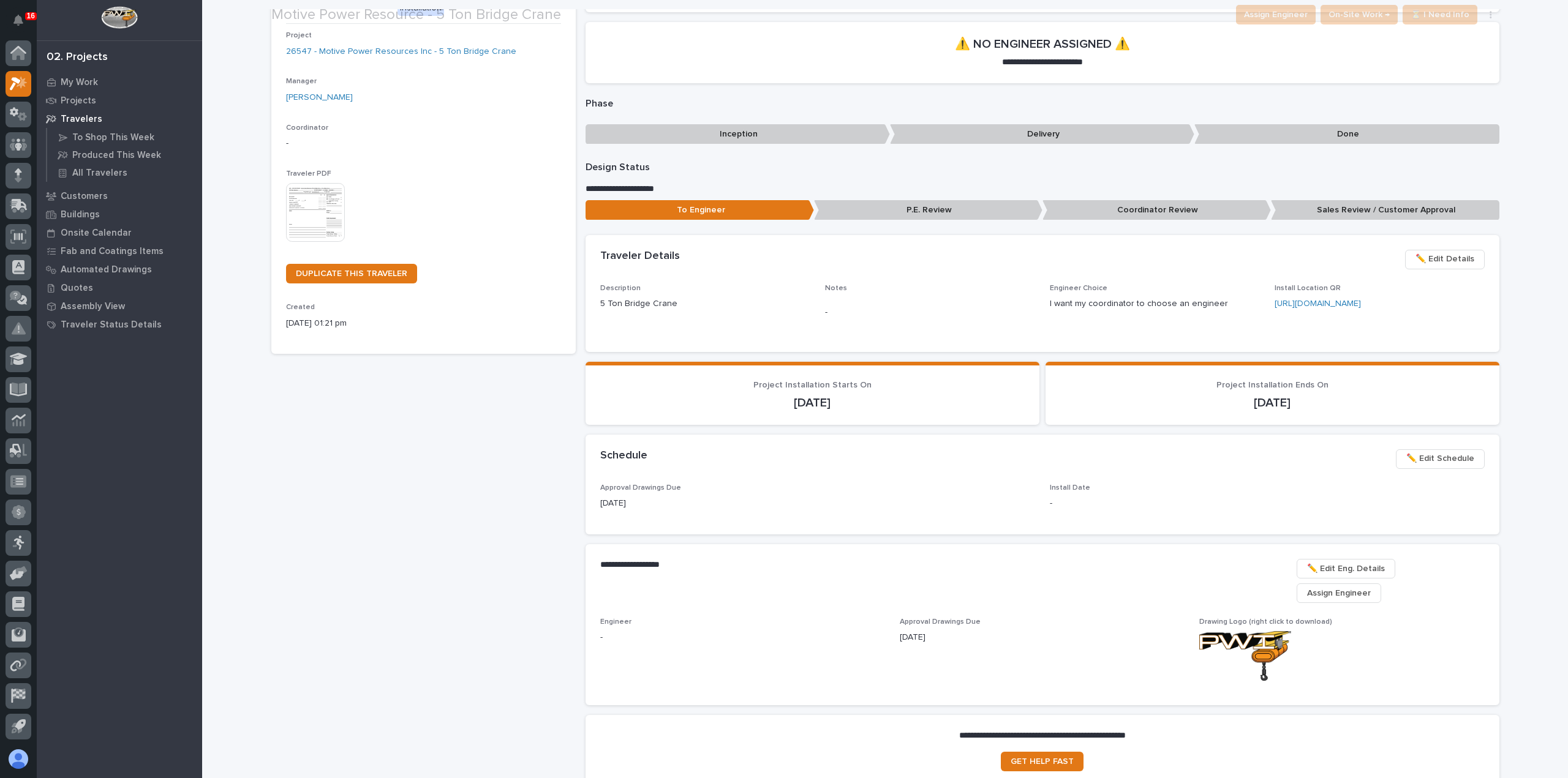
scroll to position [122, 0]
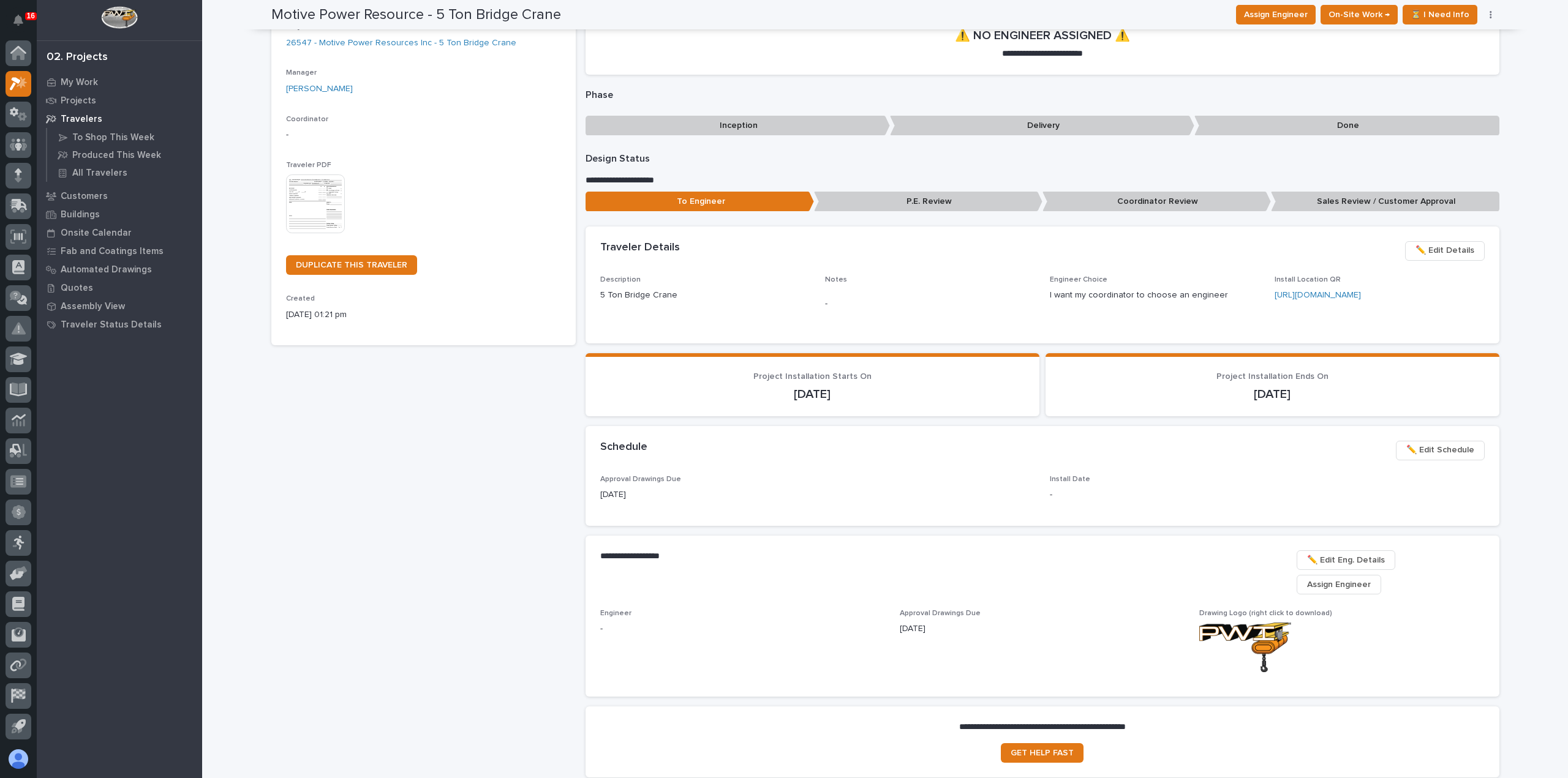
click at [1458, 454] on span "✏️ Edit Schedule" at bounding box center [1440, 449] width 68 height 15
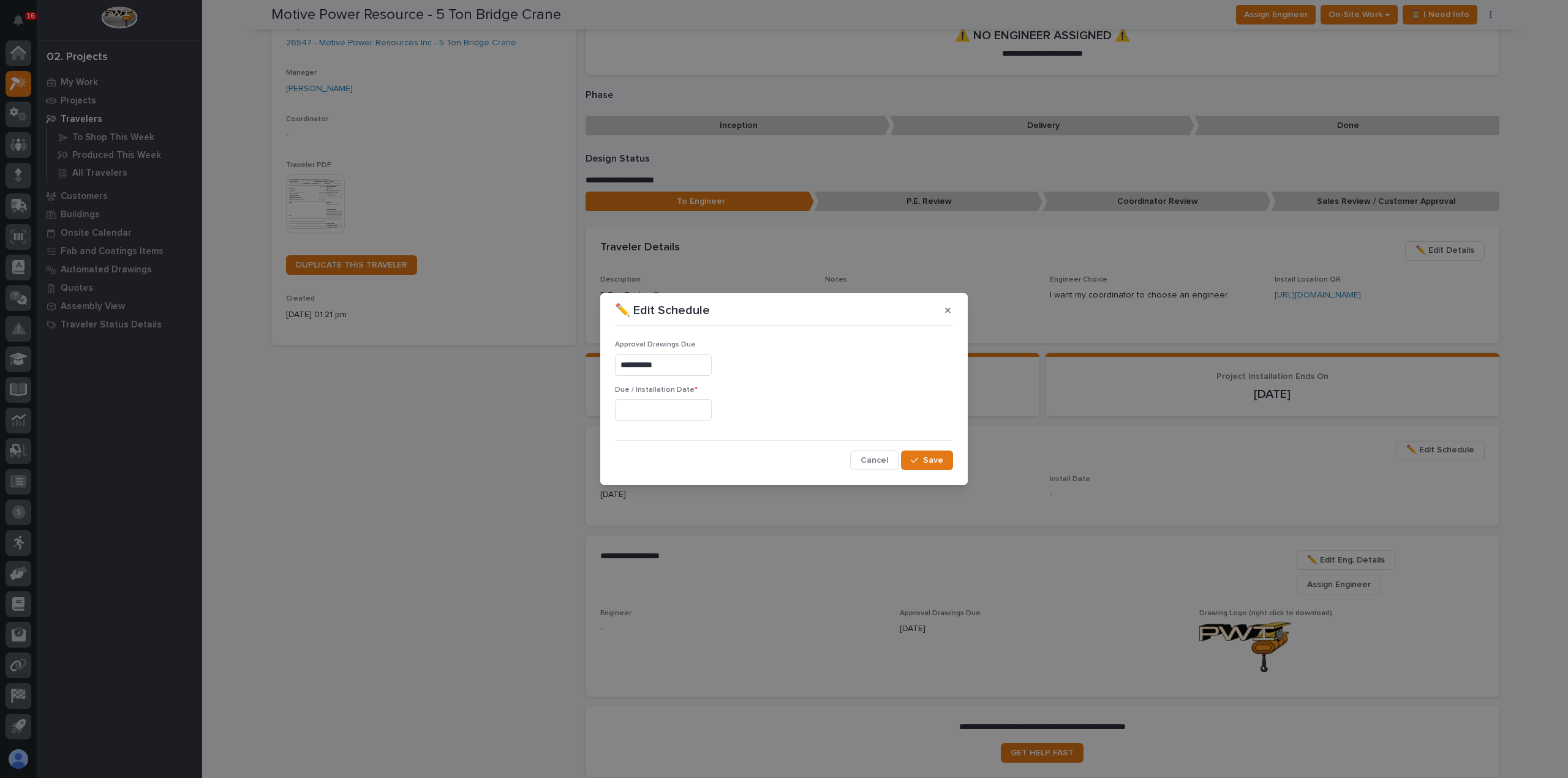
click at [672, 406] on input "text" at bounding box center [663, 410] width 97 height 22
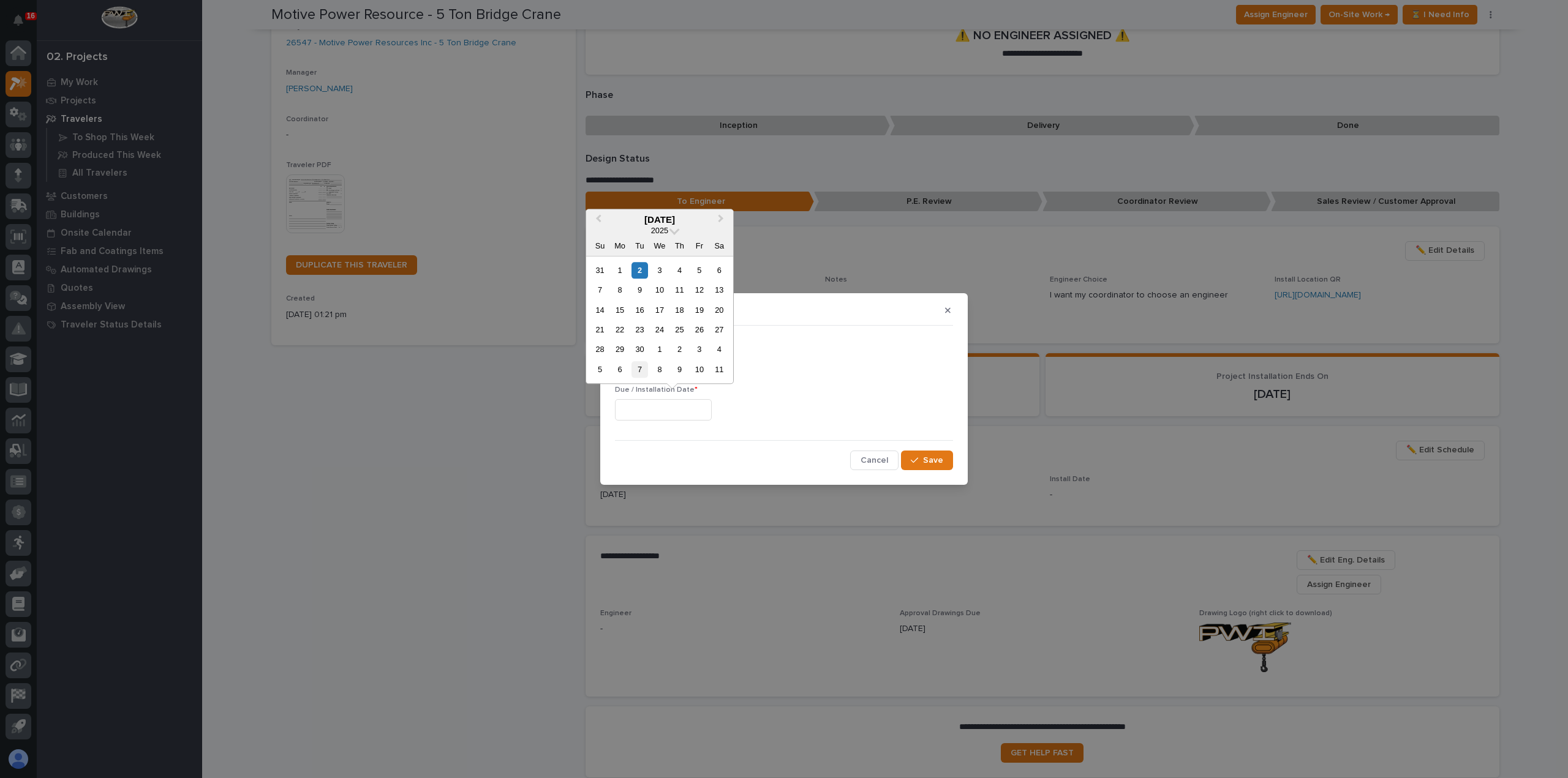
click at [638, 371] on div "7" at bounding box center [639, 370] width 17 height 17
type input "**********"
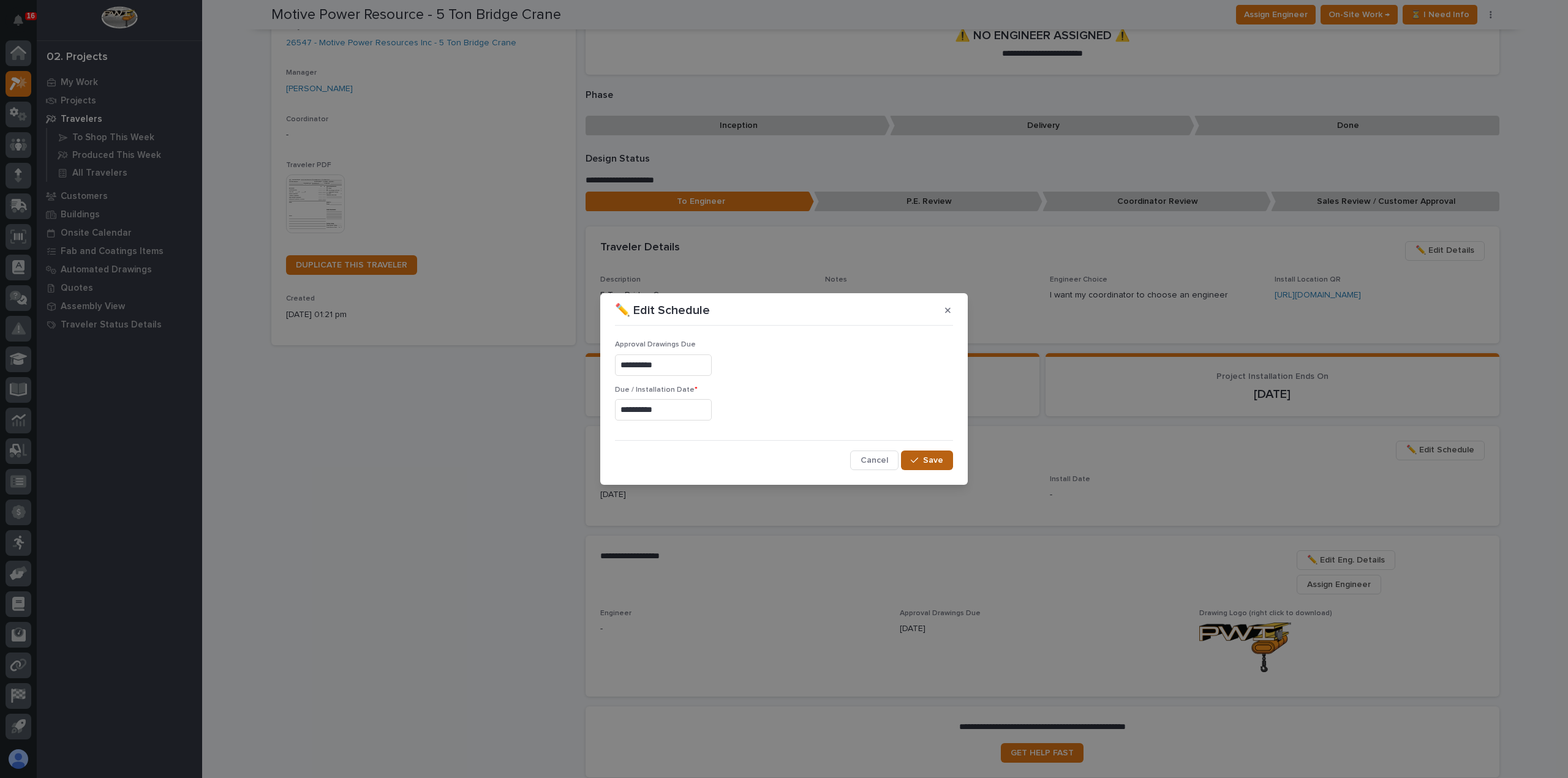
click at [938, 463] on span "Save" at bounding box center [933, 461] width 20 height 11
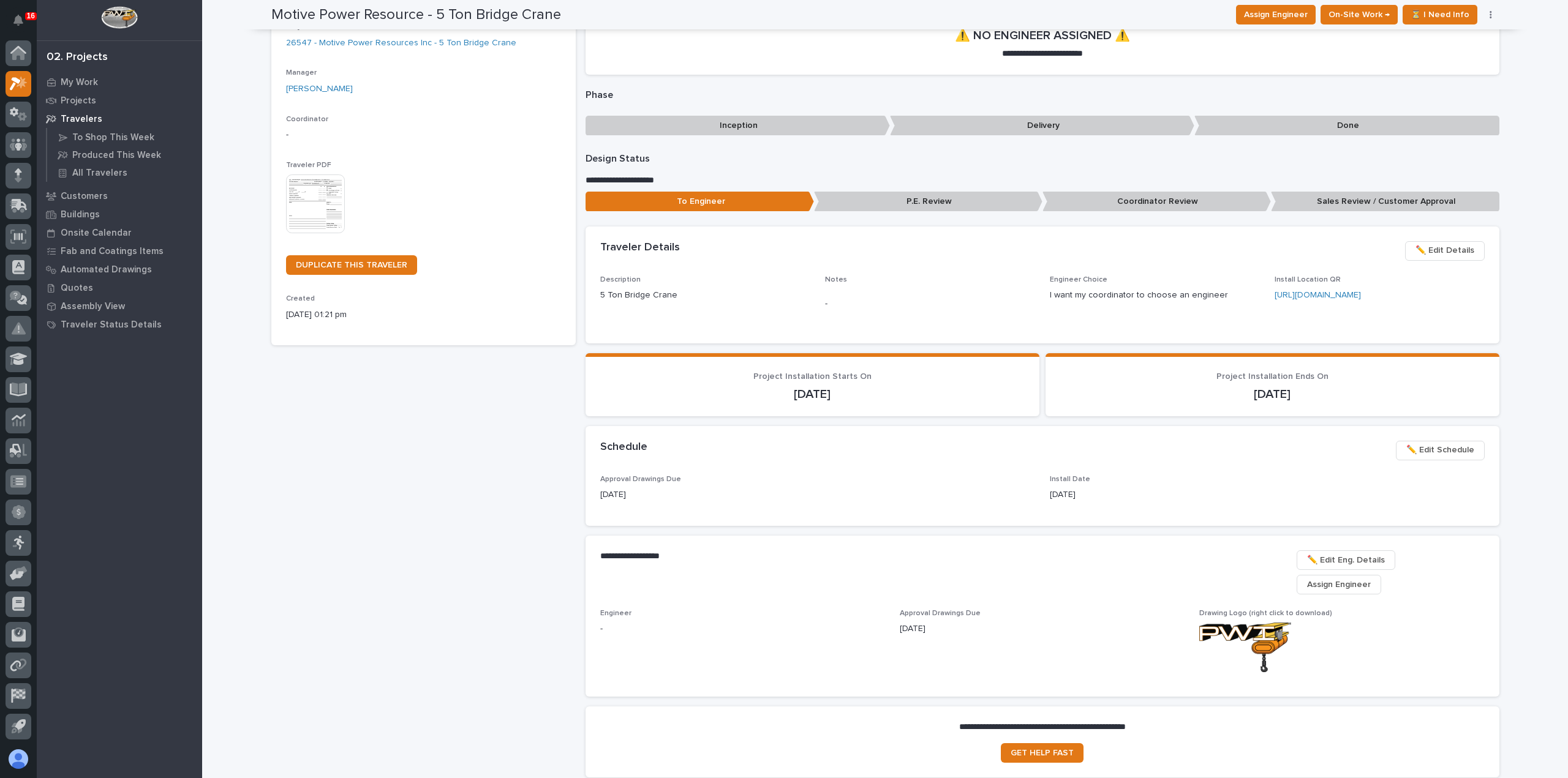
scroll to position [0, 0]
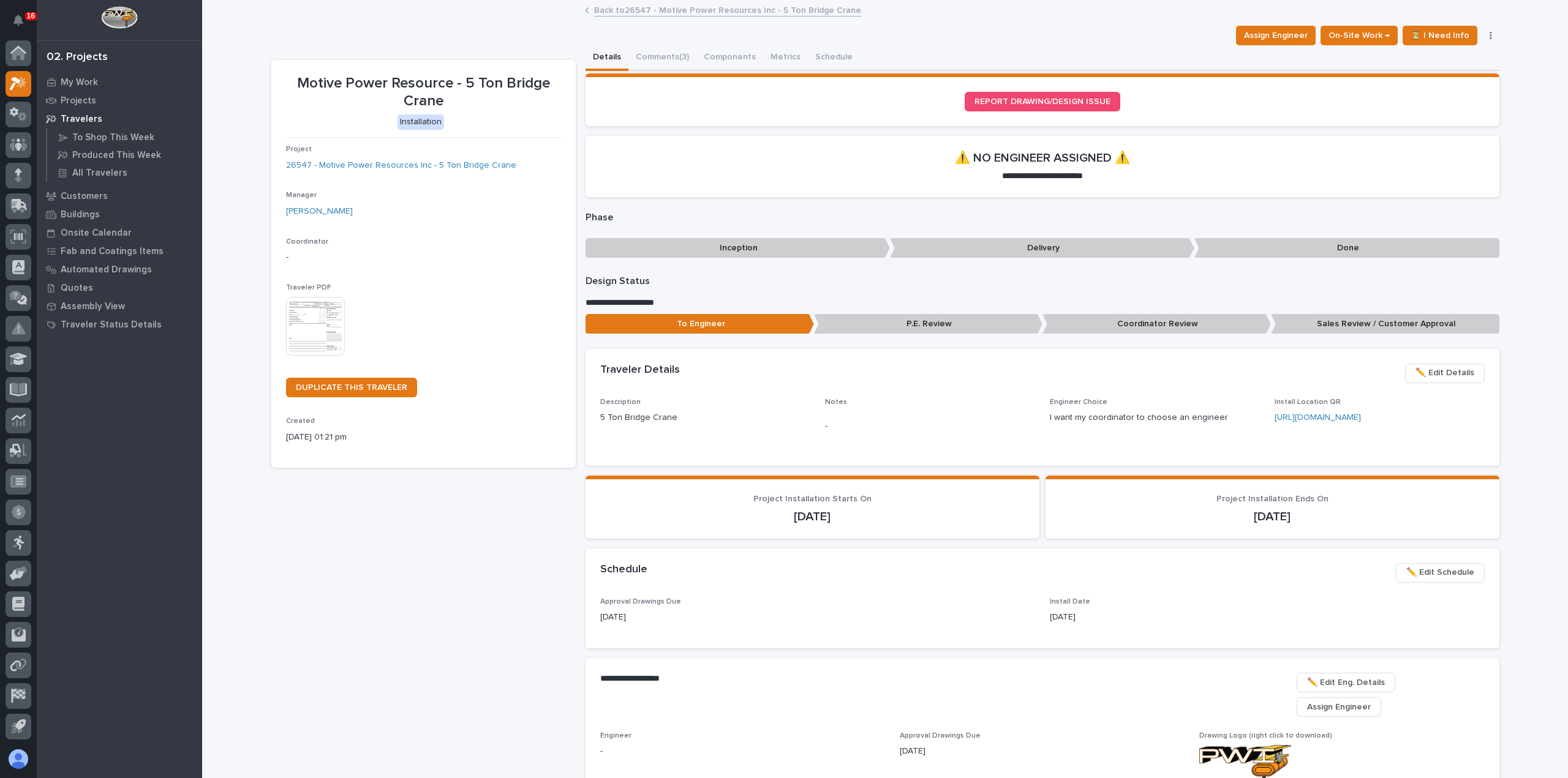
click at [801, 9] on link "Back to 26547 - Motive Power Resources Inc - 5 Ton Bridge Crane" at bounding box center [727, 10] width 267 height 14
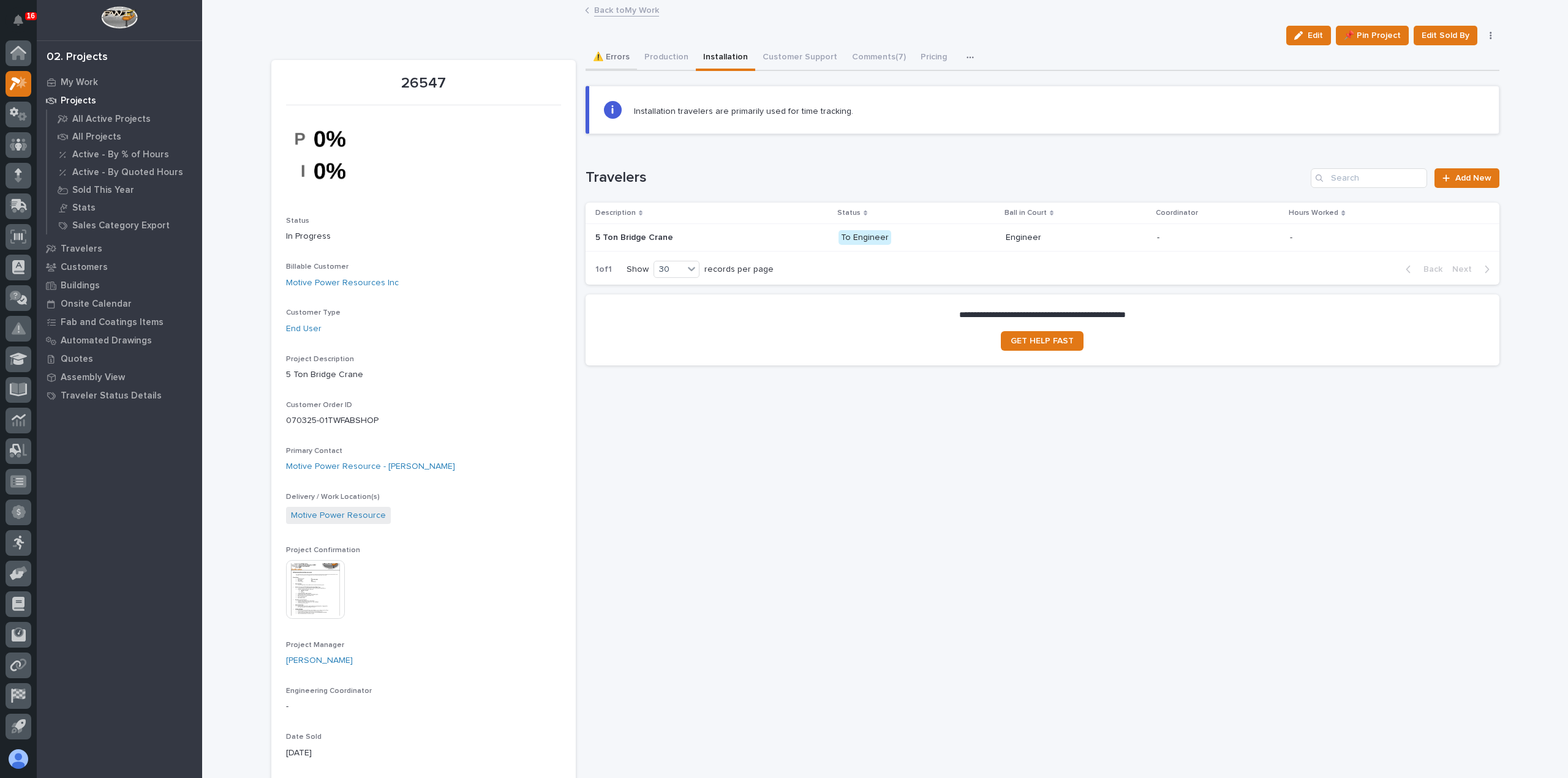
click at [618, 62] on button "⚠️ Errors" at bounding box center [612, 58] width 52 height 26
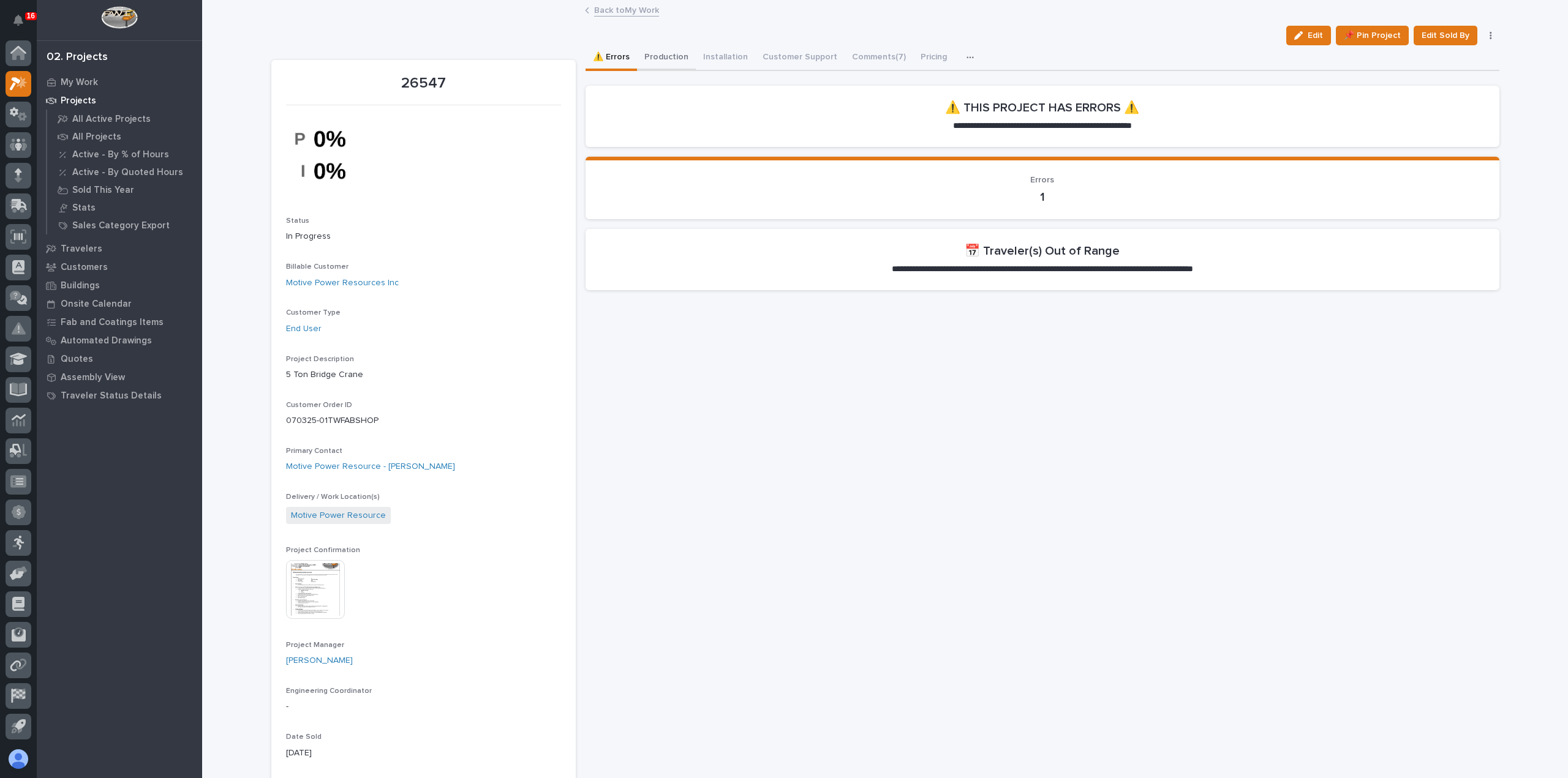
click at [656, 60] on button "Production" at bounding box center [666, 58] width 59 height 26
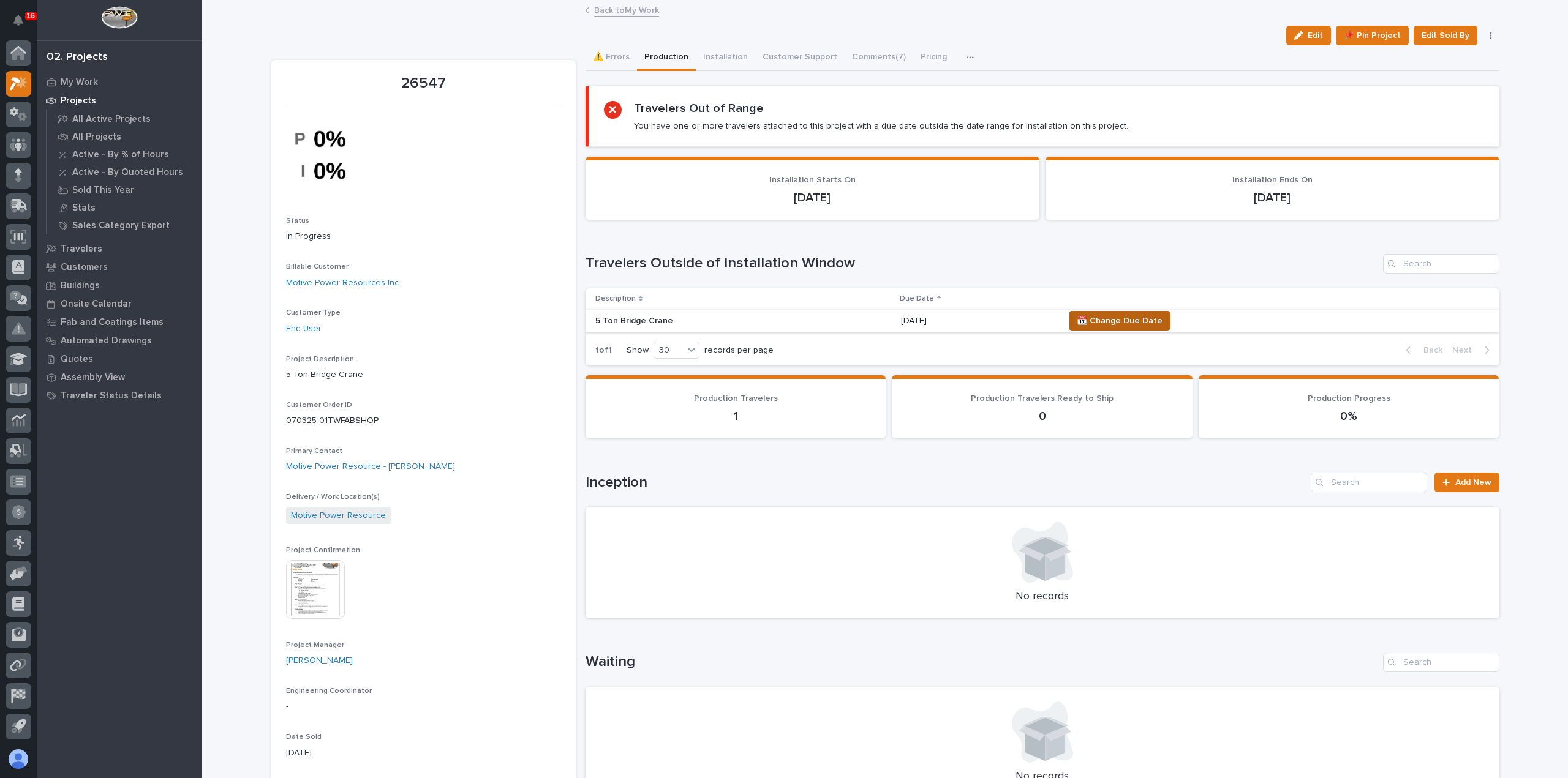
click at [1109, 322] on span "📆 Change Due Date" at bounding box center [1119, 320] width 86 height 15
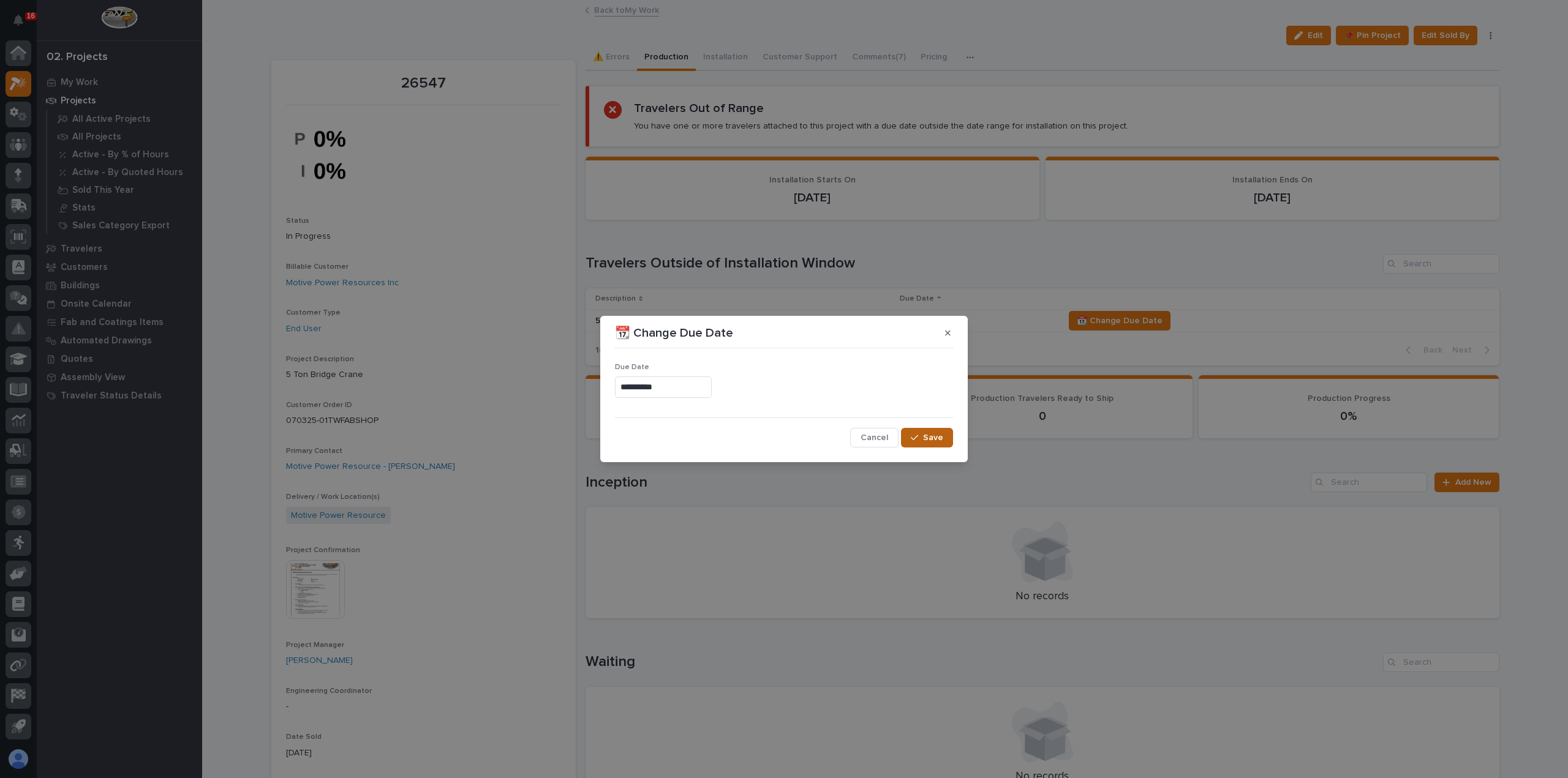
click at [940, 437] on span "Save" at bounding box center [933, 437] width 20 height 11
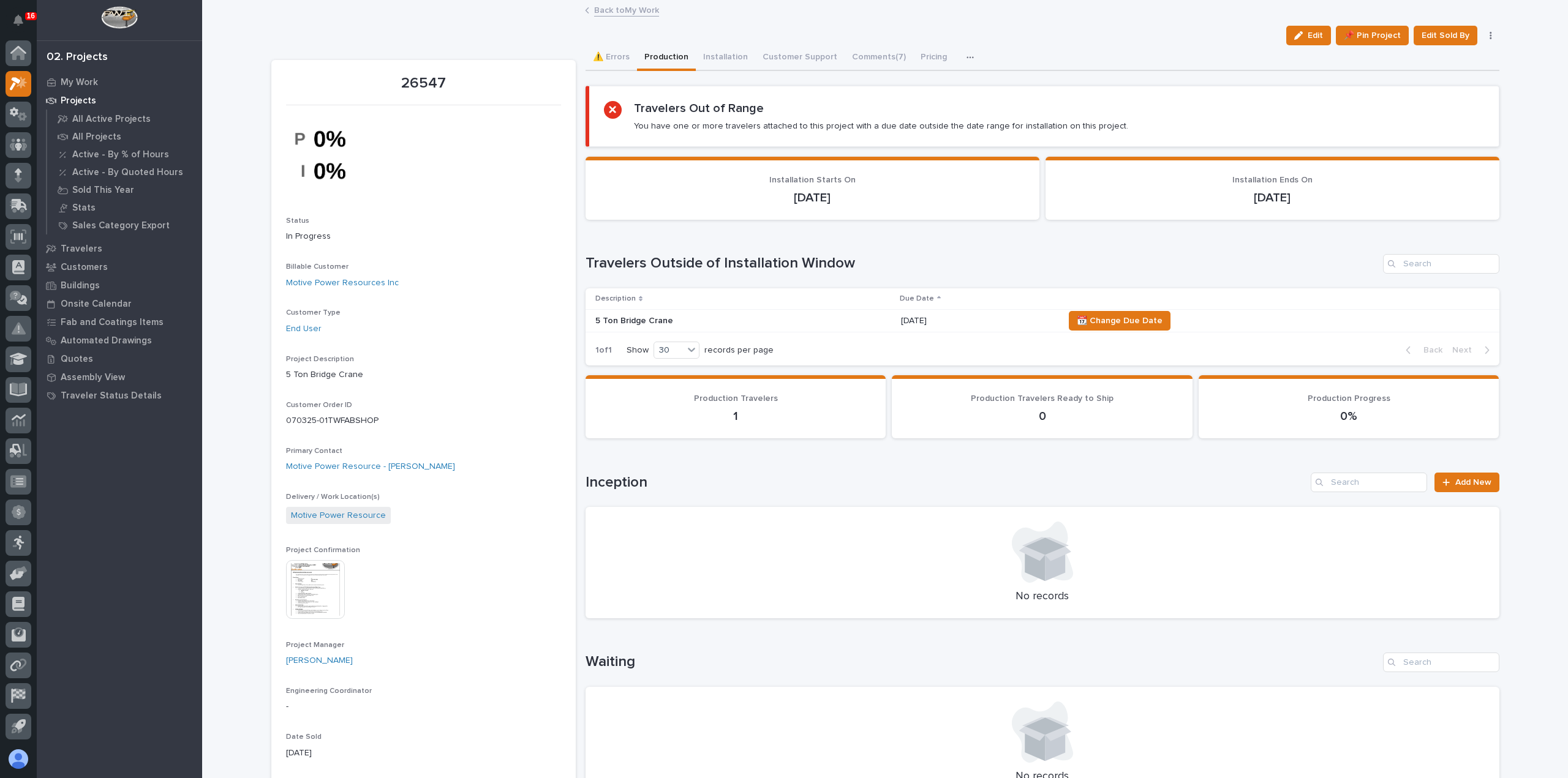
click at [645, 12] on link "Back to My Work" at bounding box center [626, 10] width 65 height 14
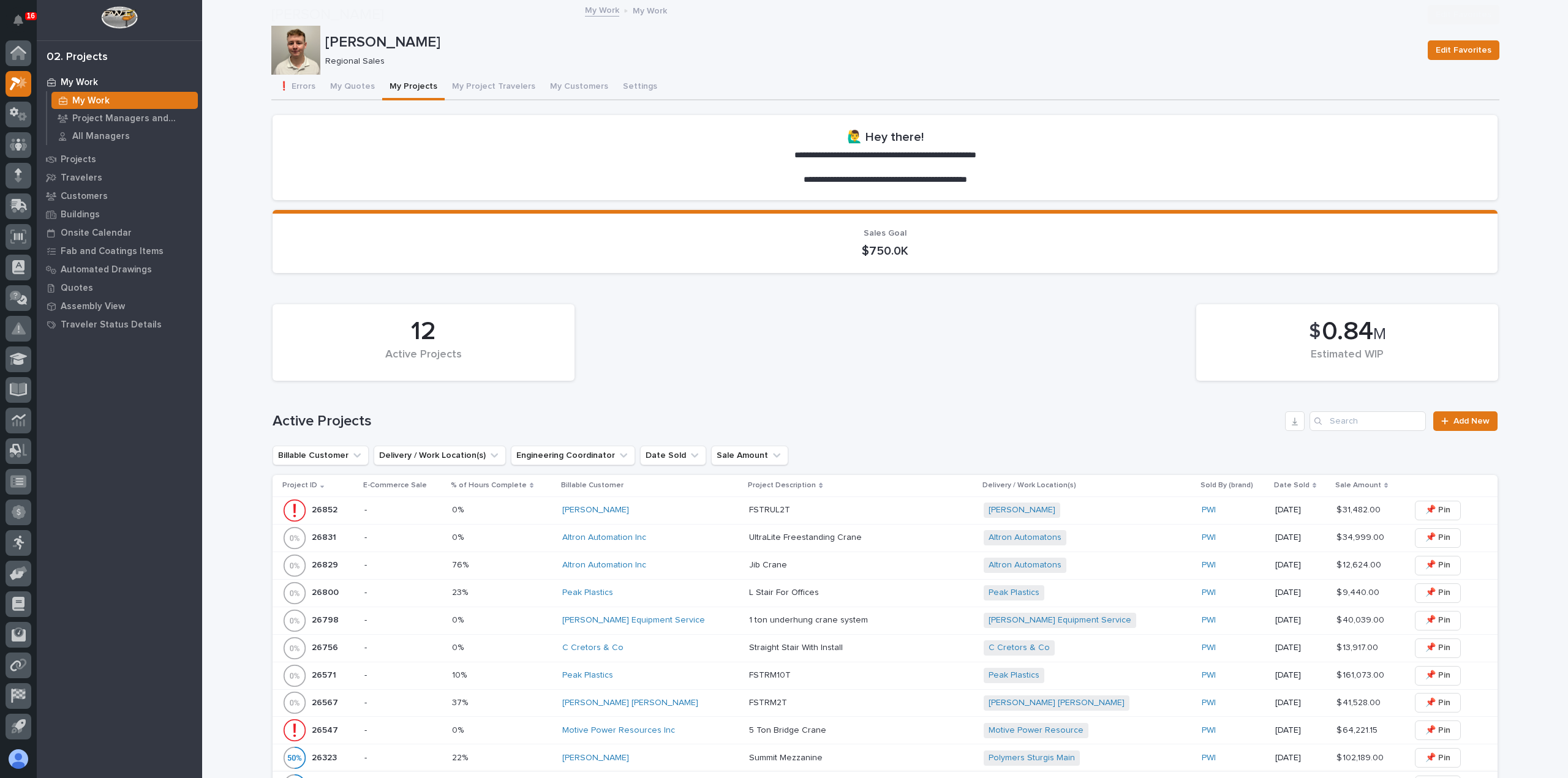
scroll to position [306, 0]
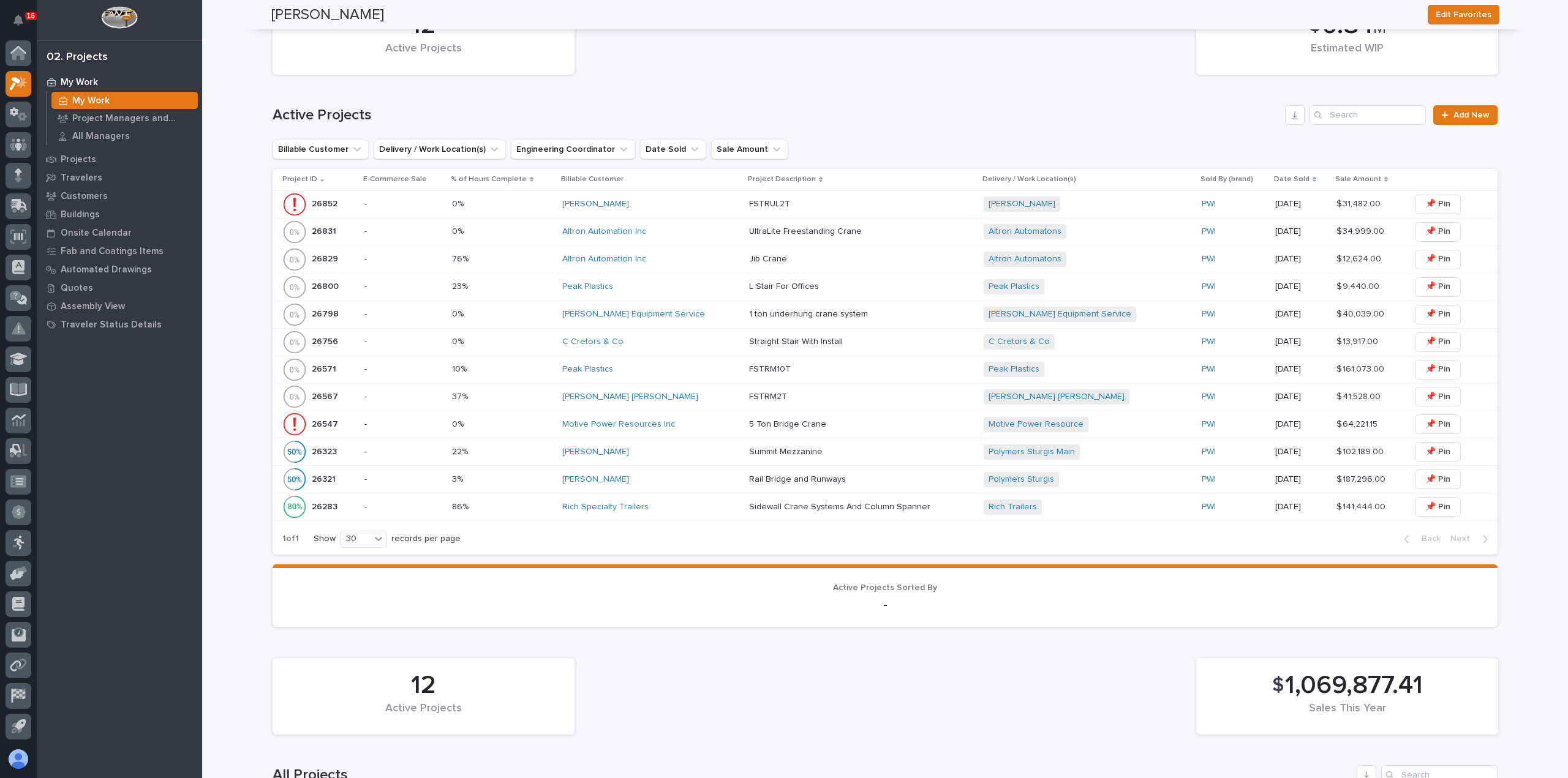
click at [690, 427] on div "Motive Power Resources Inc" at bounding box center [651, 424] width 177 height 10
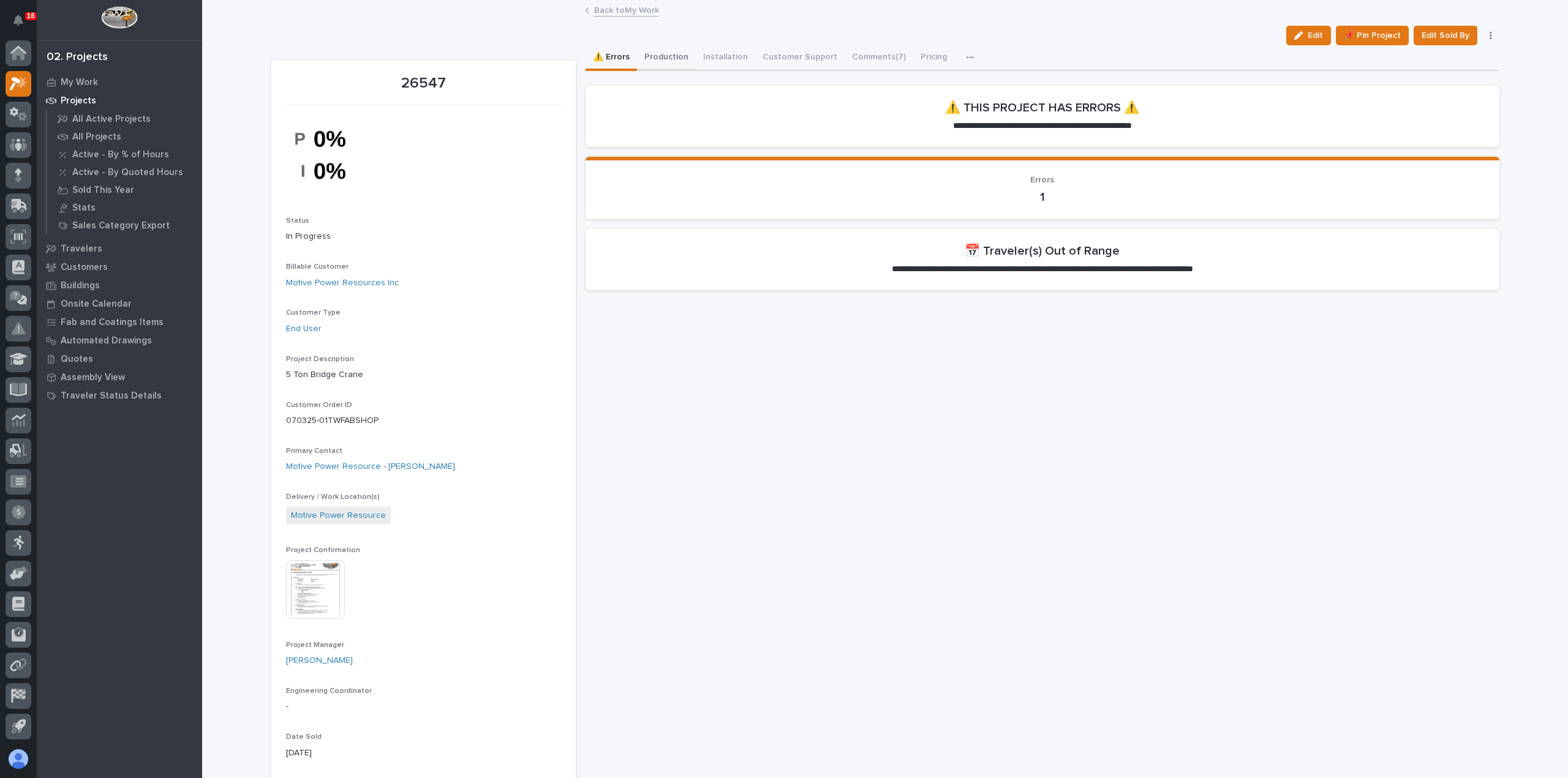
click at [660, 59] on button "Production" at bounding box center [666, 58] width 59 height 26
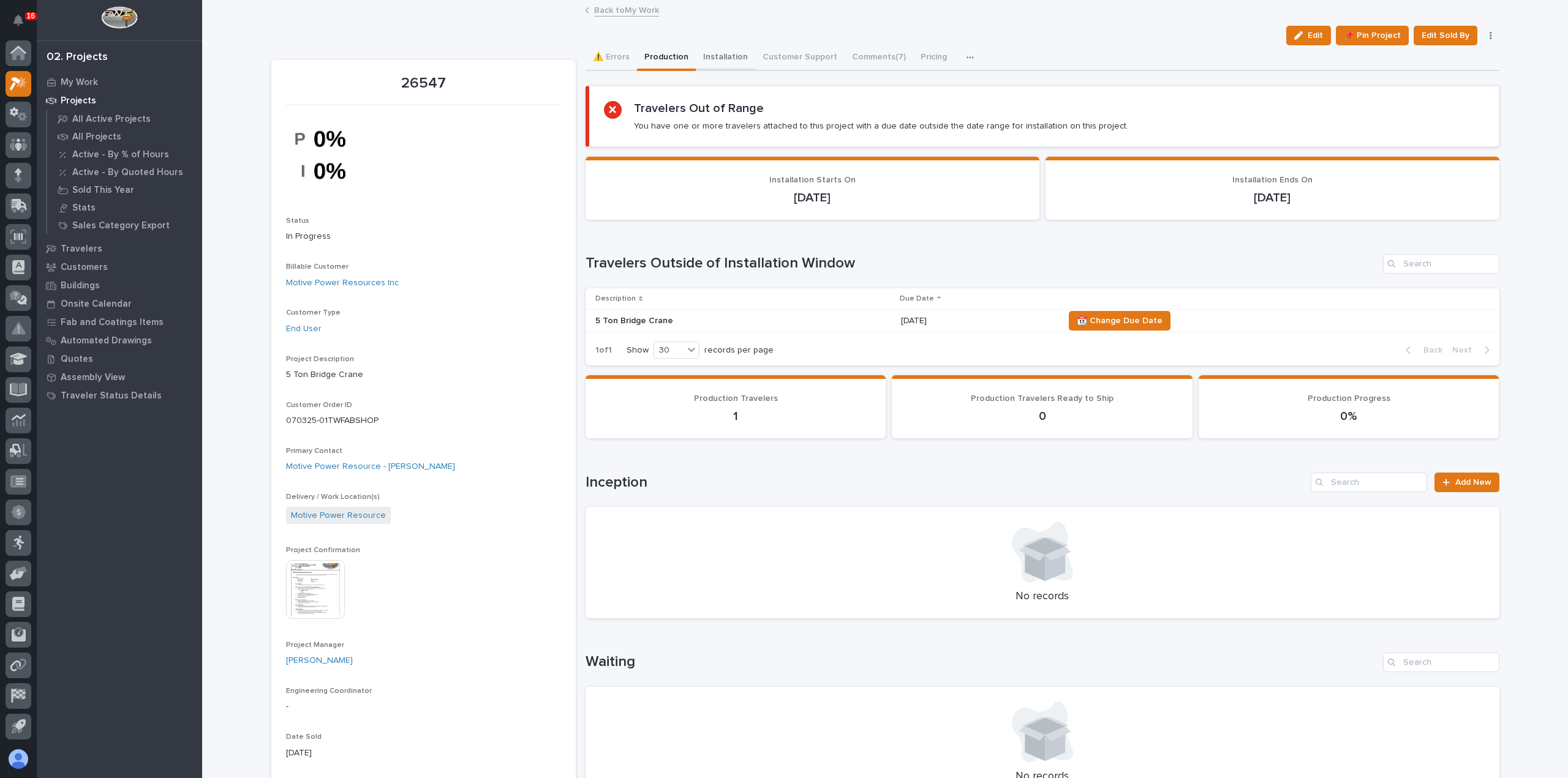
click at [706, 52] on button "Installation" at bounding box center [725, 58] width 59 height 26
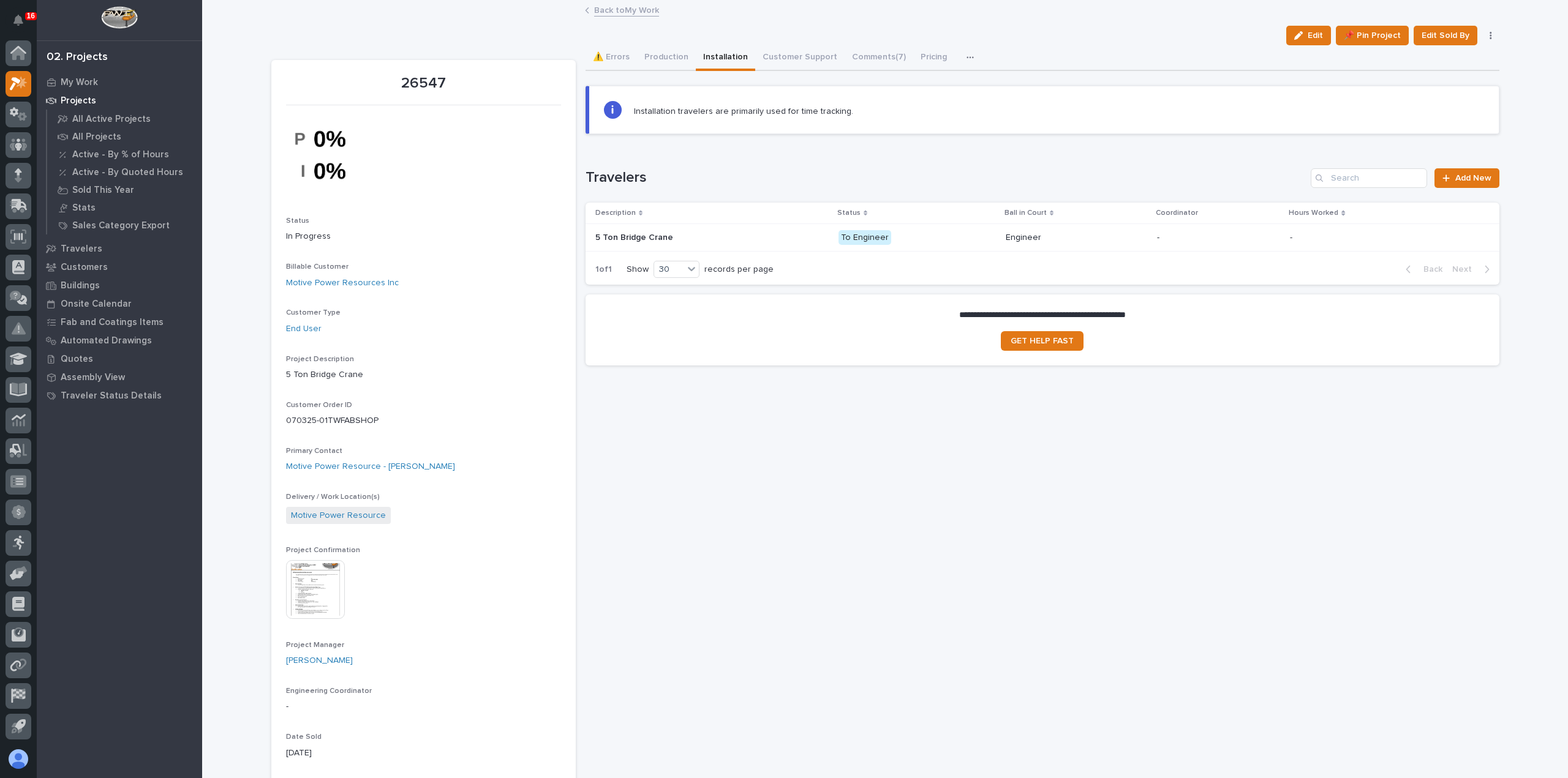
click at [920, 241] on p "To Engineer" at bounding box center [917, 238] width 157 height 15
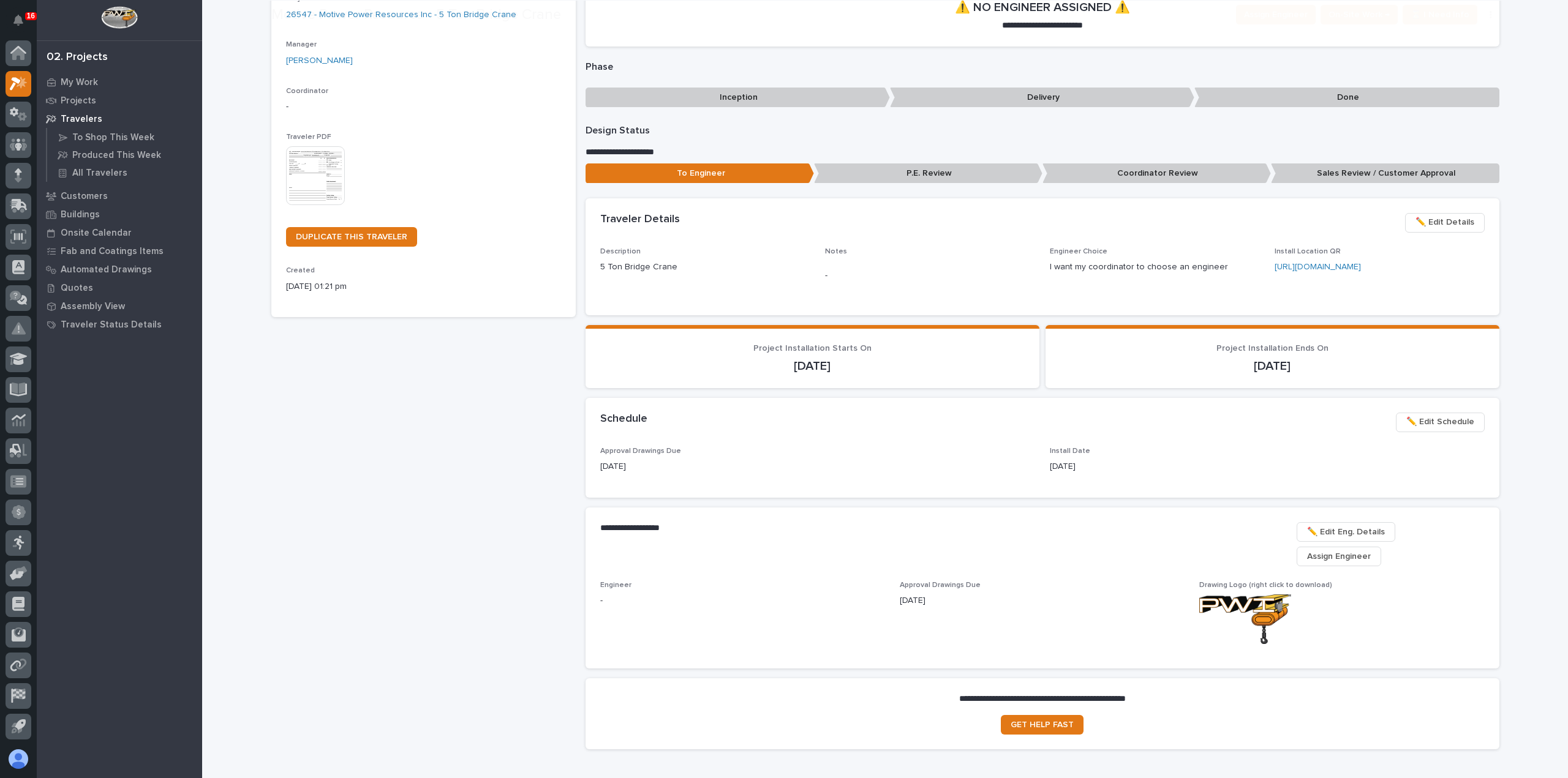
scroll to position [202, 0]
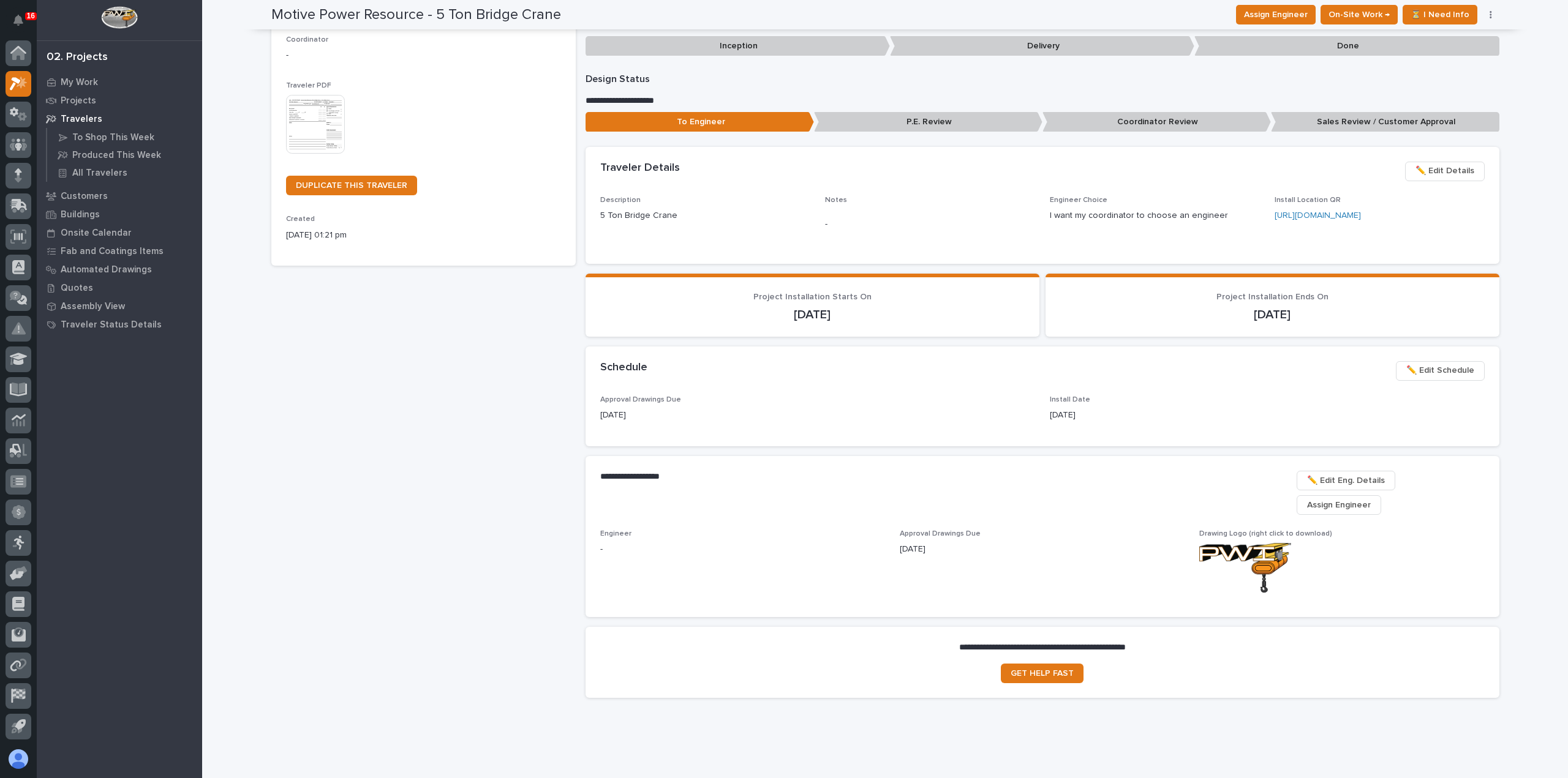
click at [1433, 369] on span "✏️ Edit Schedule" at bounding box center [1440, 370] width 68 height 15
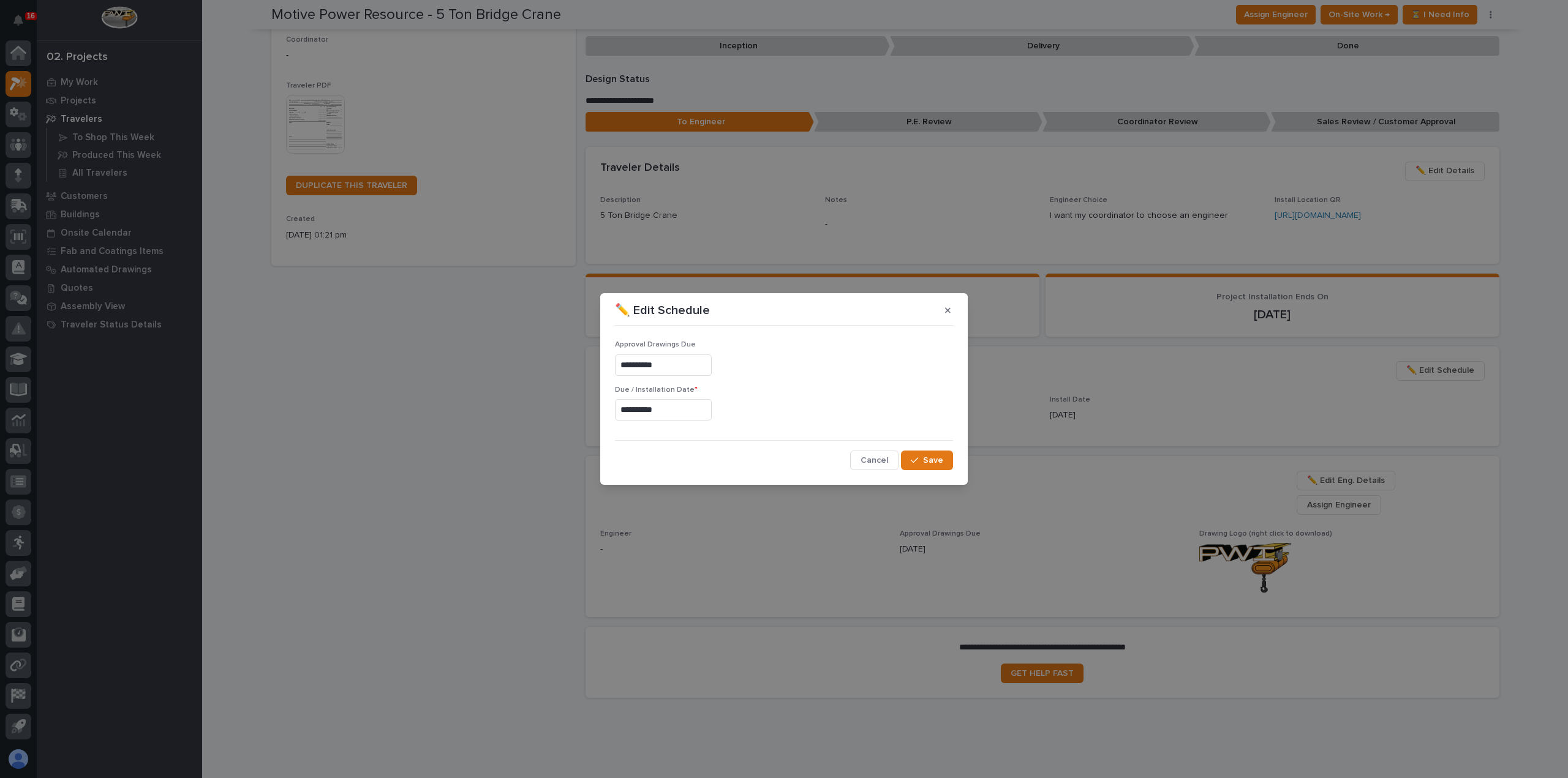
click at [709, 413] on input "**********" at bounding box center [663, 410] width 97 height 22
click at [945, 458] on button "Save" at bounding box center [926, 461] width 52 height 20
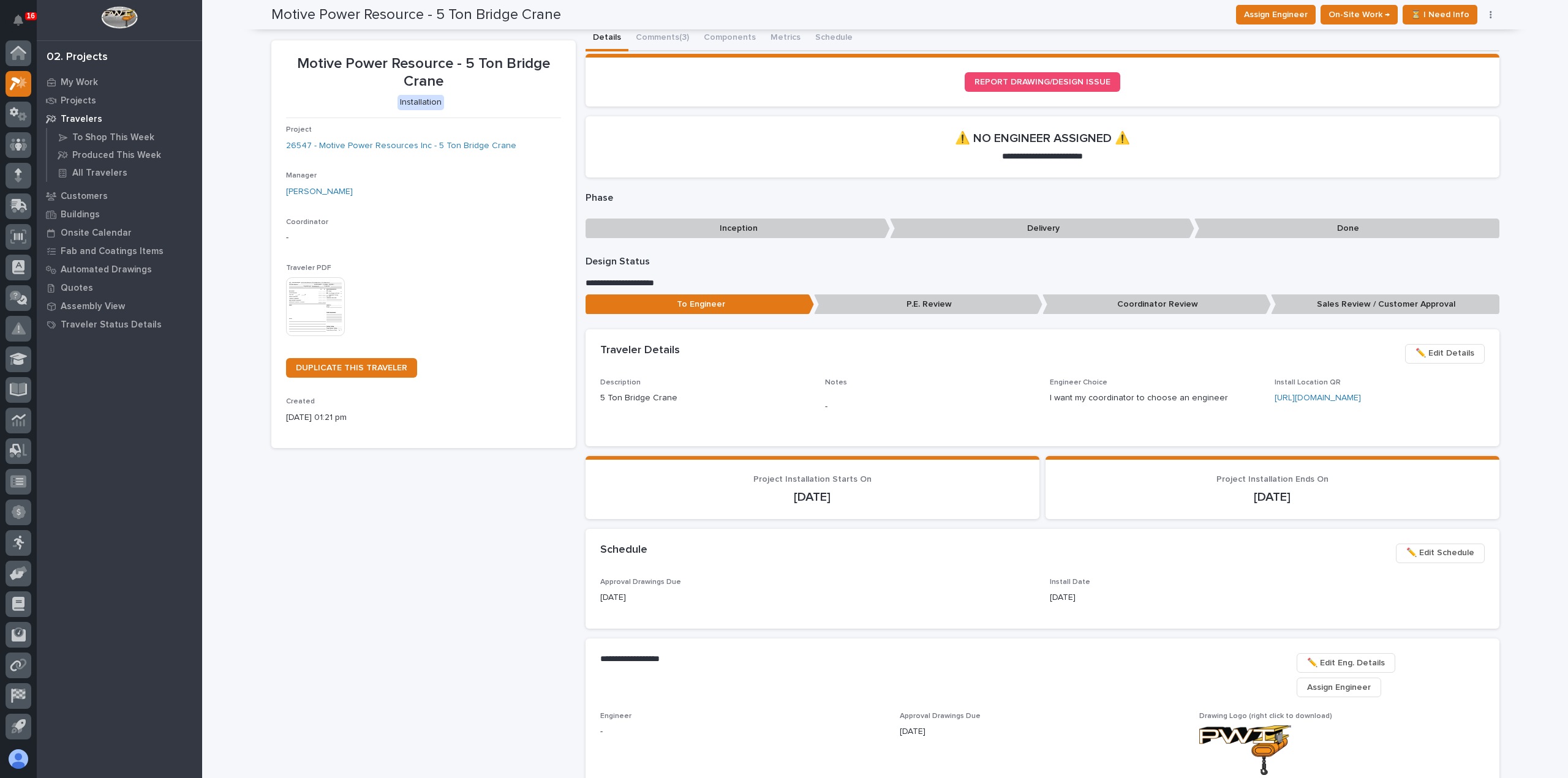
scroll to position [0, 0]
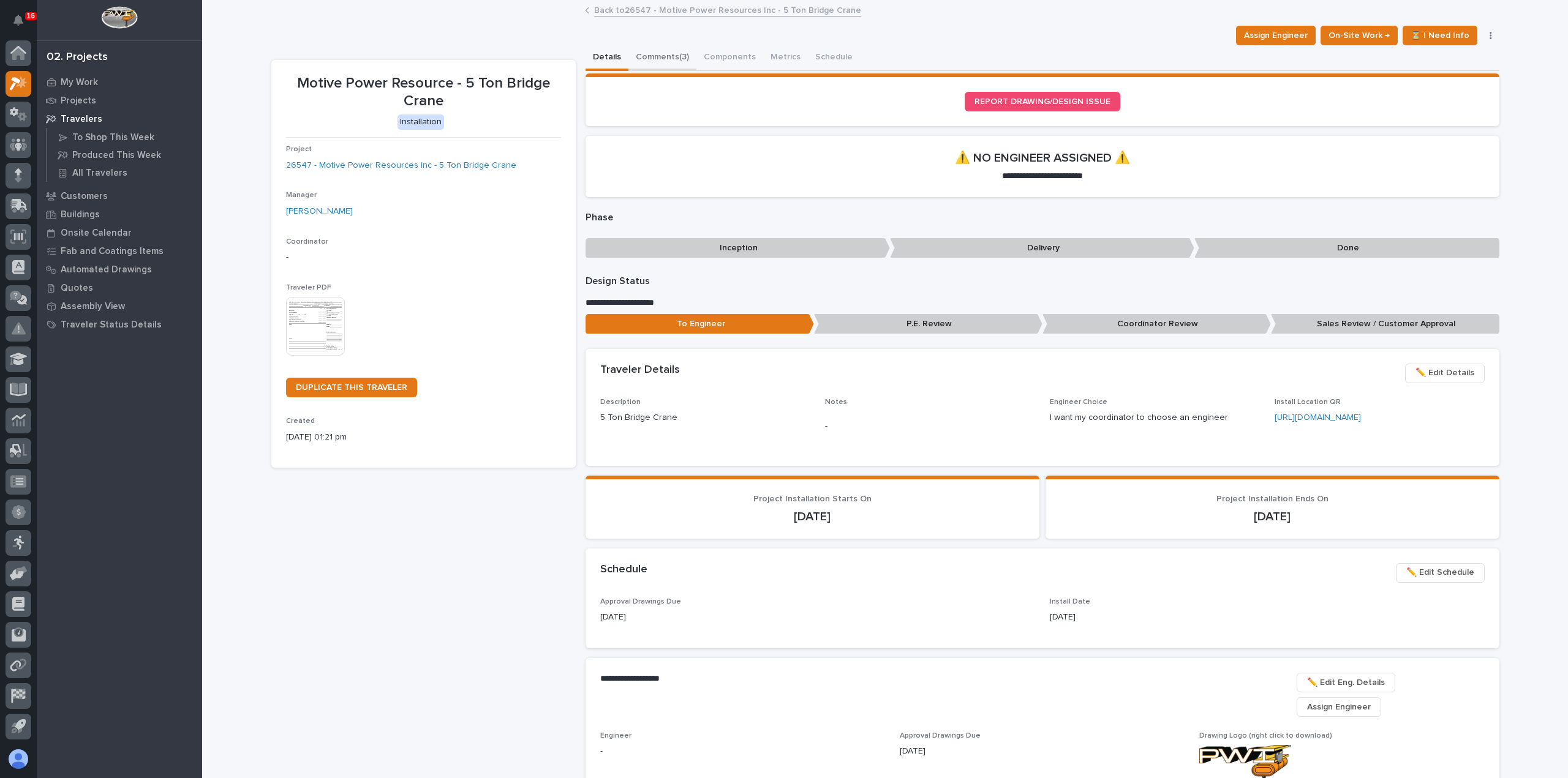
click at [656, 54] on button "Comments (3)" at bounding box center [662, 58] width 68 height 26
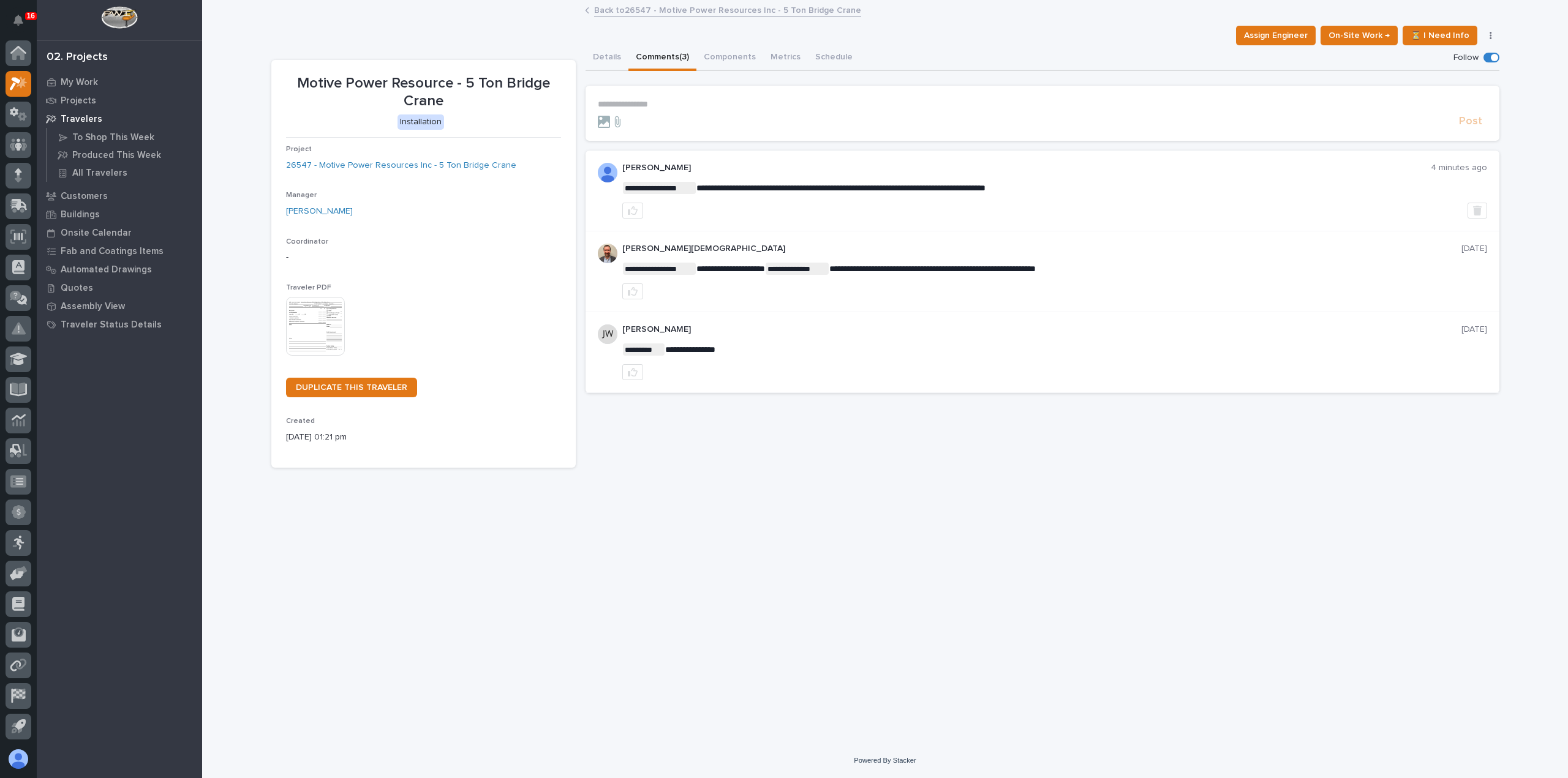
click at [611, 71] on div "**********" at bounding box center [1042, 232] width 914 height 322
click at [610, 58] on button "Details" at bounding box center [607, 58] width 43 height 26
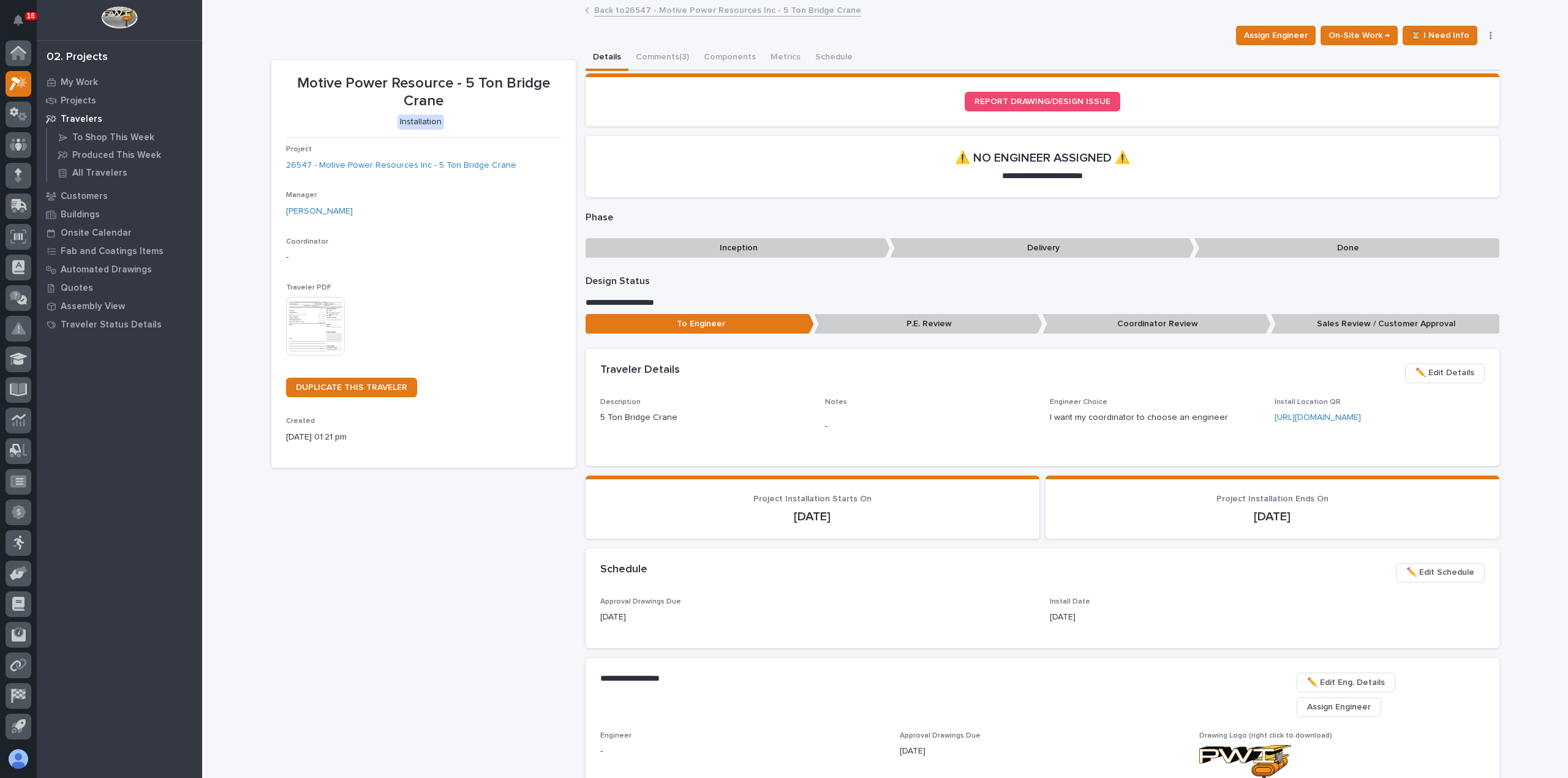
click at [636, 7] on link "Back to 26547 - Motive Power Resources Inc - 5 Ton Bridge Crane" at bounding box center [727, 10] width 267 height 14
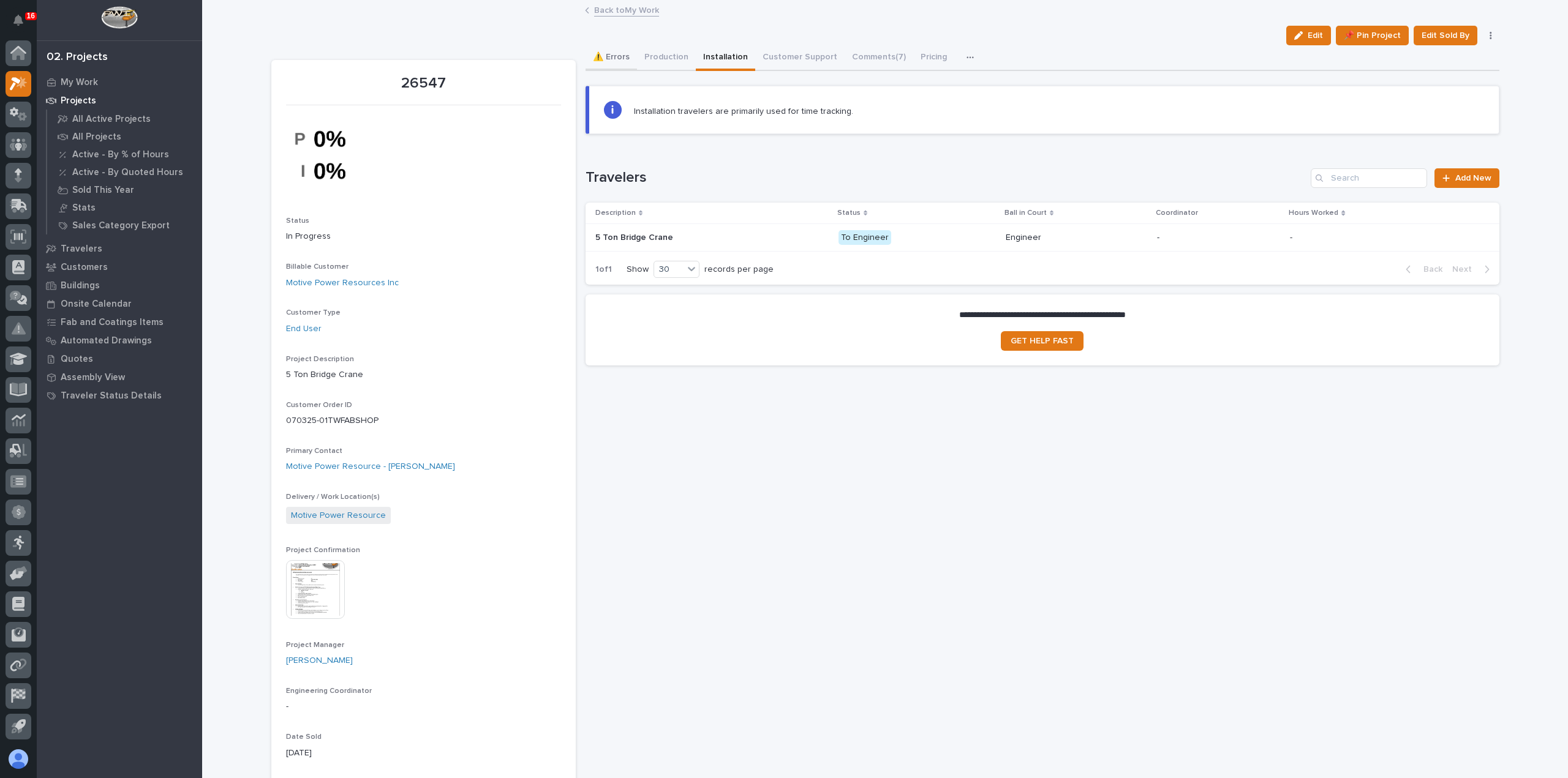
click at [626, 67] on button "⚠️ Errors" at bounding box center [612, 58] width 52 height 26
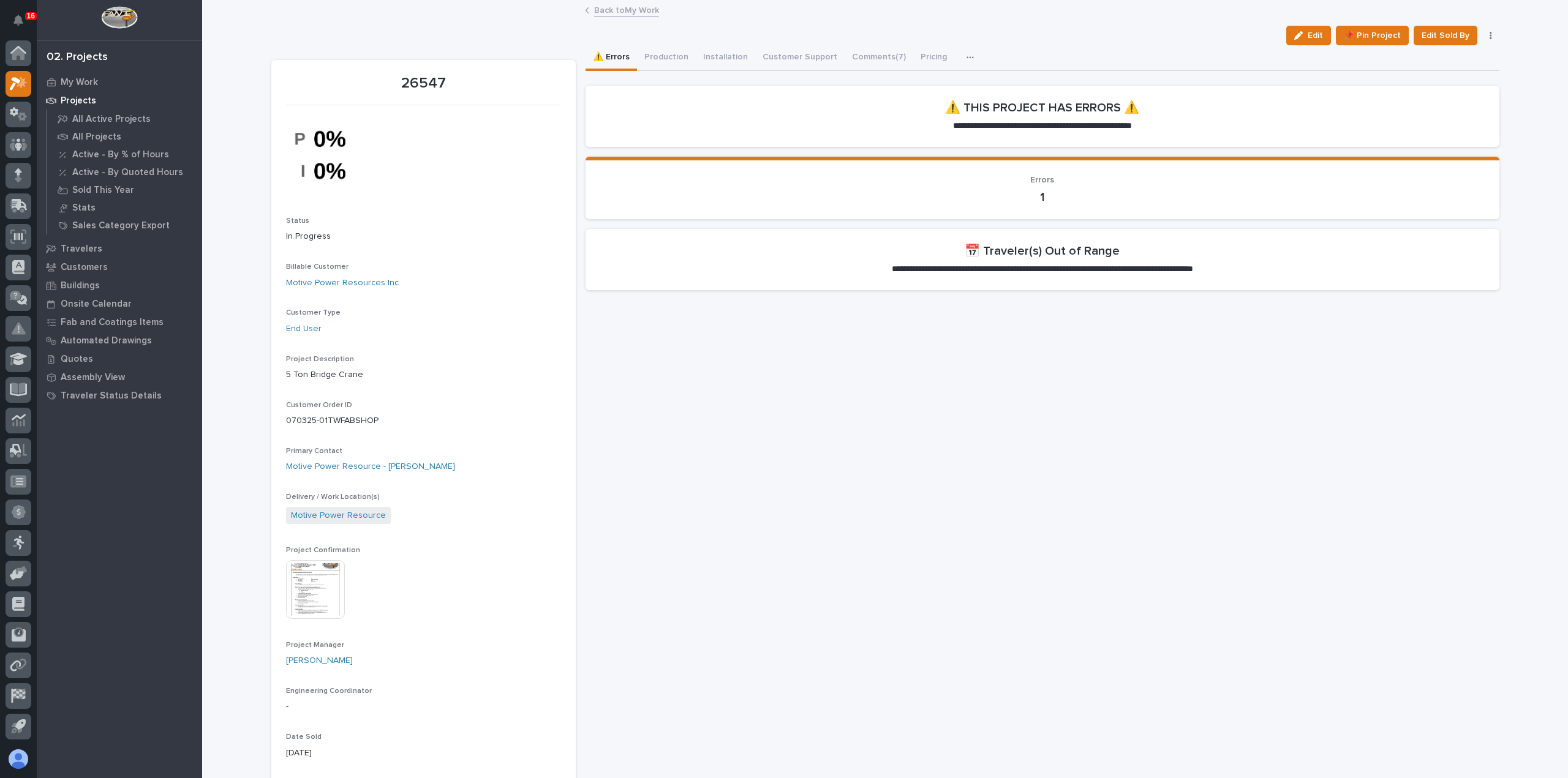
click at [1049, 200] on p "1" at bounding box center [1042, 197] width 885 height 15
click at [1077, 271] on p "**********" at bounding box center [1042, 269] width 361 height 13
click at [1077, 270] on p "**********" at bounding box center [1042, 269] width 361 height 13
click at [1076, 269] on p "**********" at bounding box center [1042, 269] width 361 height 13
click at [1074, 267] on p "**********" at bounding box center [1042, 269] width 361 height 13
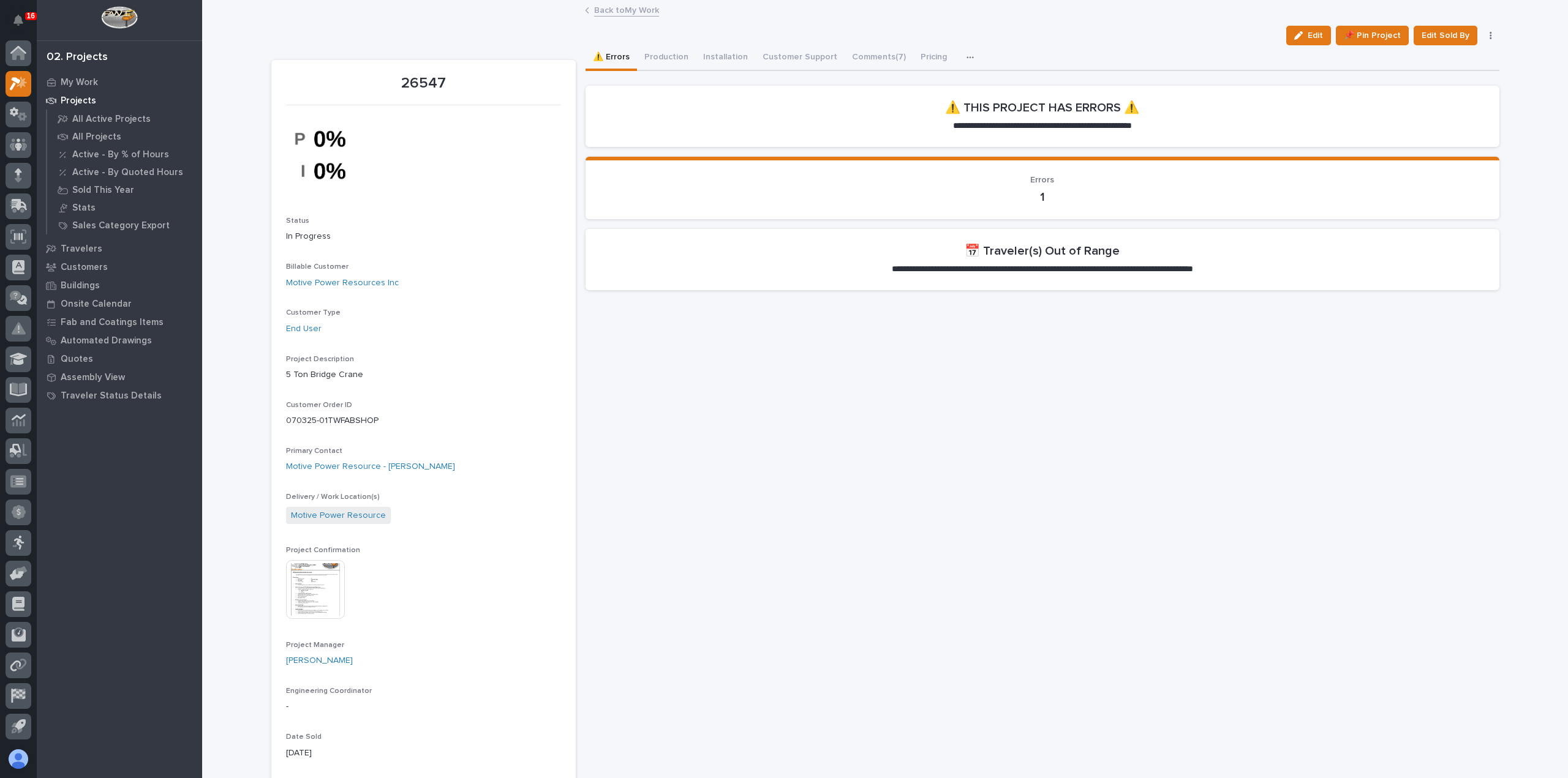
click at [1033, 184] on span "Errors" at bounding box center [1042, 180] width 24 height 8
click at [644, 57] on button "Production" at bounding box center [666, 58] width 59 height 26
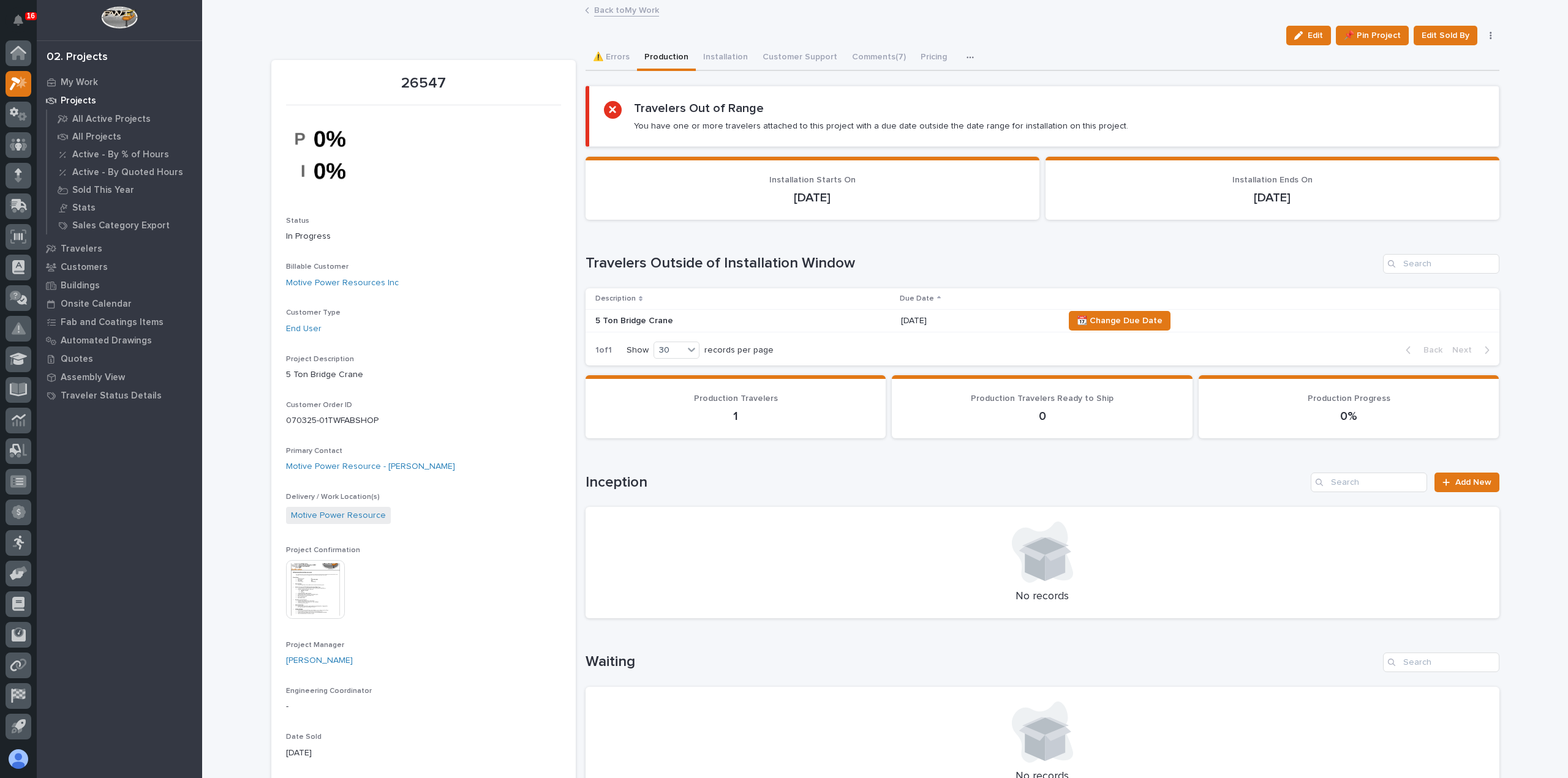
click at [959, 322] on p "[DATE]" at bounding box center [977, 321] width 153 height 10
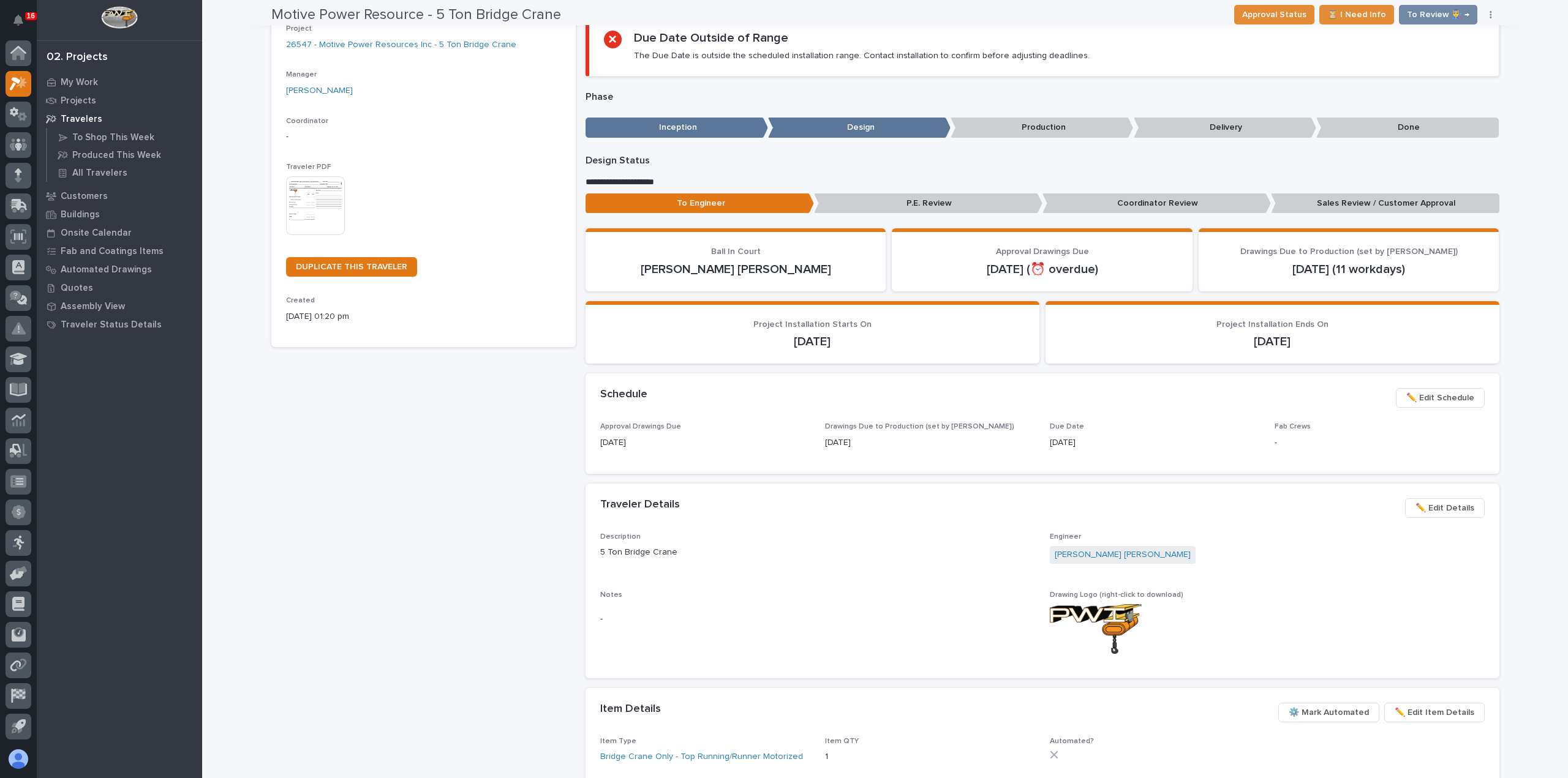
scroll to position [122, 0]
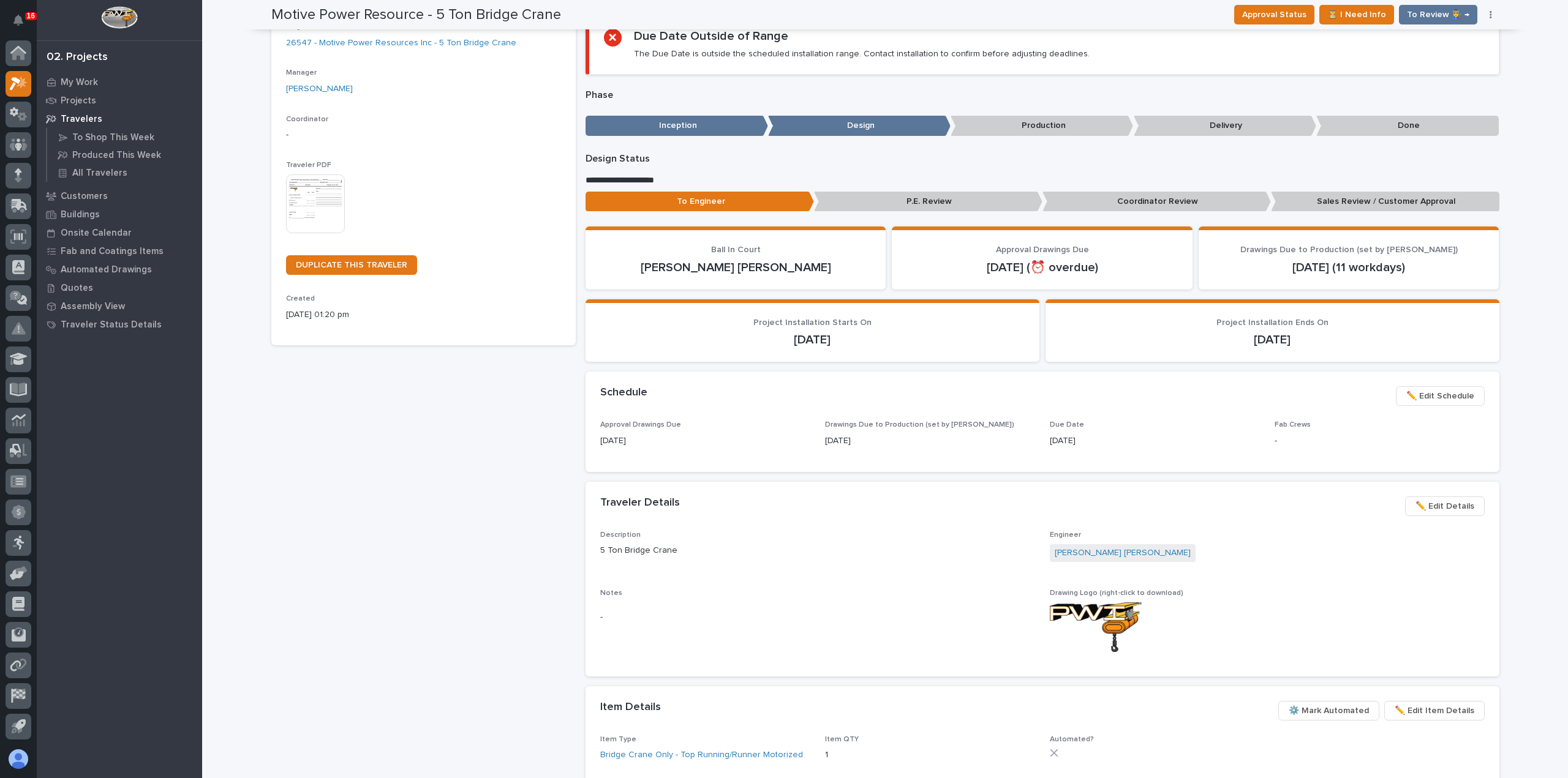
click at [1406, 396] on span "✏️ Edit Schedule" at bounding box center [1440, 396] width 68 height 15
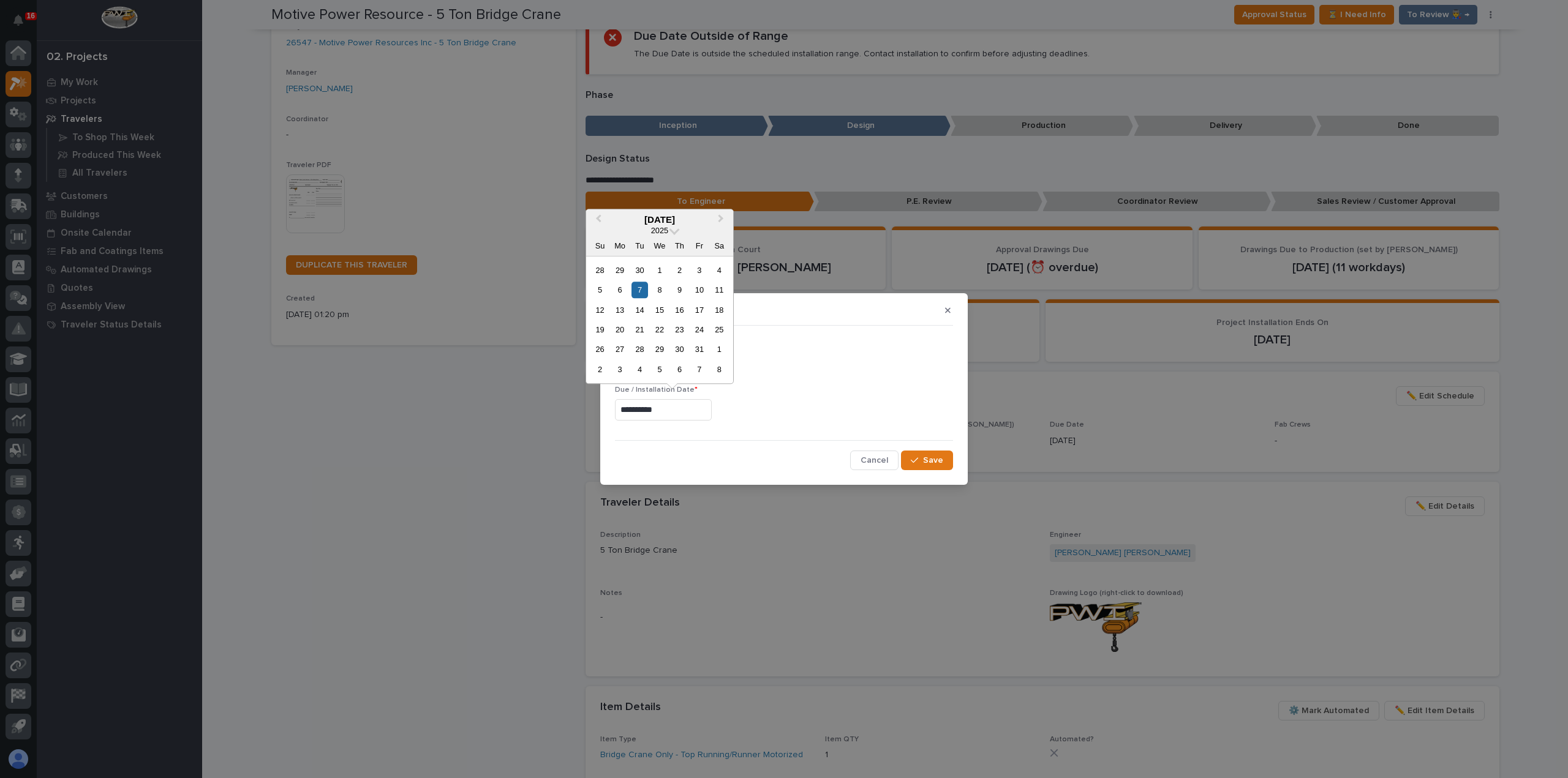
click at [696, 408] on input "**********" at bounding box center [663, 410] width 97 height 22
click at [637, 311] on div "14" at bounding box center [639, 310] width 17 height 17
type input "**********"
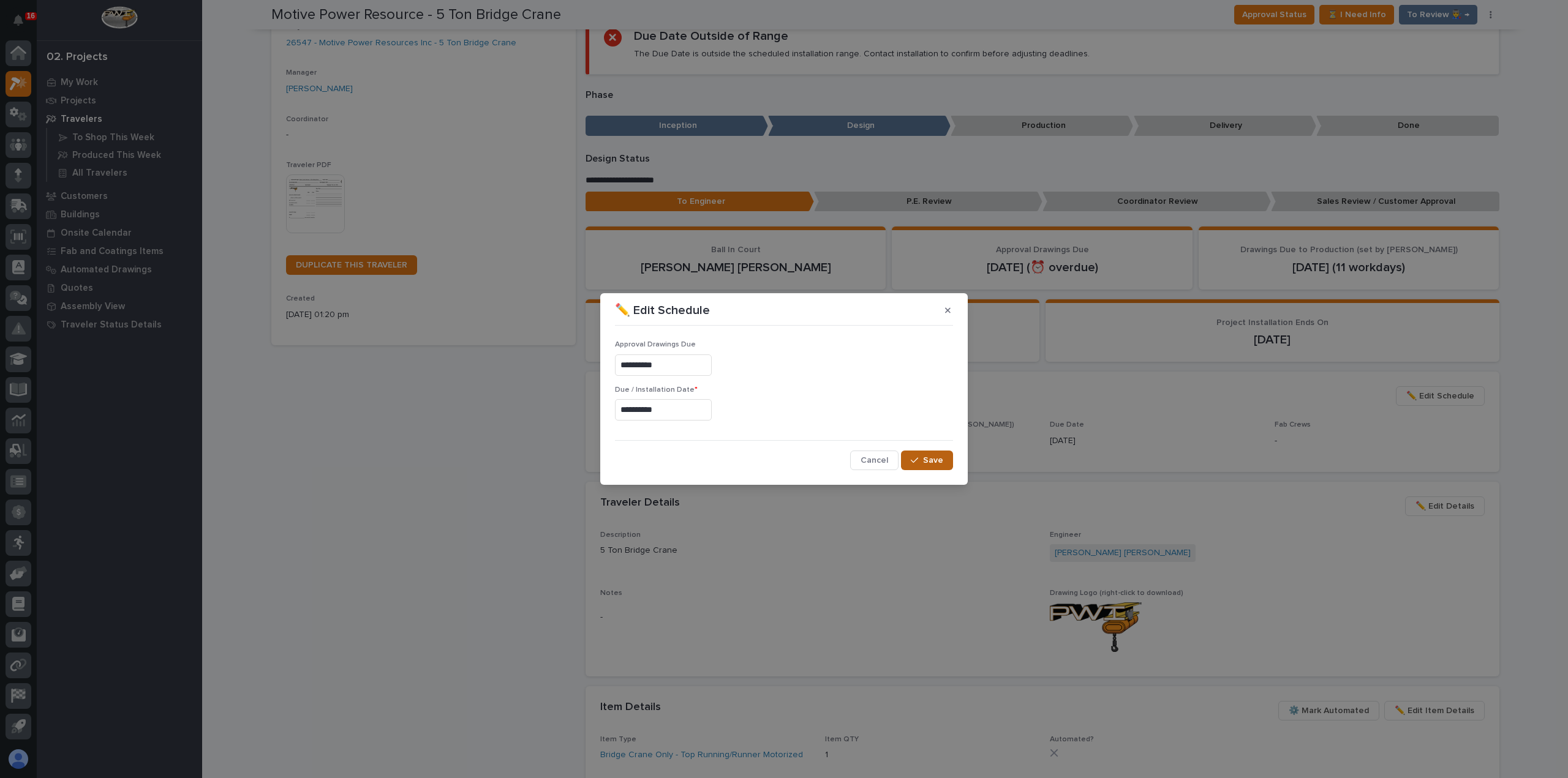
click at [935, 462] on span "Save" at bounding box center [933, 461] width 20 height 11
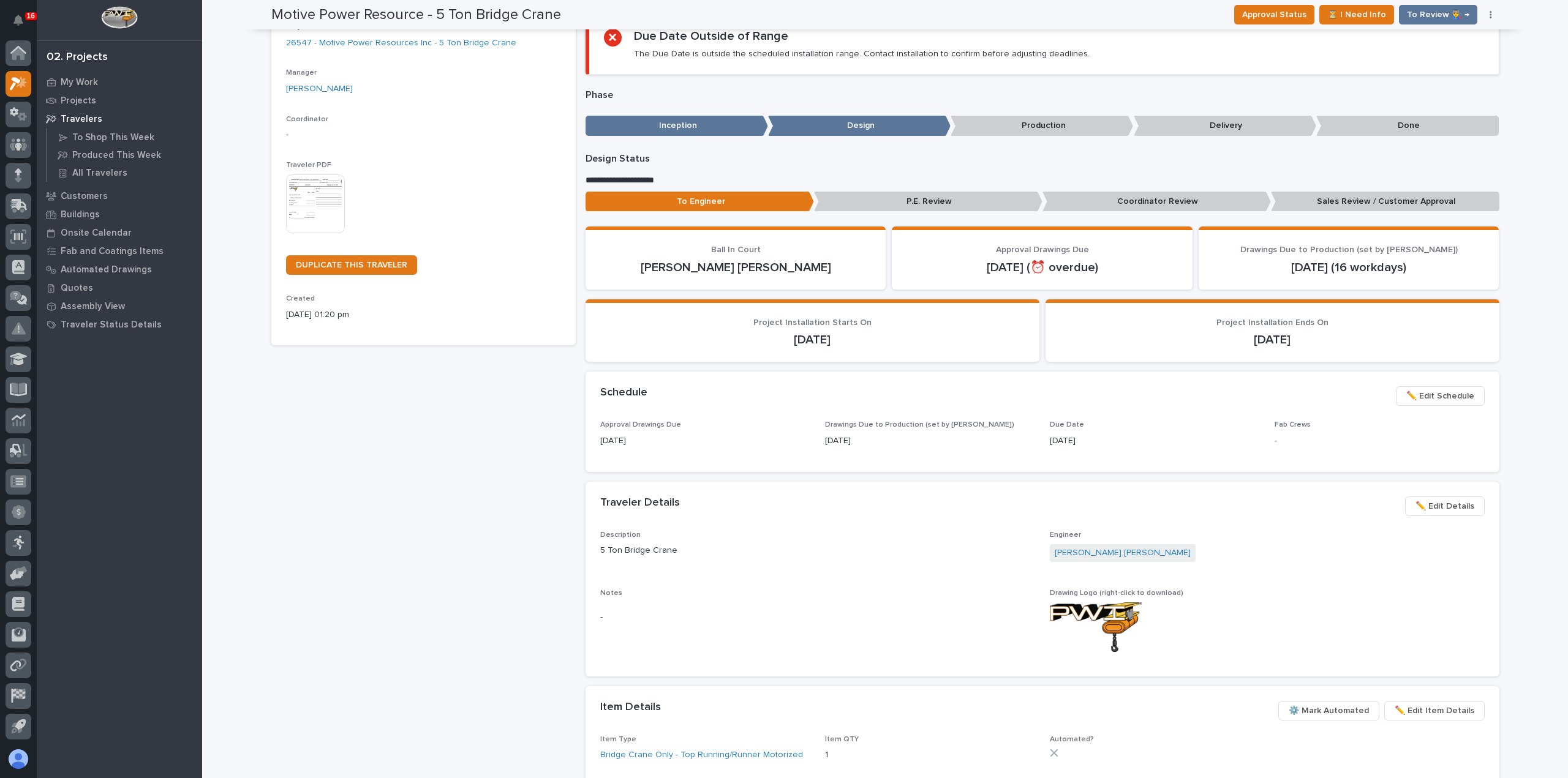
scroll to position [0, 0]
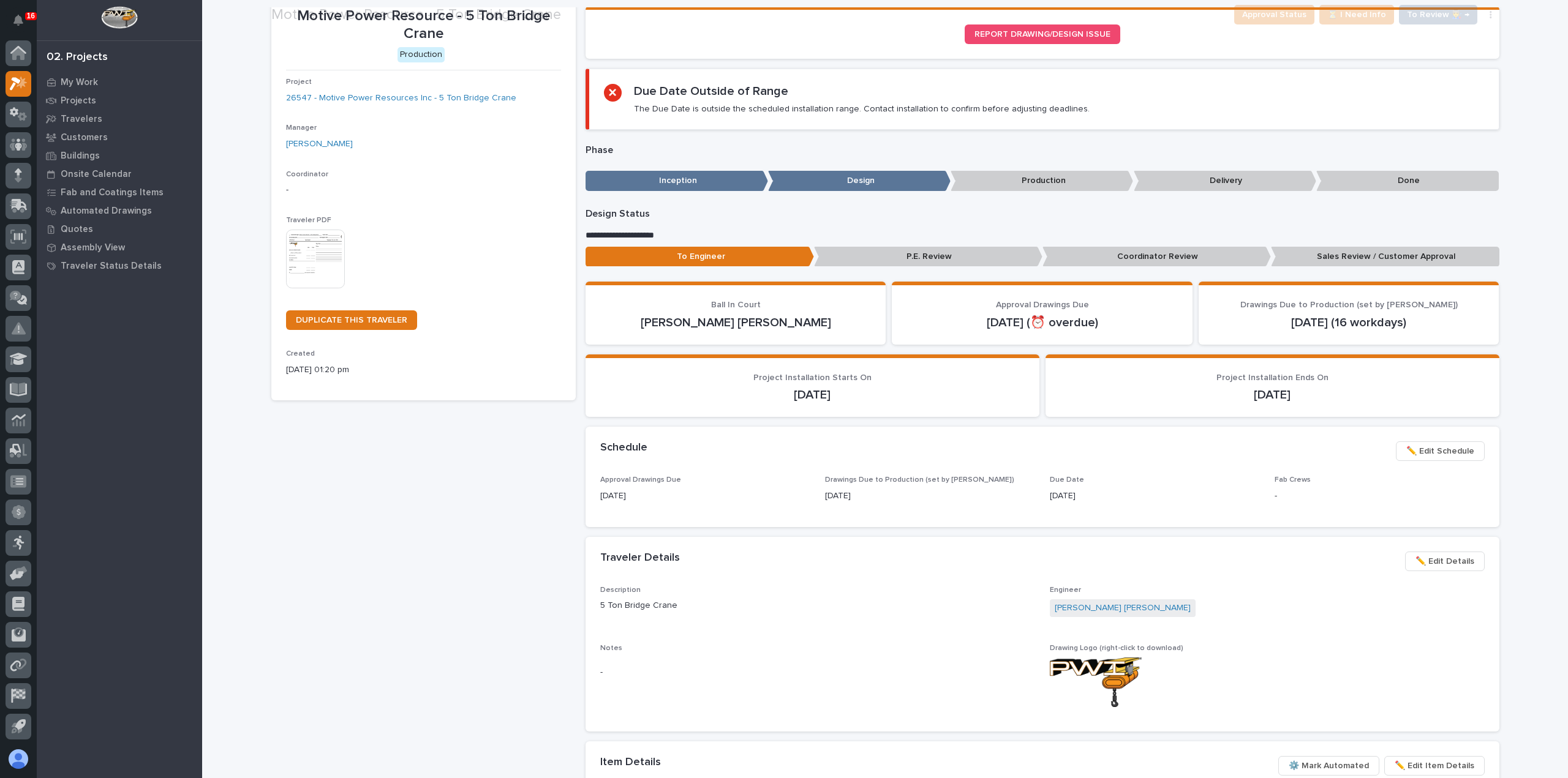
scroll to position [122, 0]
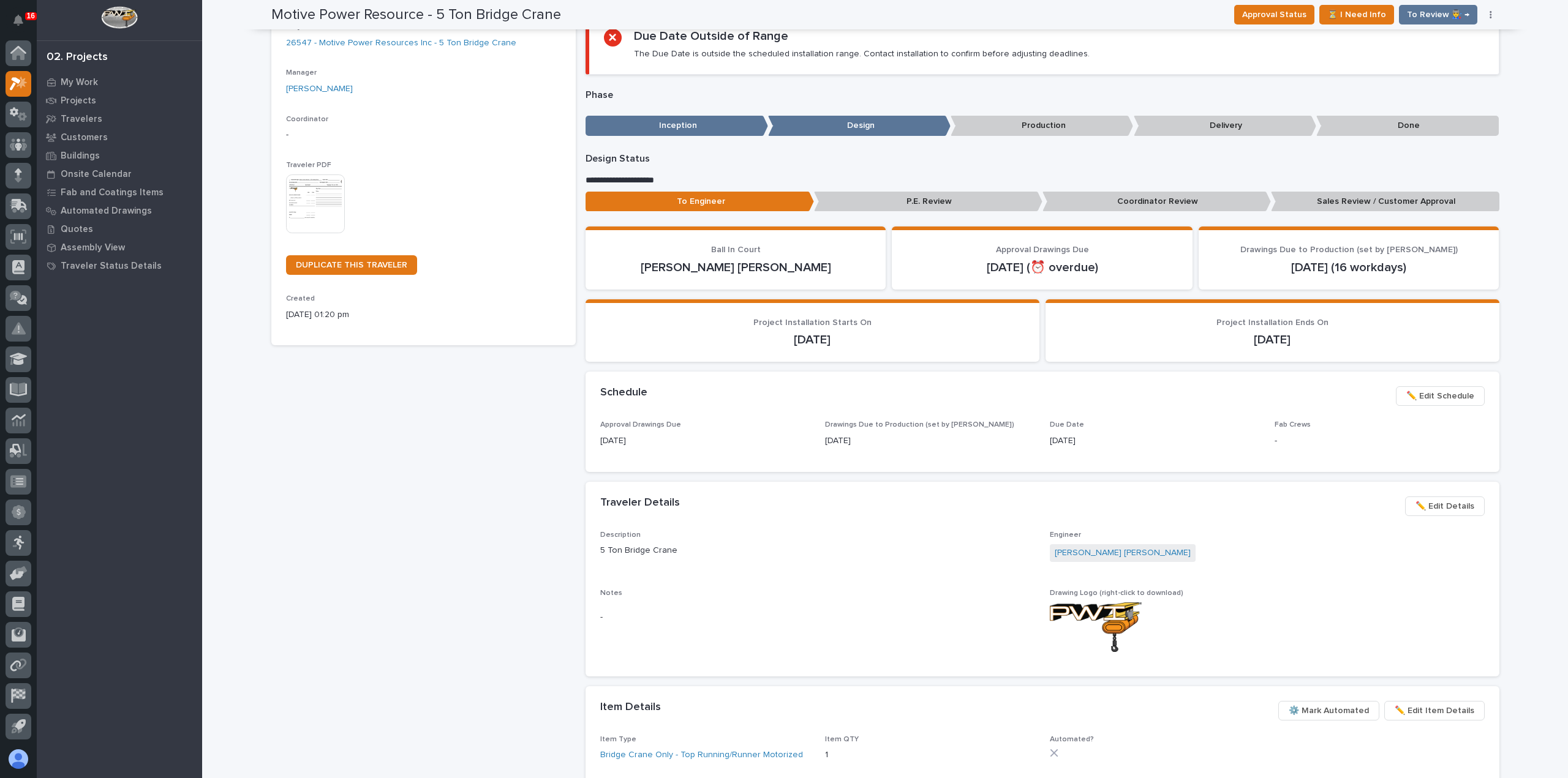
click at [1443, 400] on span "✏️ Edit Schedule" at bounding box center [1440, 396] width 68 height 15
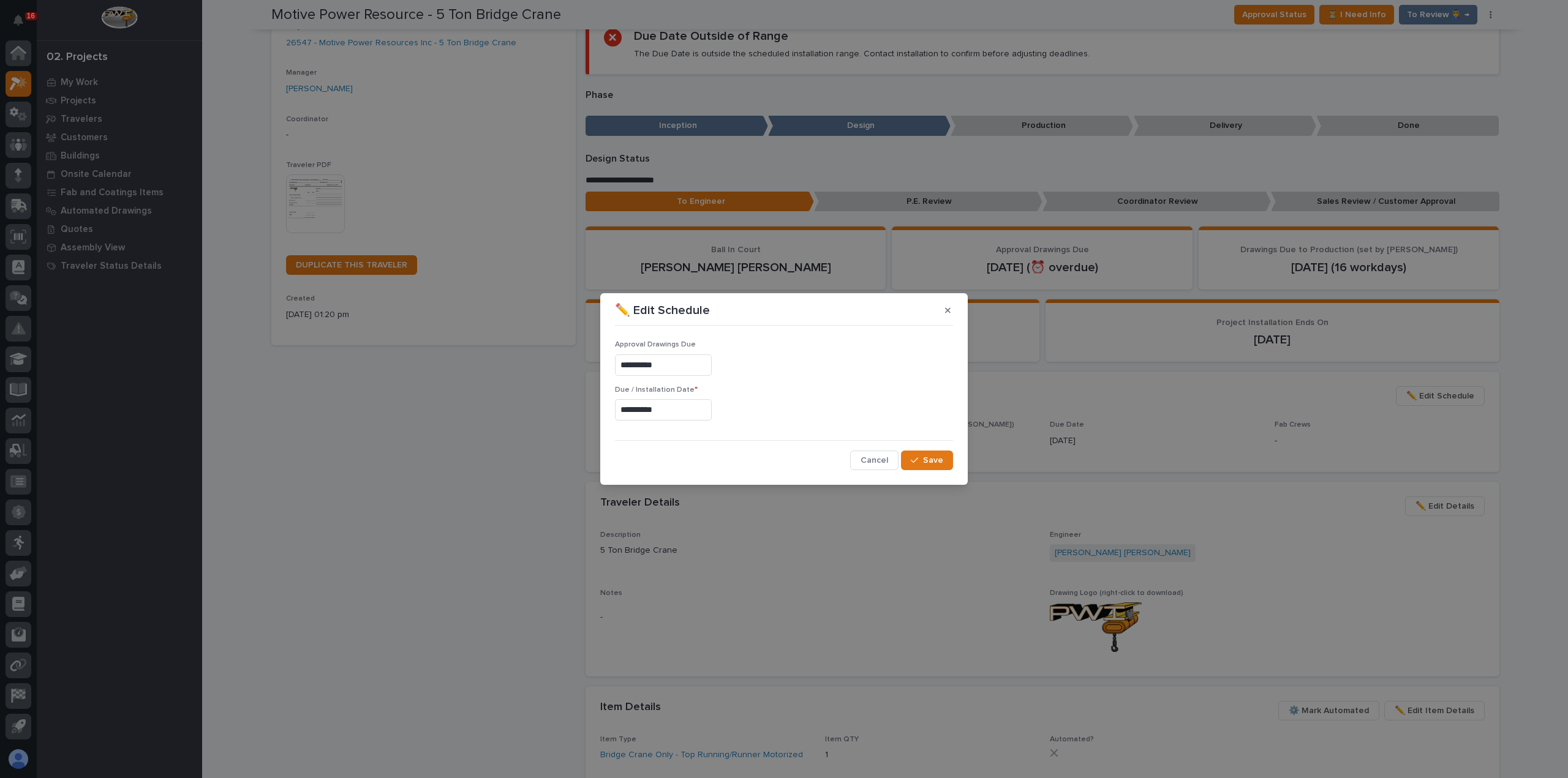
click at [682, 411] on input "**********" at bounding box center [663, 410] width 97 height 22
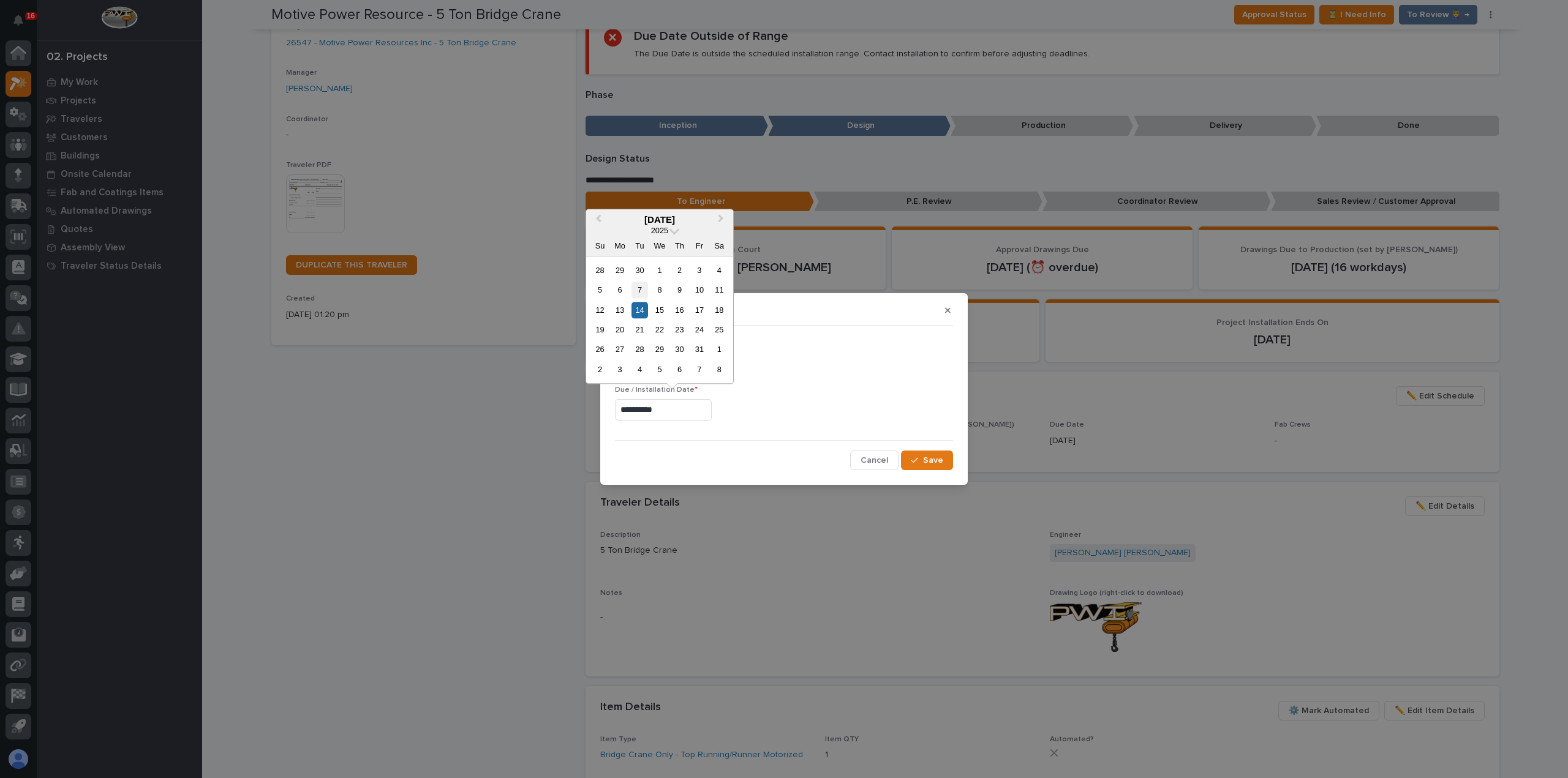
click at [638, 292] on div "7" at bounding box center [639, 290] width 17 height 17
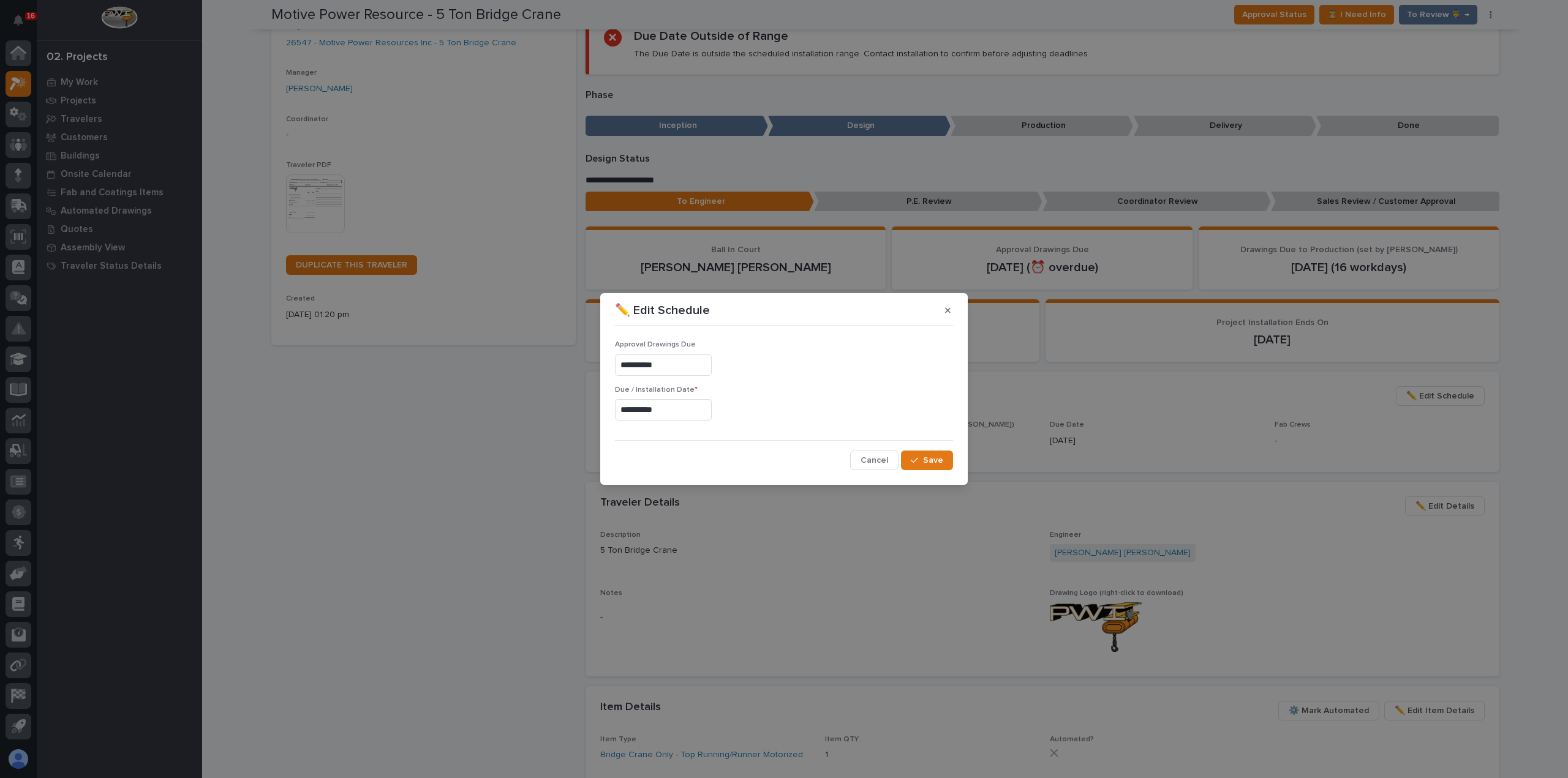
type input "**********"
click at [926, 458] on span "Save" at bounding box center [933, 461] width 20 height 11
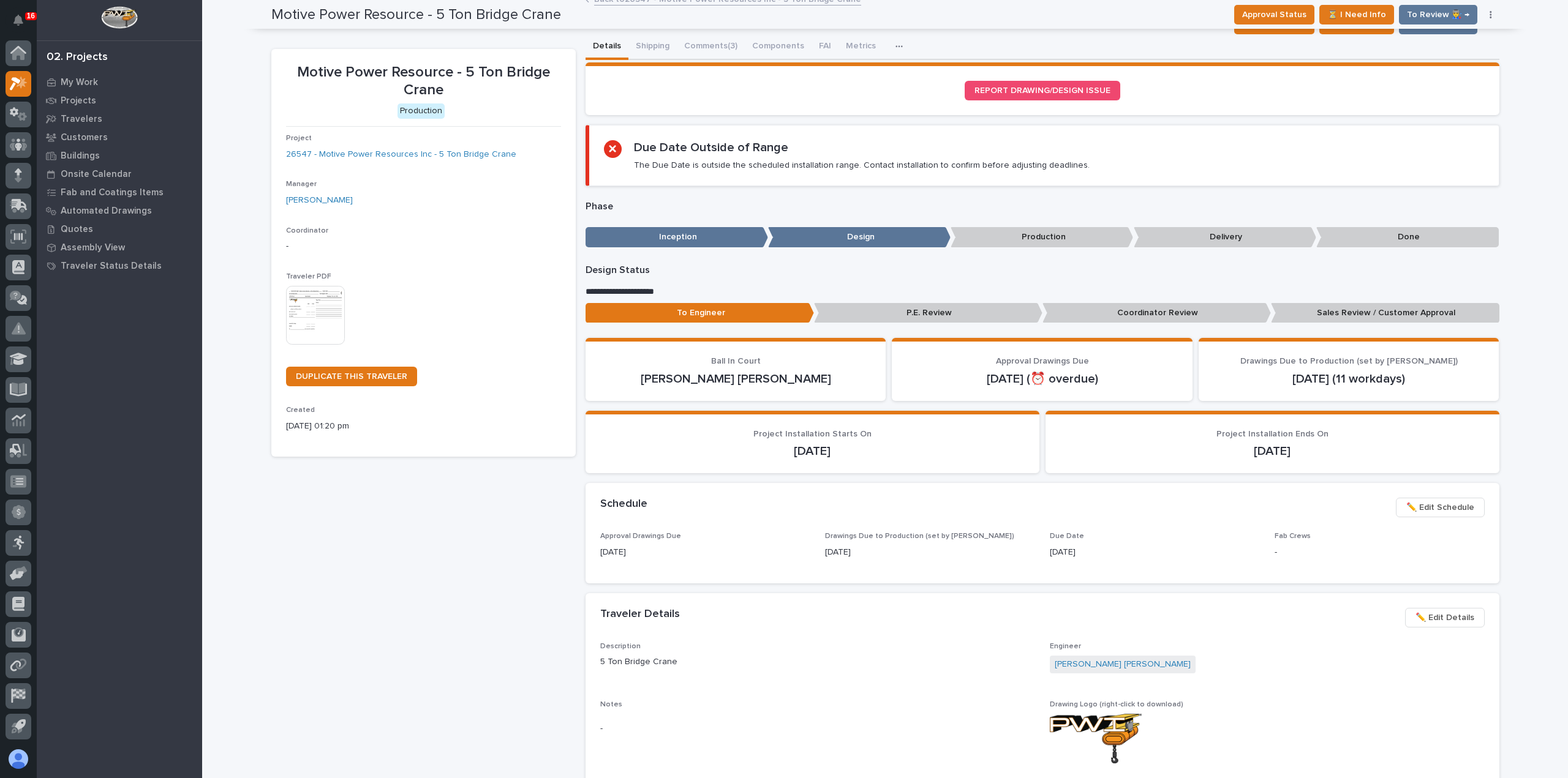
scroll to position [0, 0]
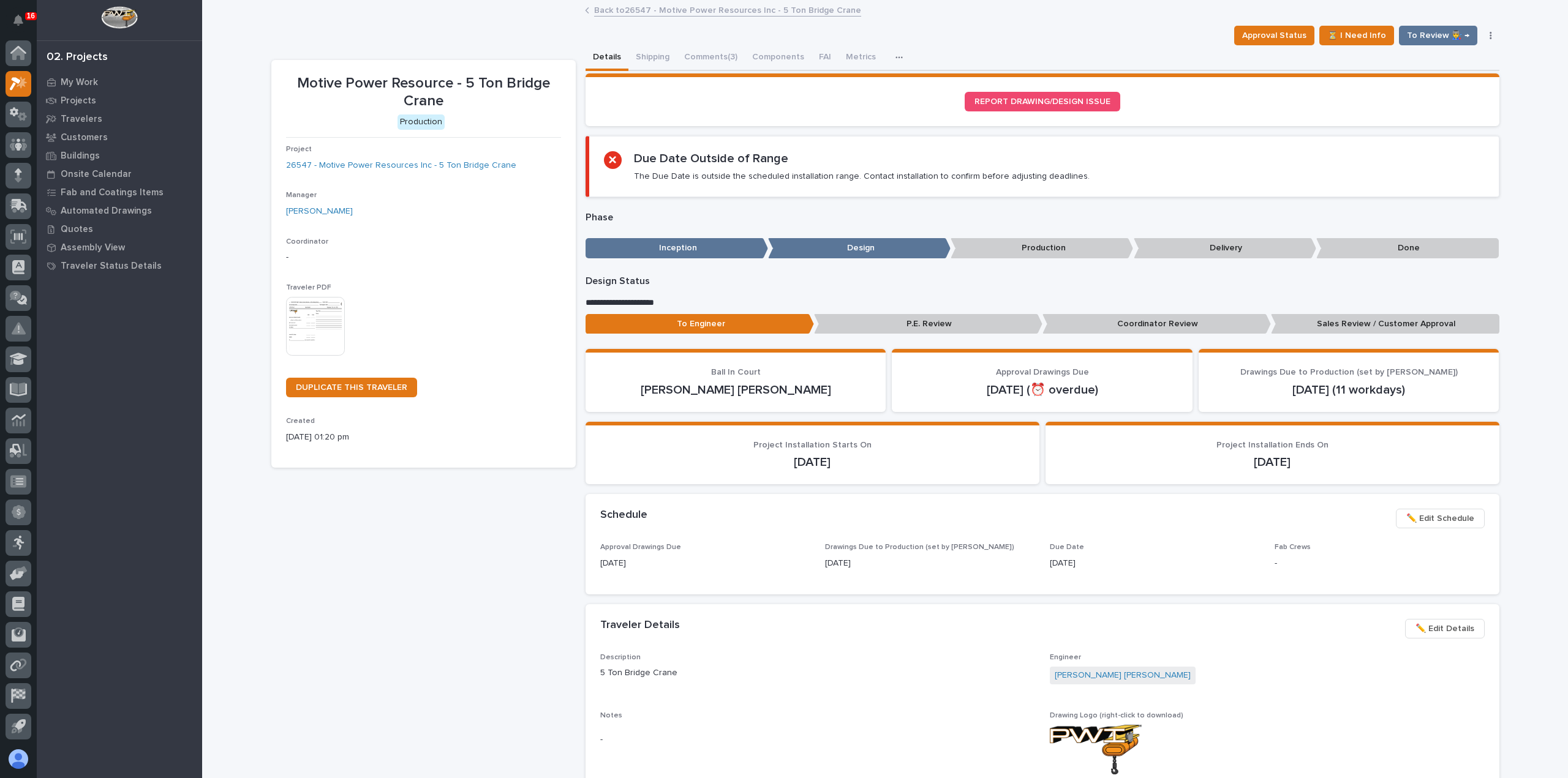
click at [630, 12] on link "Back to 26547 - Motive Power Resources Inc - 5 Ton Bridge Crane" at bounding box center [727, 10] width 267 height 14
